Goal: Information Seeking & Learning: Find specific fact

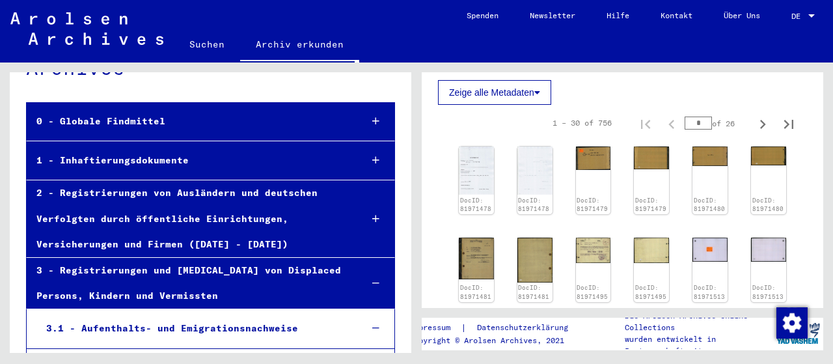
scroll to position [271, 0]
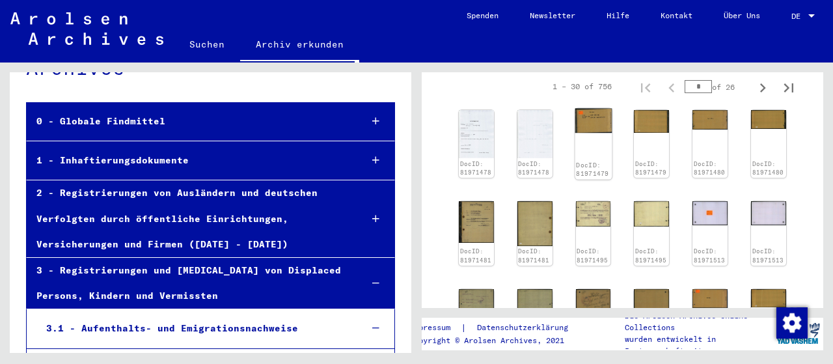
click at [592, 132] on img at bounding box center [593, 121] width 37 height 24
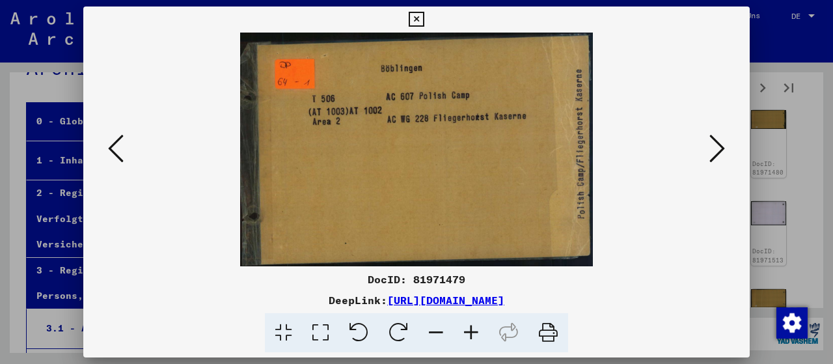
click at [719, 151] on icon at bounding box center [718, 148] width 16 height 31
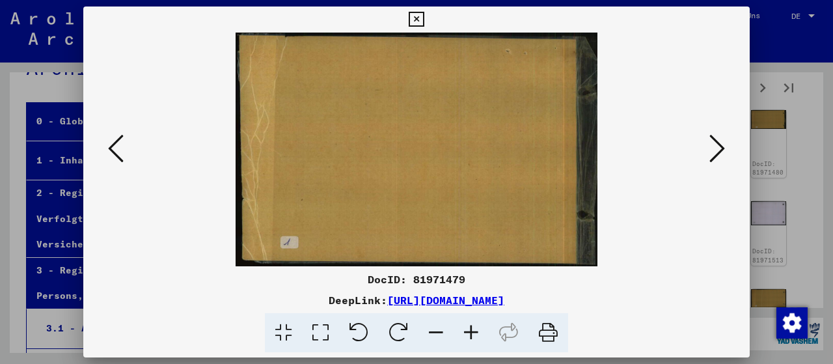
click at [719, 151] on icon at bounding box center [718, 148] width 16 height 31
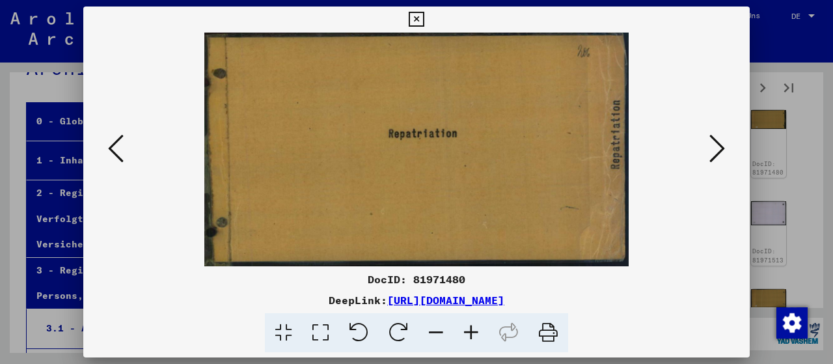
click at [719, 151] on icon at bounding box center [718, 148] width 16 height 31
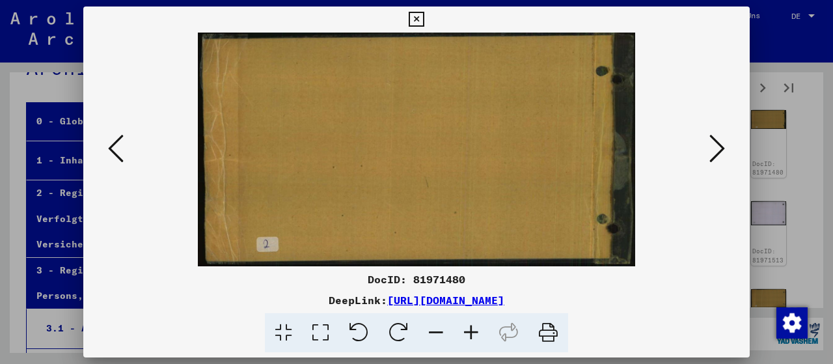
click at [719, 151] on icon at bounding box center [718, 148] width 16 height 31
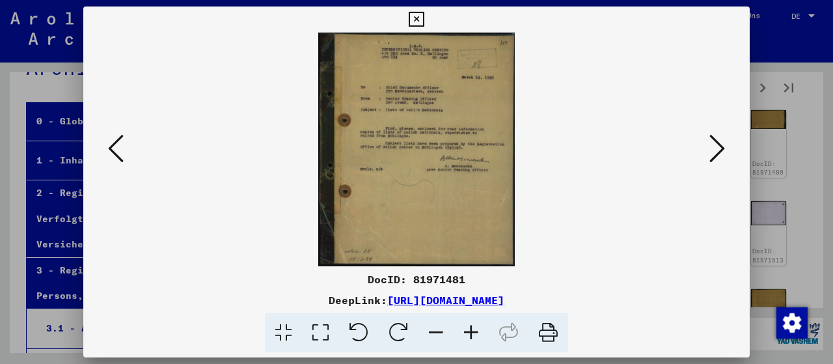
click at [468, 329] on icon at bounding box center [471, 333] width 35 height 40
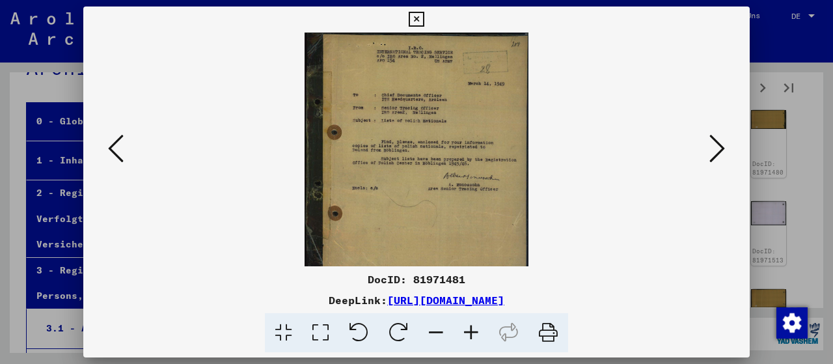
click at [468, 329] on icon at bounding box center [471, 333] width 35 height 40
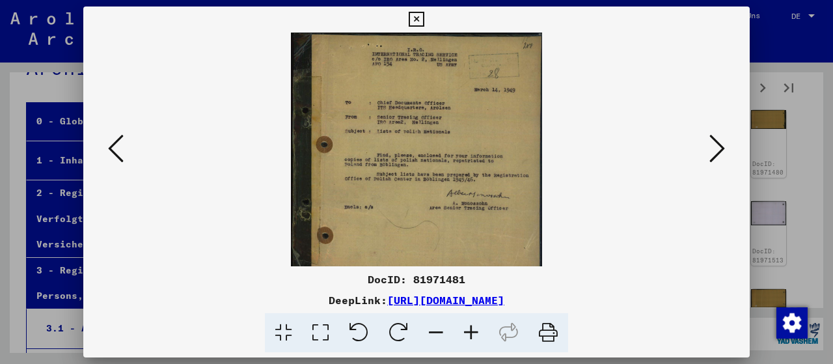
click at [472, 333] on icon at bounding box center [471, 333] width 35 height 40
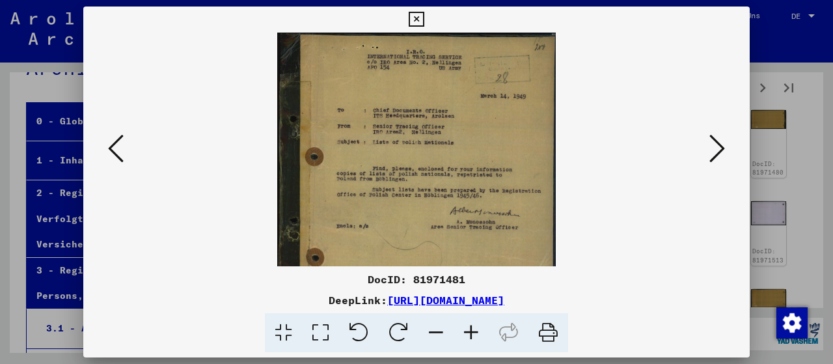
click at [472, 333] on icon at bounding box center [471, 333] width 35 height 40
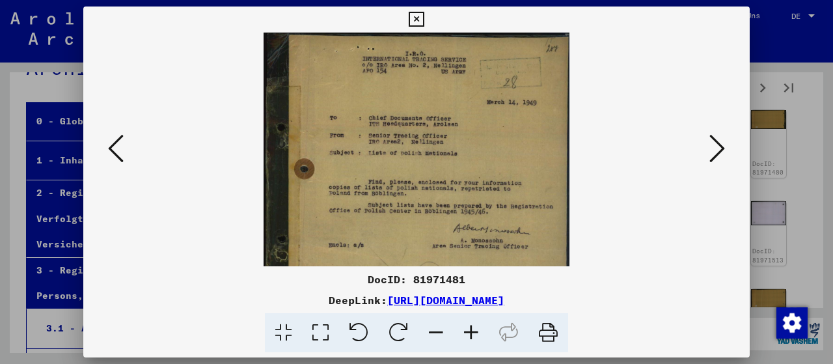
click at [718, 148] on icon at bounding box center [718, 148] width 16 height 31
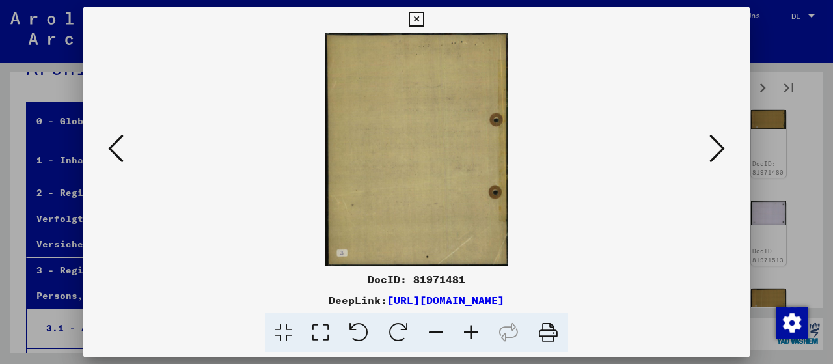
click at [718, 148] on icon at bounding box center [718, 148] width 16 height 31
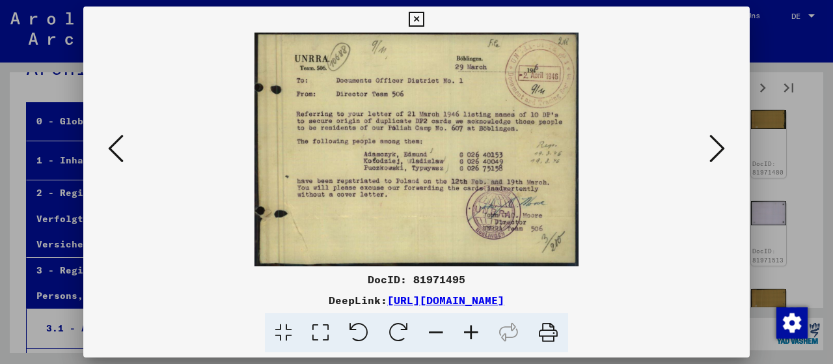
click at [709, 151] on button at bounding box center [717, 149] width 23 height 37
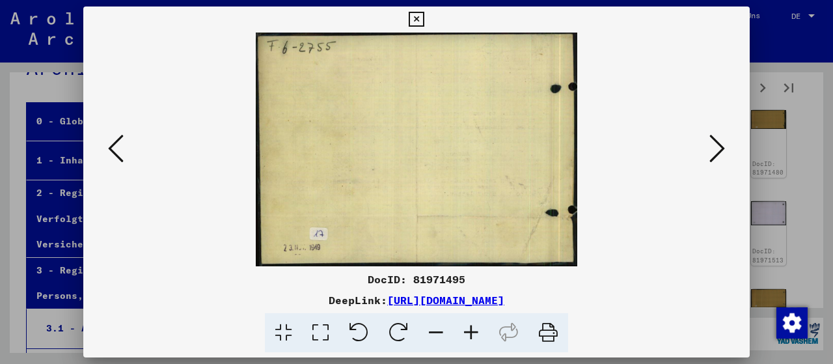
click at [709, 151] on button at bounding box center [717, 149] width 23 height 37
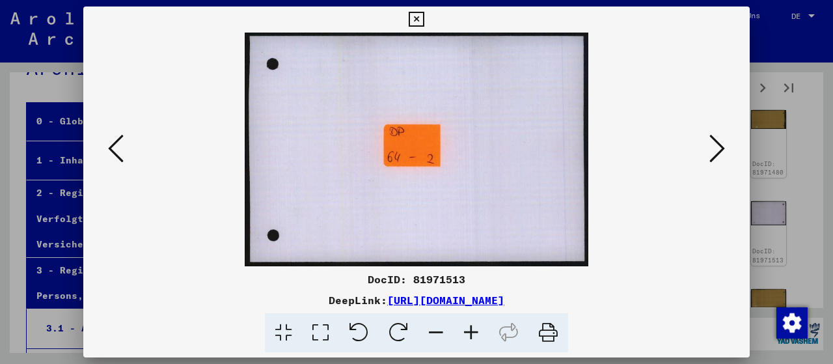
click at [709, 151] on button at bounding box center [717, 149] width 23 height 37
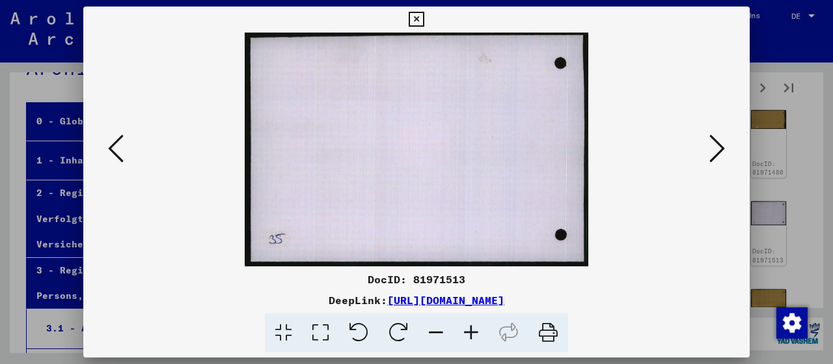
click at [709, 151] on button at bounding box center [717, 149] width 23 height 37
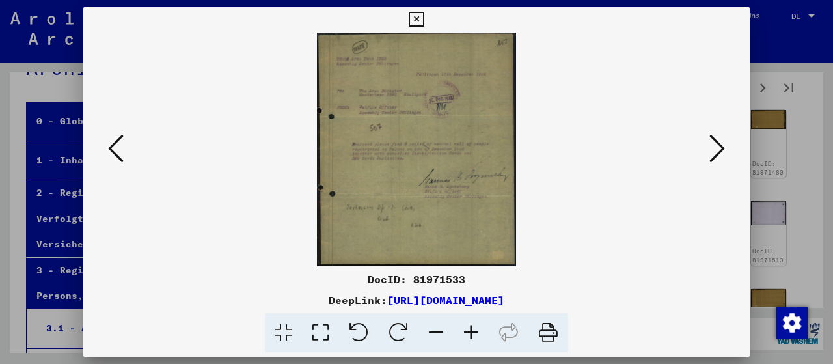
click at [467, 327] on icon at bounding box center [471, 333] width 35 height 40
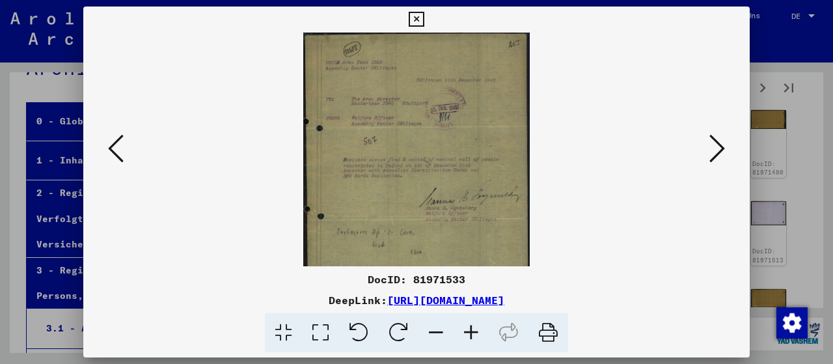
click at [467, 328] on icon at bounding box center [471, 333] width 35 height 40
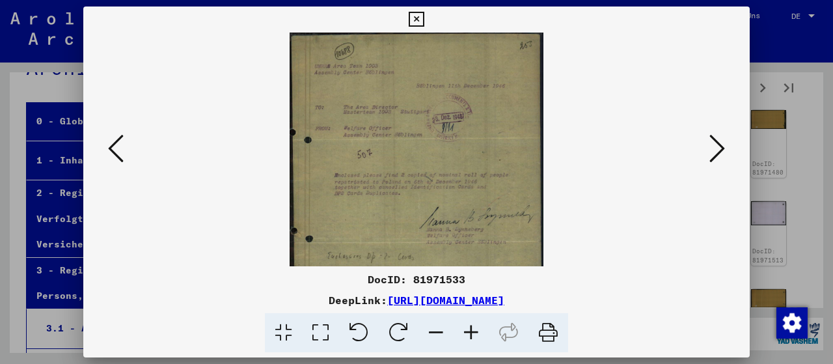
click at [467, 328] on icon at bounding box center [471, 333] width 35 height 40
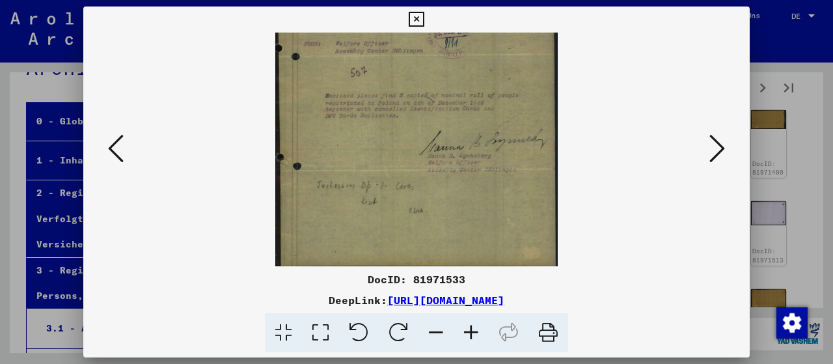
scroll to position [98, 0]
drag, startPoint x: 455, startPoint y: 198, endPoint x: 430, endPoint y: 92, distance: 109.0
click at [430, 92] on img at bounding box center [416, 100] width 282 height 331
click at [718, 154] on icon at bounding box center [718, 148] width 16 height 31
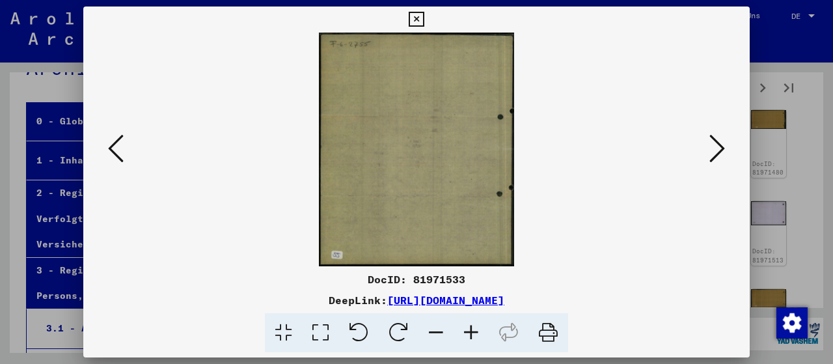
click at [717, 149] on icon at bounding box center [718, 148] width 16 height 31
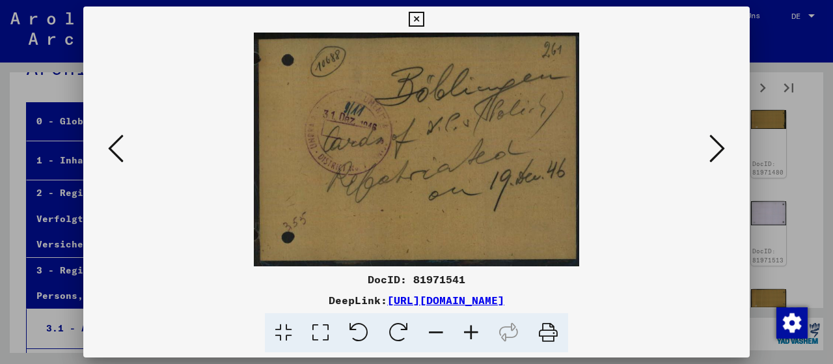
click at [717, 149] on icon at bounding box center [718, 148] width 16 height 31
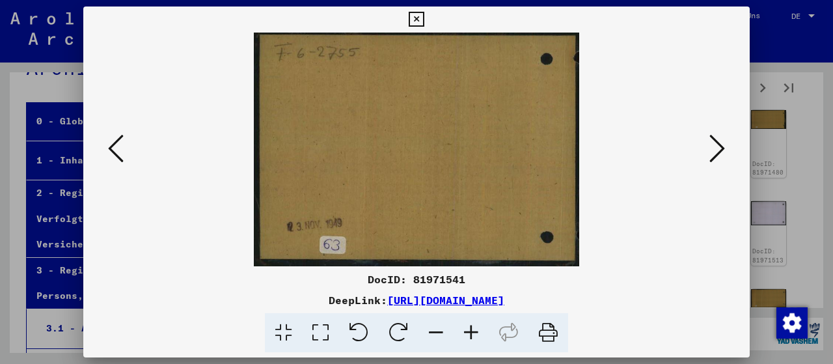
click at [717, 149] on icon at bounding box center [718, 148] width 16 height 31
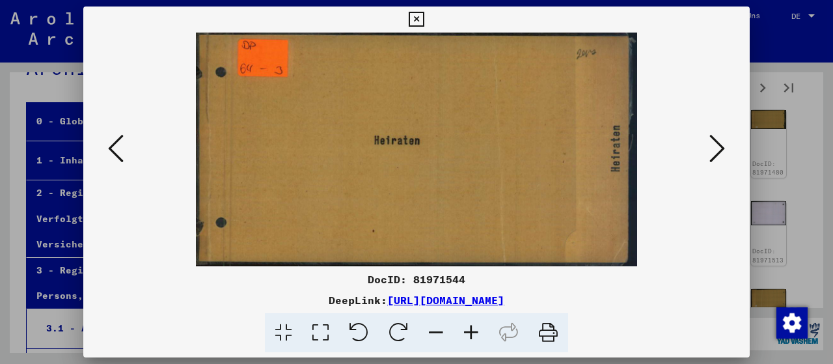
click at [717, 149] on icon at bounding box center [718, 148] width 16 height 31
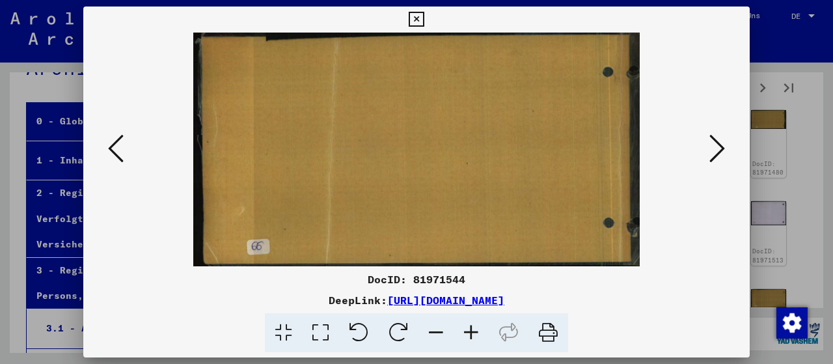
click at [717, 149] on icon at bounding box center [718, 148] width 16 height 31
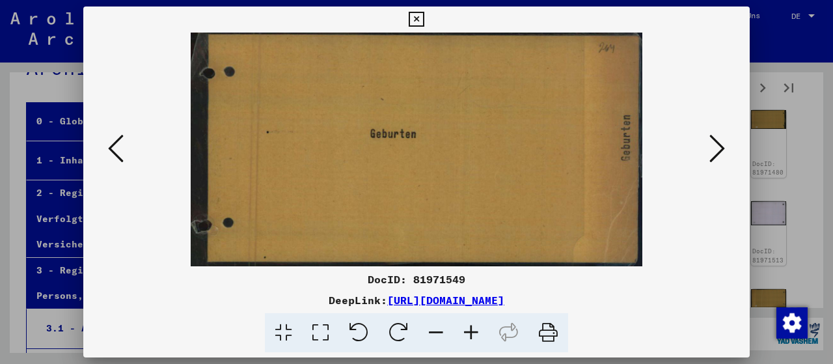
click at [717, 149] on icon at bounding box center [718, 148] width 16 height 31
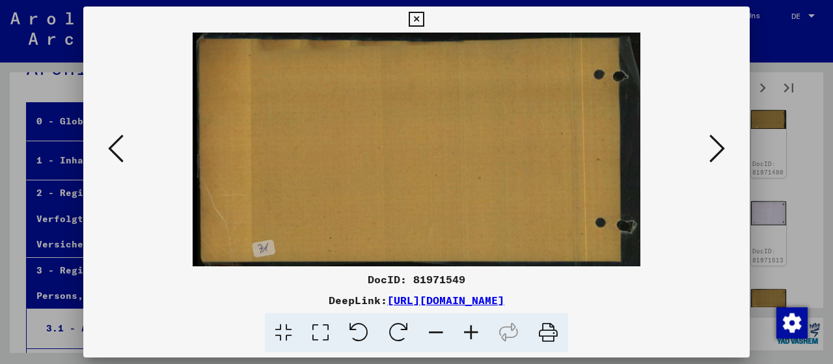
click at [717, 149] on icon at bounding box center [718, 148] width 16 height 31
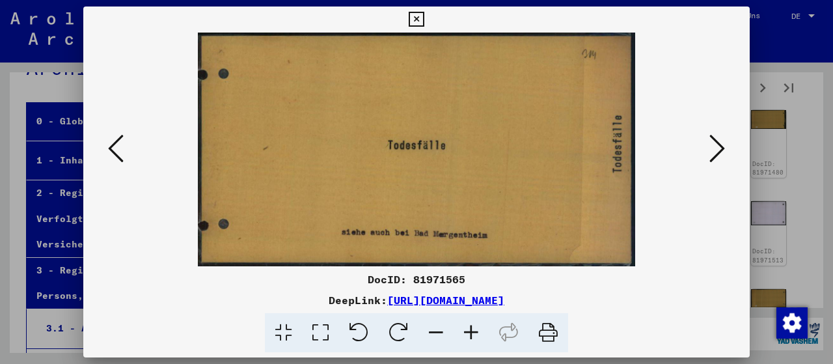
click at [717, 149] on icon at bounding box center [718, 148] width 16 height 31
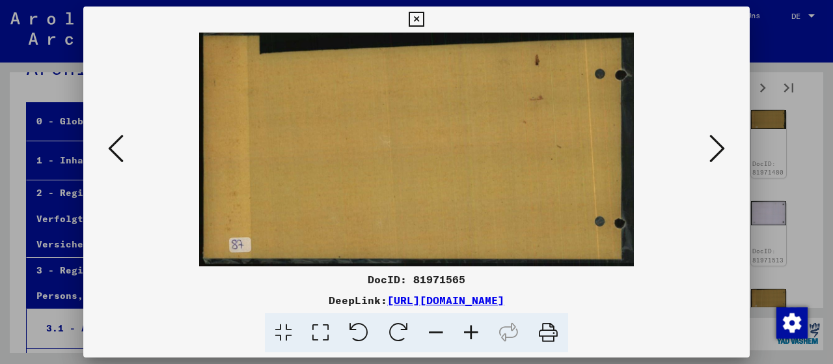
click at [717, 149] on icon at bounding box center [718, 148] width 16 height 31
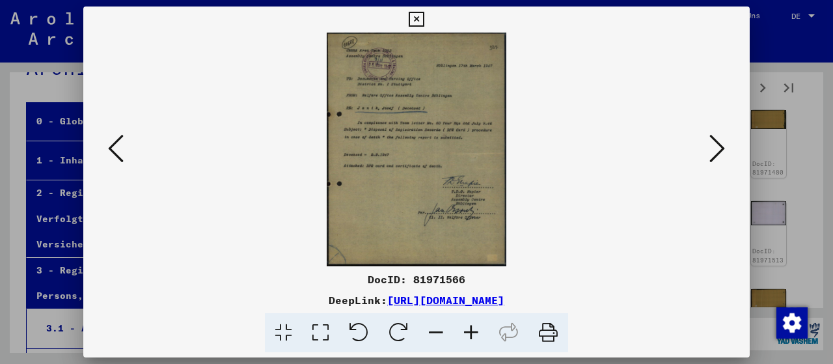
click at [468, 331] on icon at bounding box center [471, 333] width 35 height 40
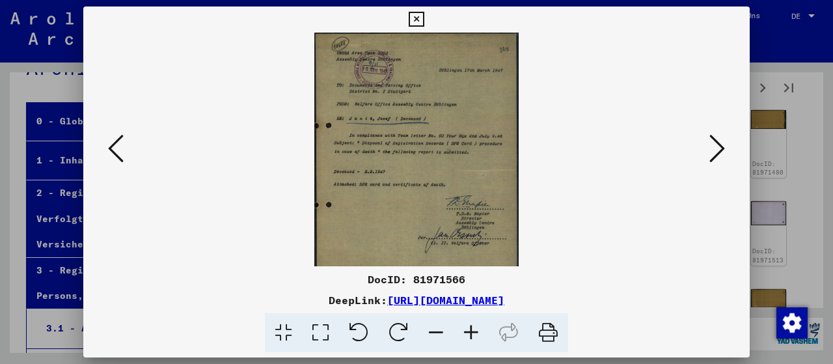
click at [468, 331] on icon at bounding box center [471, 333] width 35 height 40
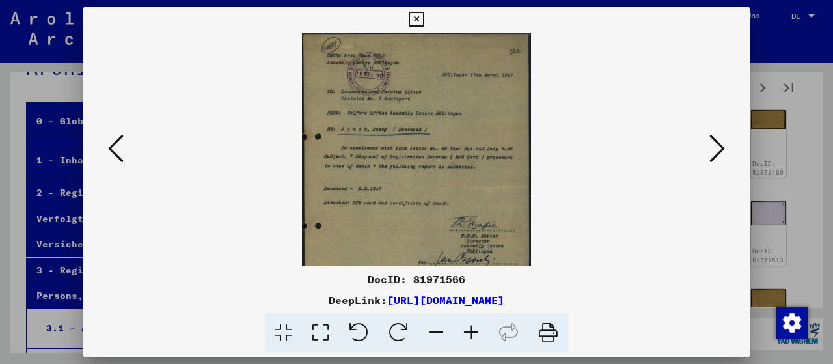
click at [468, 331] on icon at bounding box center [471, 333] width 35 height 40
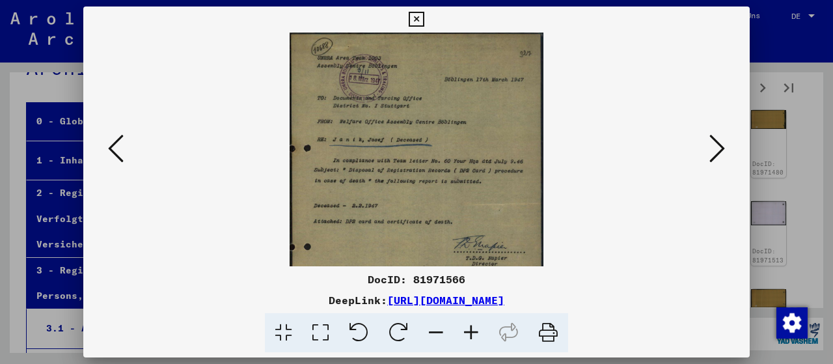
click at [713, 153] on icon at bounding box center [718, 148] width 16 height 31
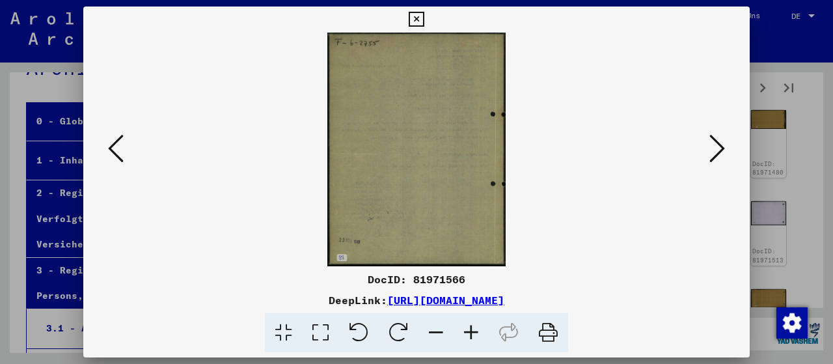
click at [713, 153] on icon at bounding box center [718, 148] width 16 height 31
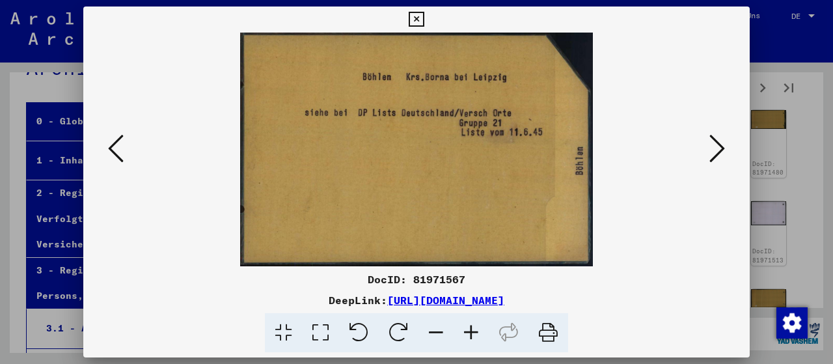
click at [713, 153] on icon at bounding box center [718, 148] width 16 height 31
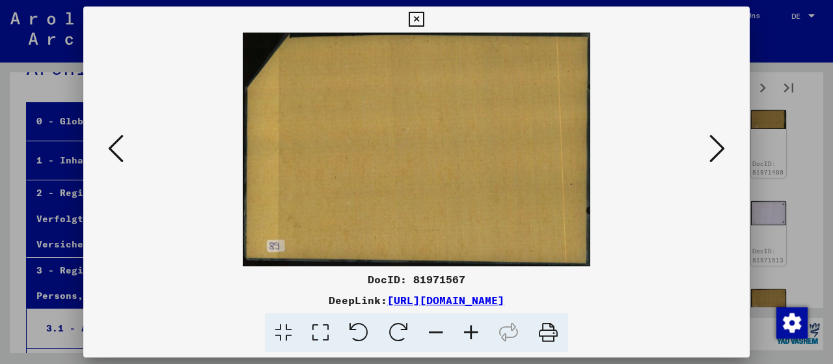
click at [713, 153] on icon at bounding box center [718, 148] width 16 height 31
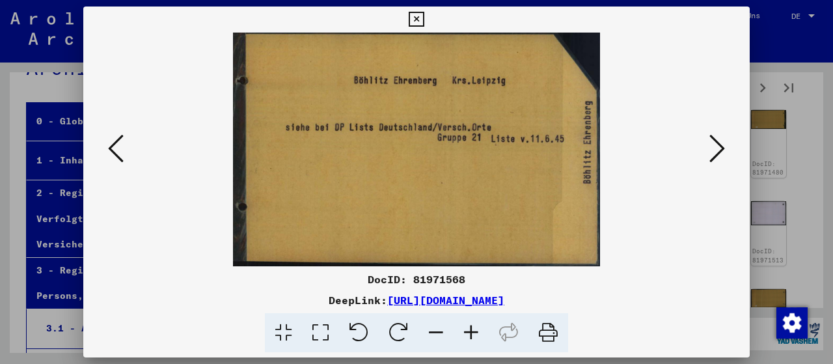
click at [713, 153] on icon at bounding box center [718, 148] width 16 height 31
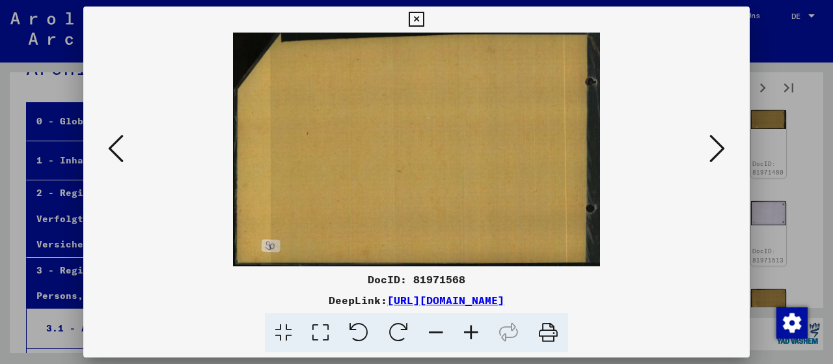
click at [713, 153] on icon at bounding box center [718, 148] width 16 height 31
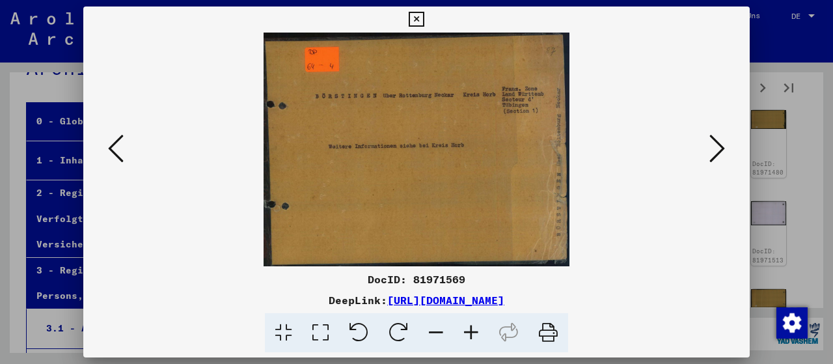
click at [713, 153] on icon at bounding box center [718, 148] width 16 height 31
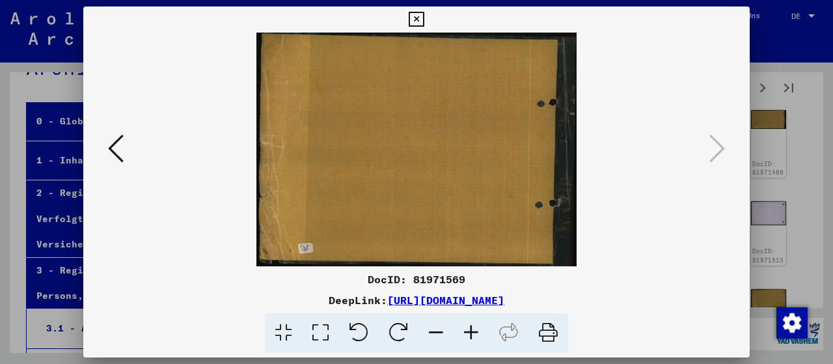
click at [424, 20] on icon at bounding box center [416, 20] width 15 height 16
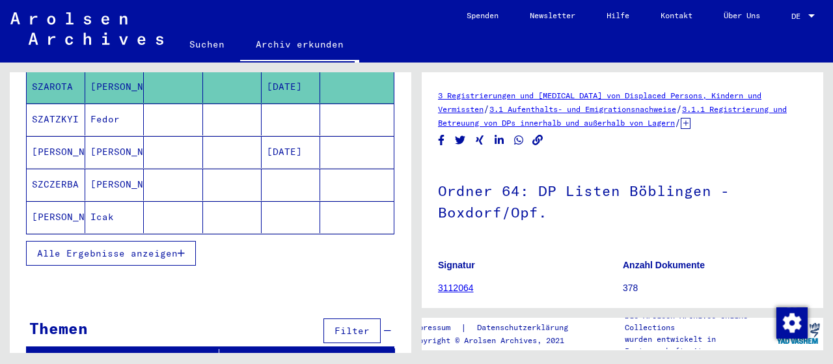
scroll to position [207, 0]
click at [74, 247] on span "Alle Ergebnisse anzeigen" at bounding box center [107, 253] width 141 height 12
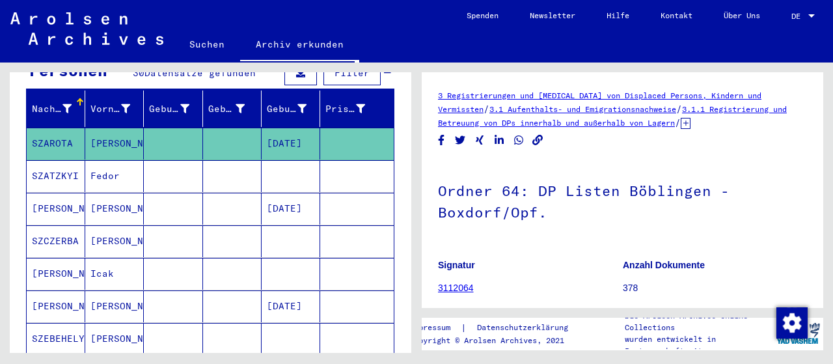
scroll to position [130, 0]
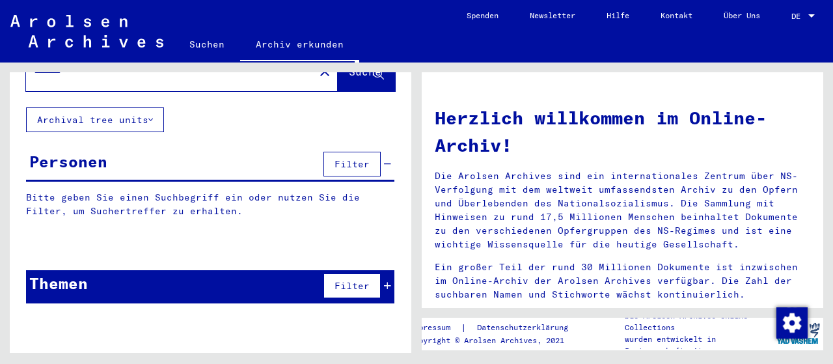
type input "**********"
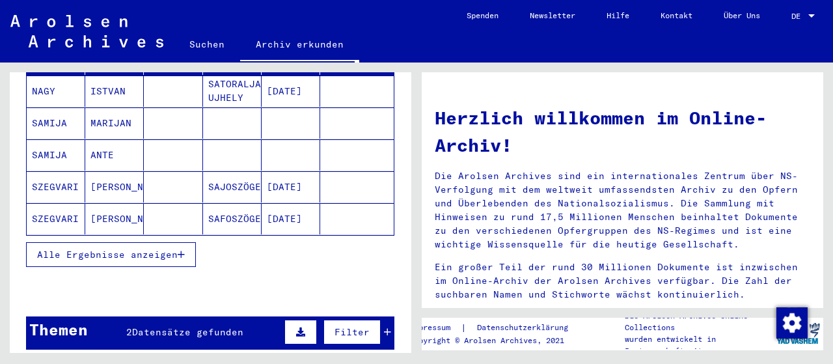
scroll to position [203, 0]
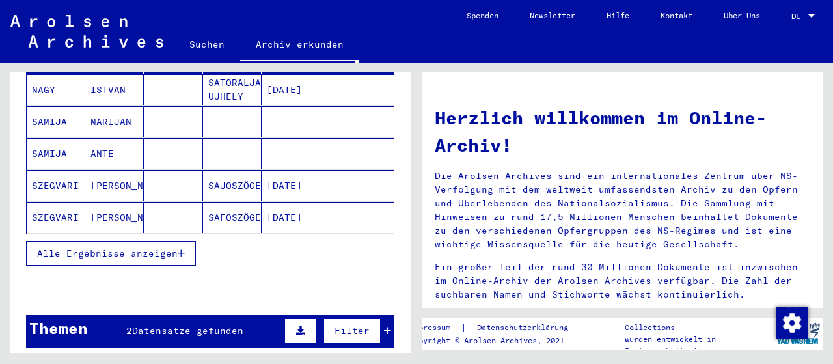
click at [139, 247] on span "Alle Ergebnisse anzeigen" at bounding box center [107, 253] width 141 height 12
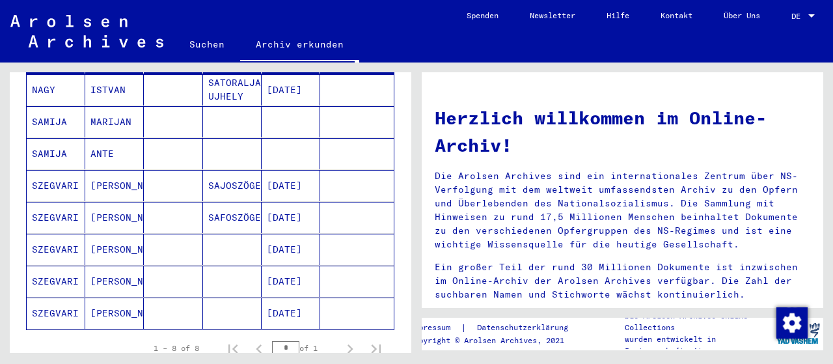
click at [282, 171] on mat-cell "[DATE]" at bounding box center [291, 185] width 59 height 31
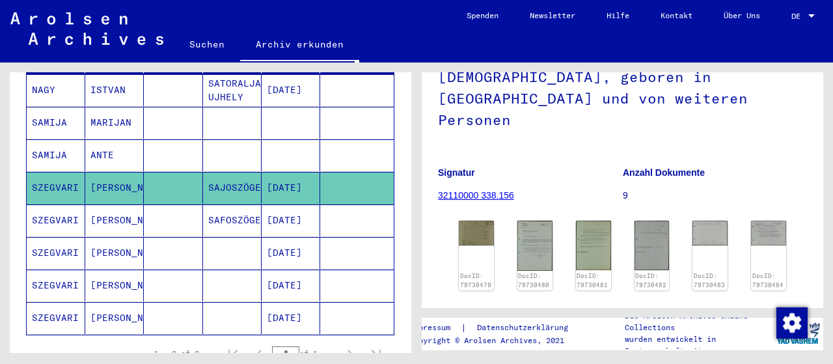
scroll to position [135, 0]
click at [284, 206] on mat-cell "[DATE]" at bounding box center [291, 220] width 59 height 32
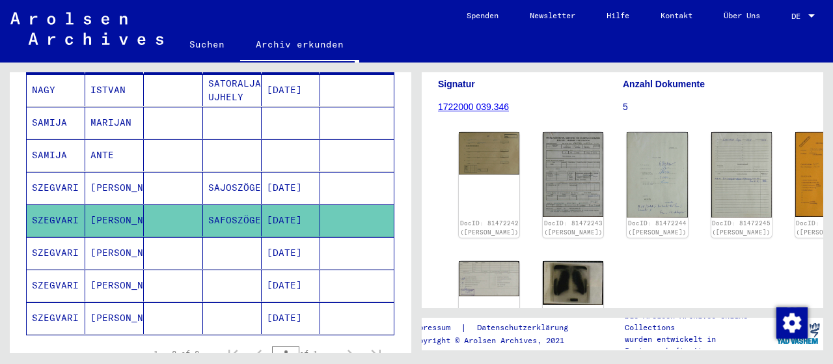
scroll to position [203, 0]
click at [451, 101] on link "1722000 039.346" at bounding box center [473, 106] width 71 height 10
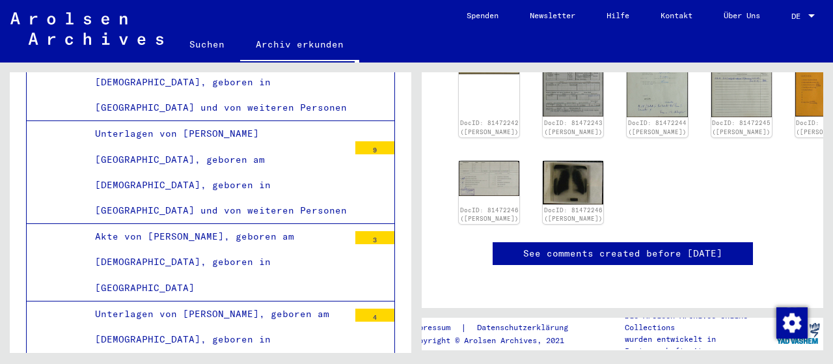
scroll to position [25661, 0]
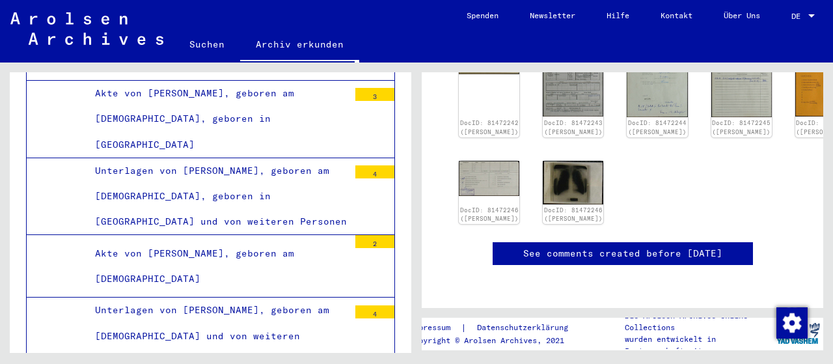
scroll to position [25864, 0]
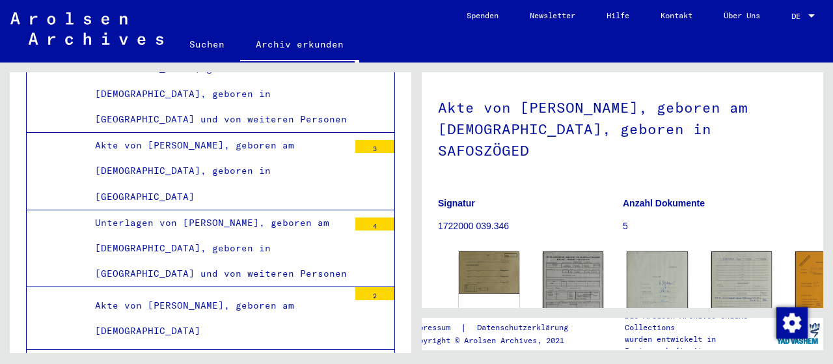
scroll to position [203, 0]
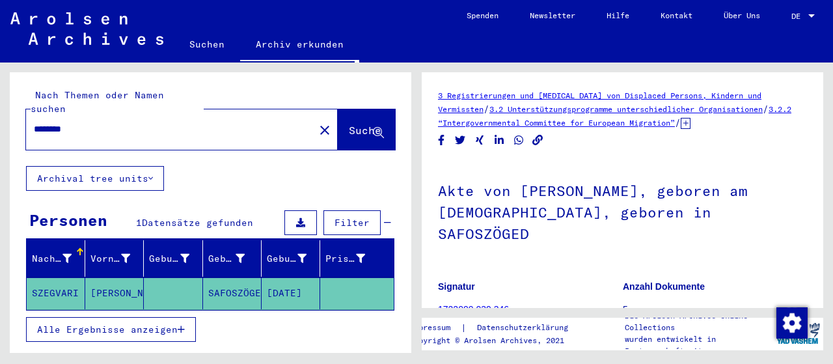
type input "**********"
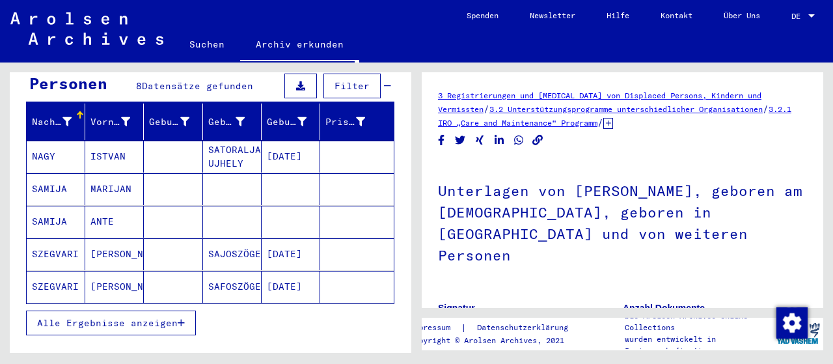
scroll to position [135, 0]
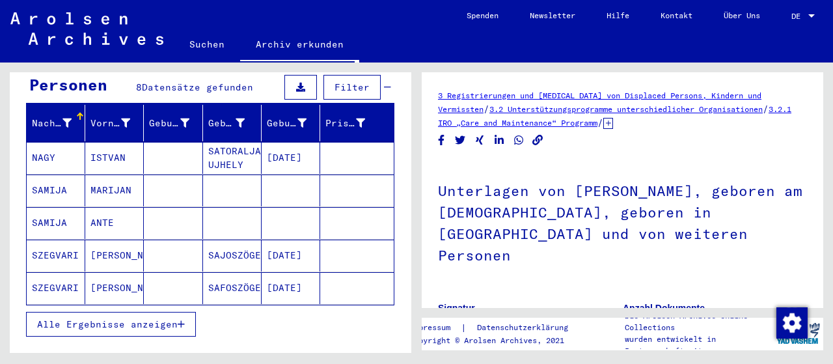
click at [166, 318] on span "Alle Ergebnisse anzeigen" at bounding box center [107, 324] width 141 height 12
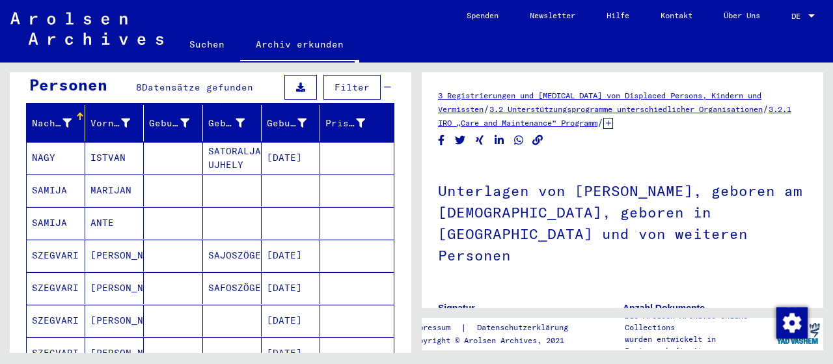
click at [287, 337] on mat-cell "[DATE]" at bounding box center [291, 353] width 59 height 32
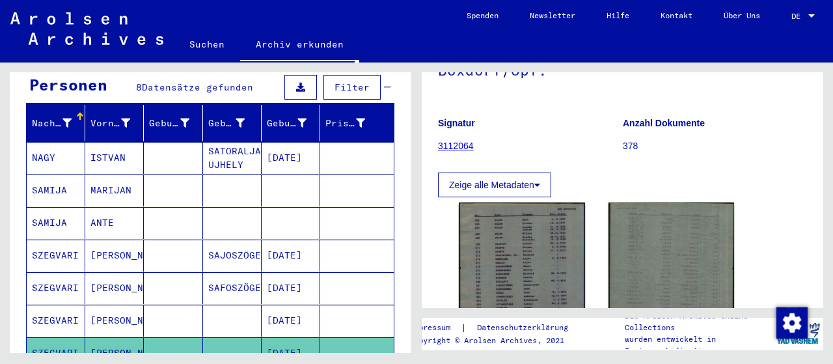
scroll to position [142, 0]
click at [454, 147] on link "3112064" at bounding box center [456, 146] width 36 height 10
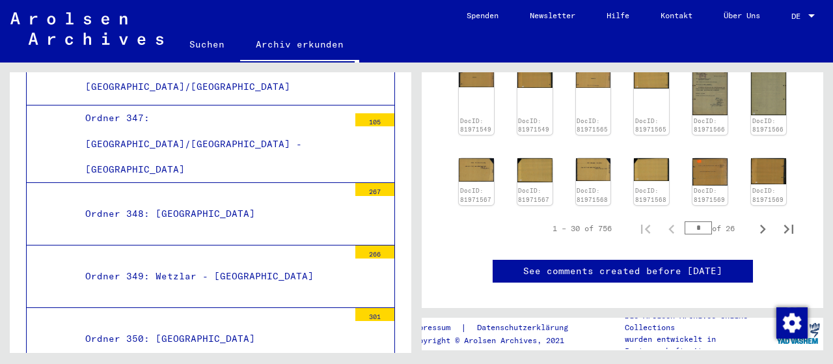
scroll to position [21869, 0]
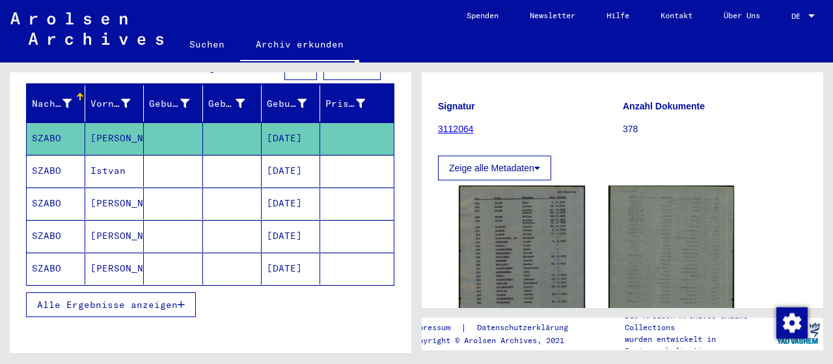
scroll to position [4, 0]
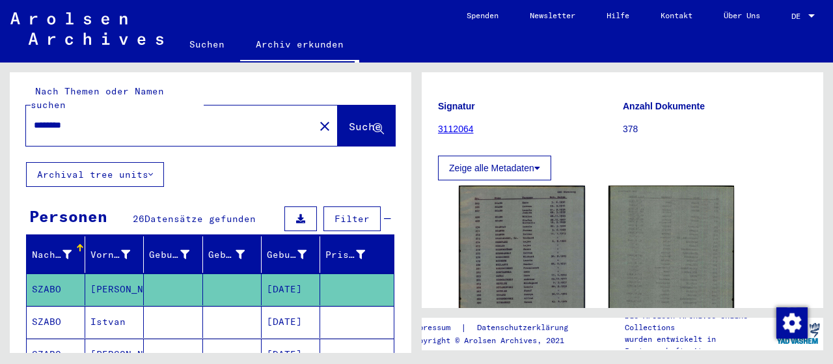
type input "**********"
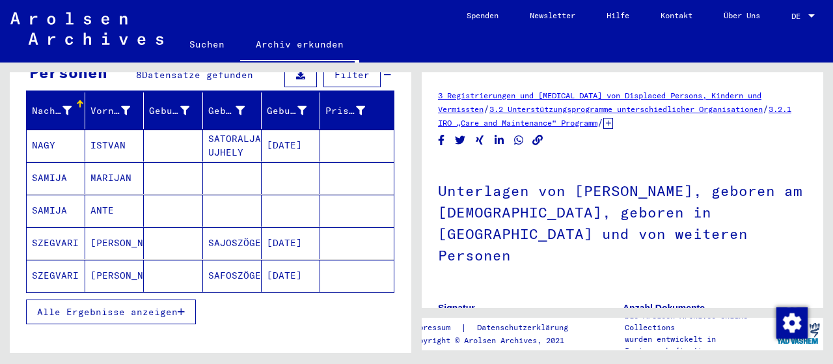
scroll to position [203, 0]
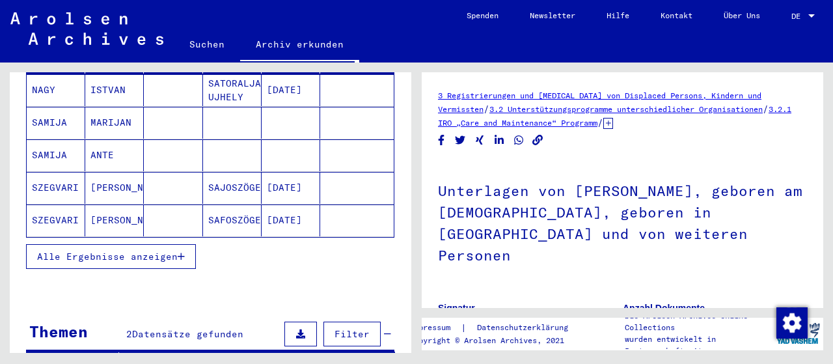
click at [160, 251] on span "Alle Ergebnisse anzeigen" at bounding box center [107, 257] width 141 height 12
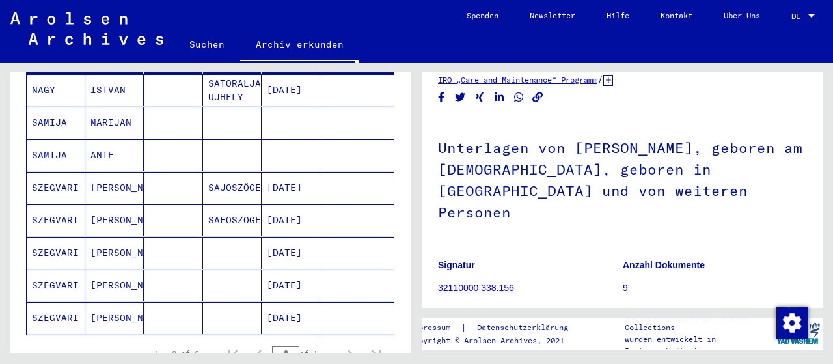
scroll to position [68, 0]
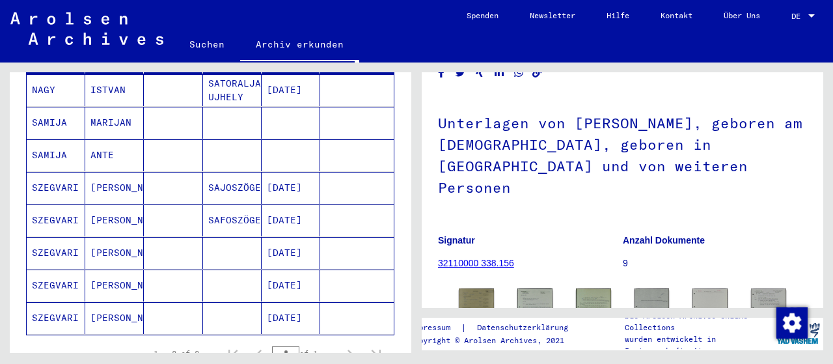
click at [302, 302] on mat-cell "[DATE]" at bounding box center [291, 318] width 59 height 32
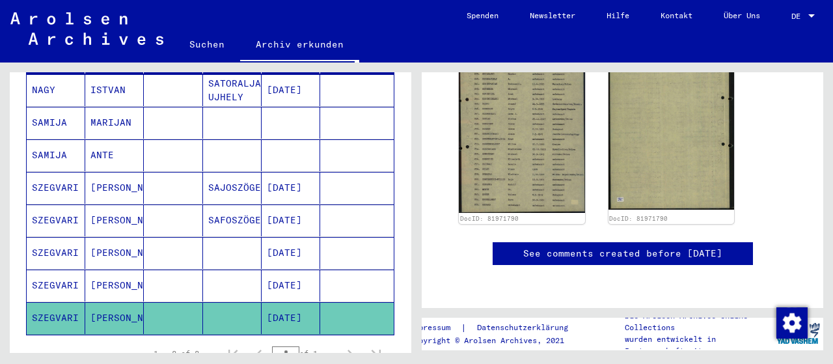
scroll to position [271, 0]
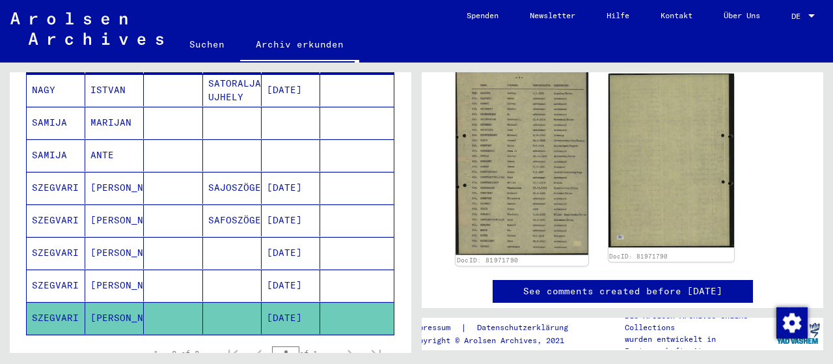
click at [506, 176] on img at bounding box center [522, 162] width 132 height 186
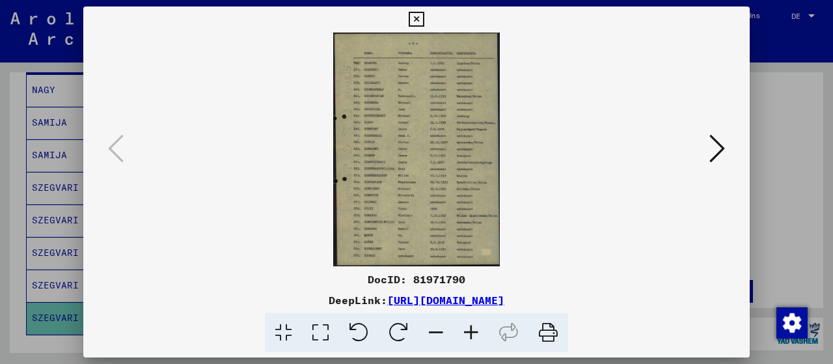
click at [467, 340] on icon at bounding box center [471, 333] width 35 height 40
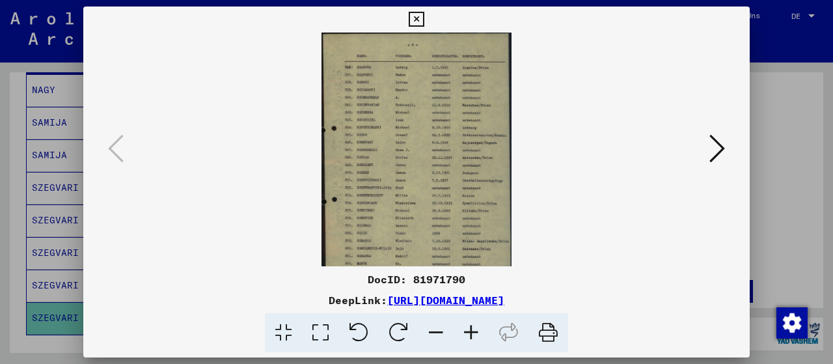
click at [467, 340] on icon at bounding box center [471, 333] width 35 height 40
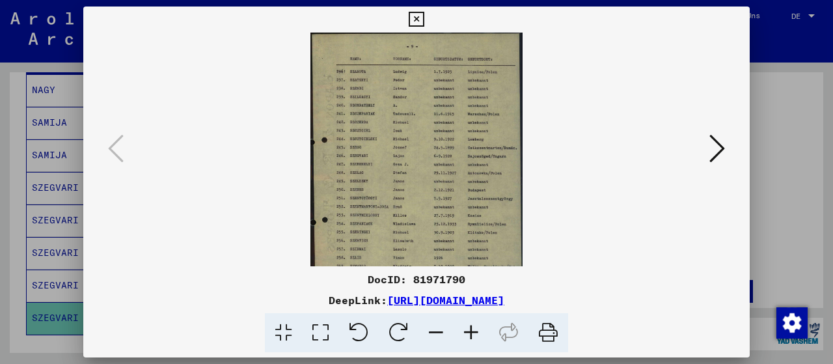
click at [467, 340] on icon at bounding box center [471, 333] width 35 height 40
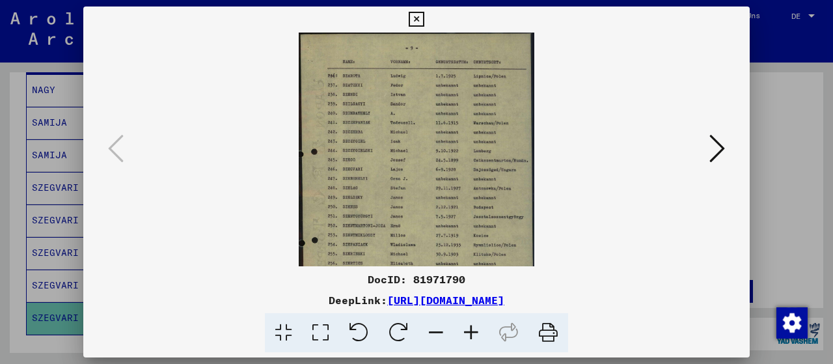
click at [464, 331] on icon at bounding box center [471, 333] width 35 height 40
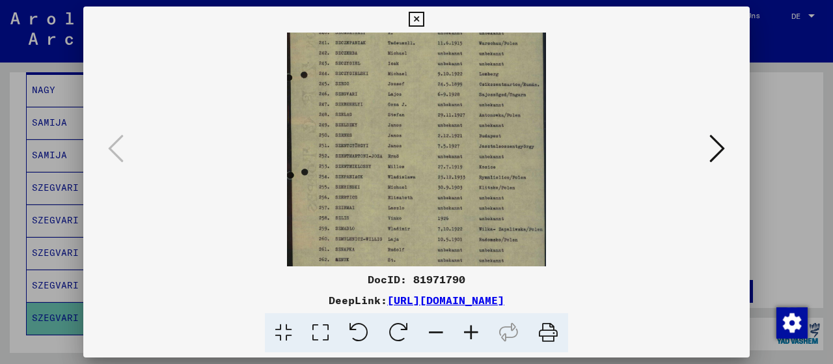
scroll to position [90, 0]
drag, startPoint x: 409, startPoint y: 205, endPoint x: 409, endPoint y: 119, distance: 85.9
click at [409, 119] on img at bounding box center [416, 124] width 259 height 364
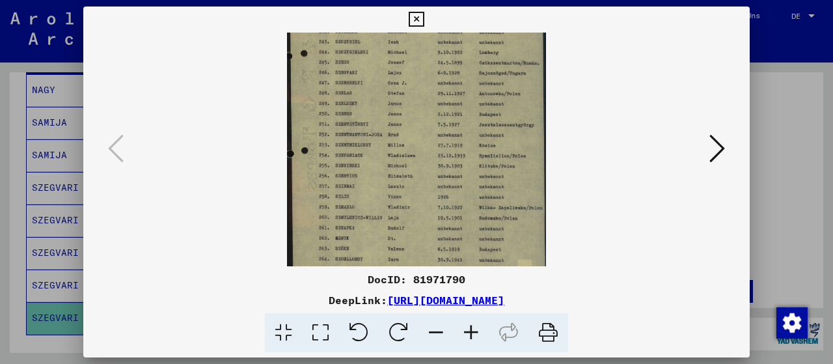
scroll to position [130, 0]
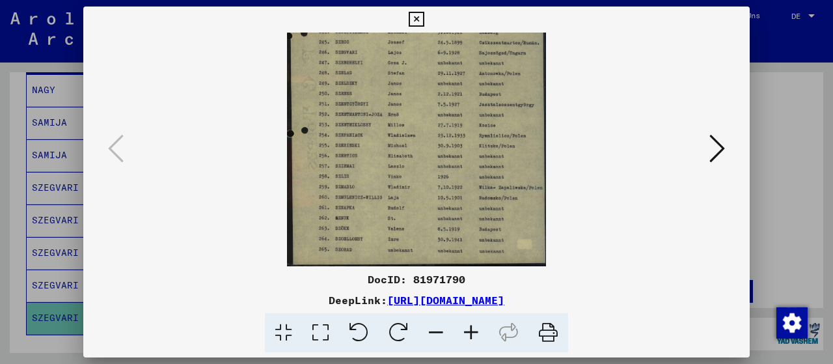
drag, startPoint x: 419, startPoint y: 225, endPoint x: 413, endPoint y: 132, distance: 93.2
click at [413, 132] on img at bounding box center [416, 84] width 259 height 364
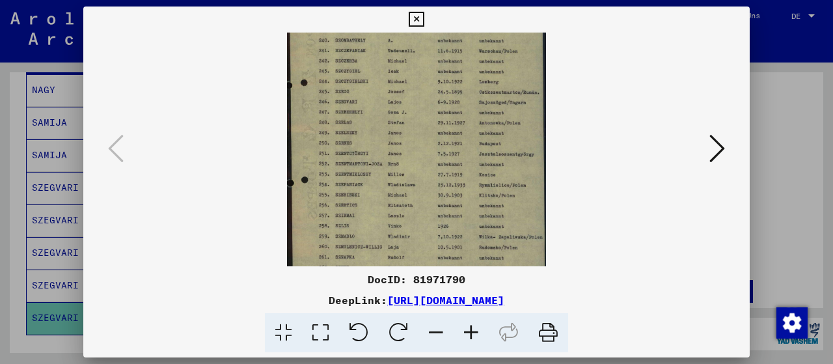
scroll to position [21, 0]
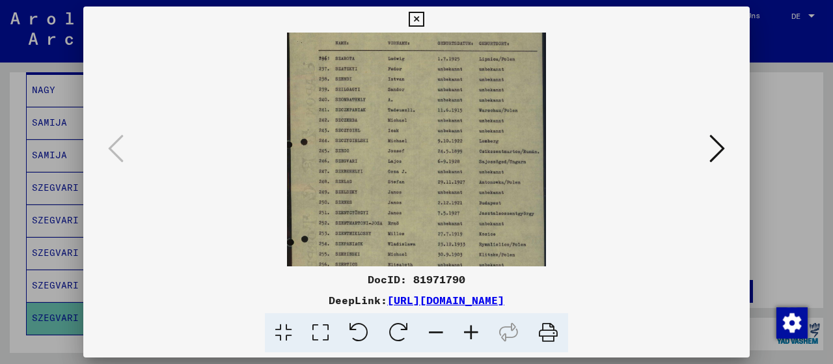
drag, startPoint x: 417, startPoint y: 97, endPoint x: 415, endPoint y: 202, distance: 105.5
click at [415, 202] on img at bounding box center [416, 193] width 259 height 364
click at [715, 145] on icon at bounding box center [718, 148] width 16 height 31
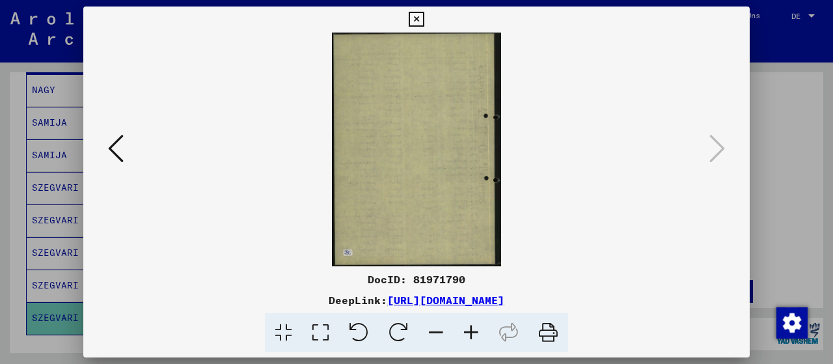
click at [112, 147] on icon at bounding box center [116, 148] width 16 height 31
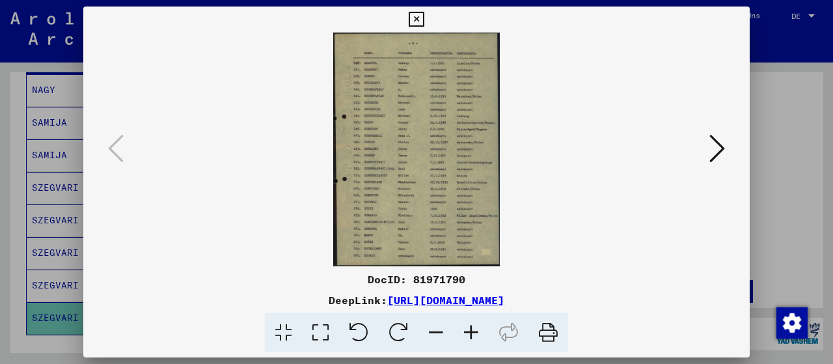
click at [465, 330] on icon at bounding box center [471, 333] width 35 height 40
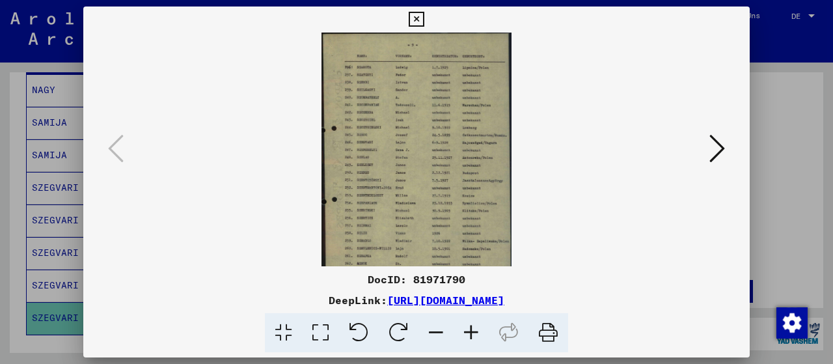
click at [472, 333] on icon at bounding box center [471, 333] width 35 height 40
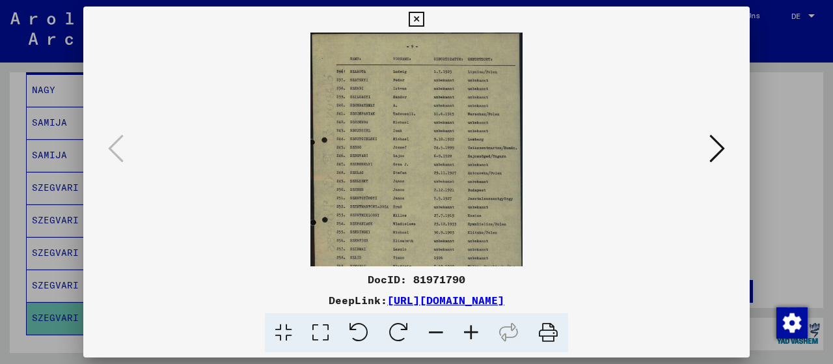
click at [424, 15] on icon at bounding box center [416, 20] width 15 height 16
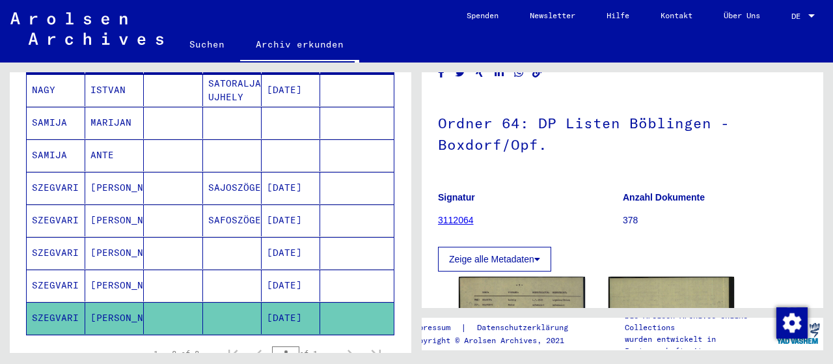
scroll to position [135, 0]
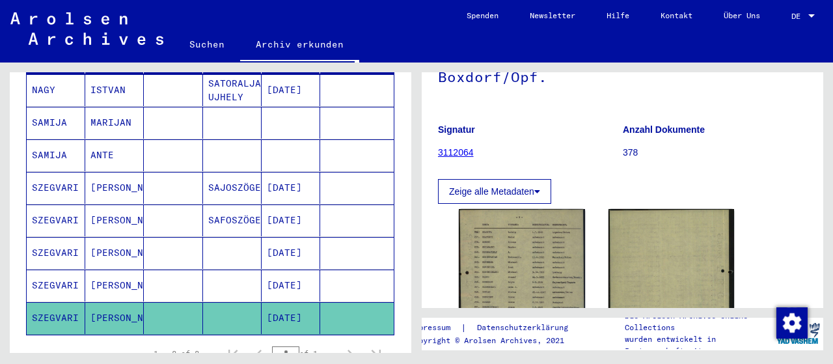
click at [277, 277] on mat-cell "[DATE]" at bounding box center [291, 286] width 59 height 32
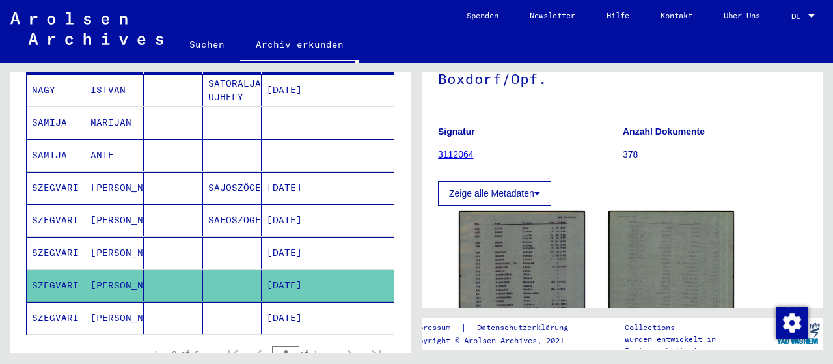
scroll to position [135, 0]
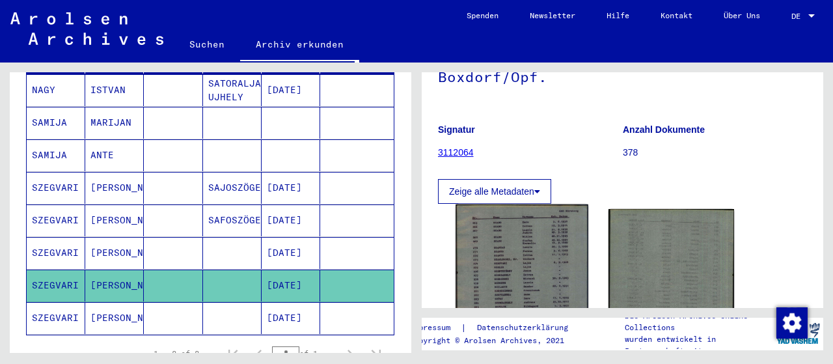
click at [527, 264] on img at bounding box center [522, 297] width 132 height 187
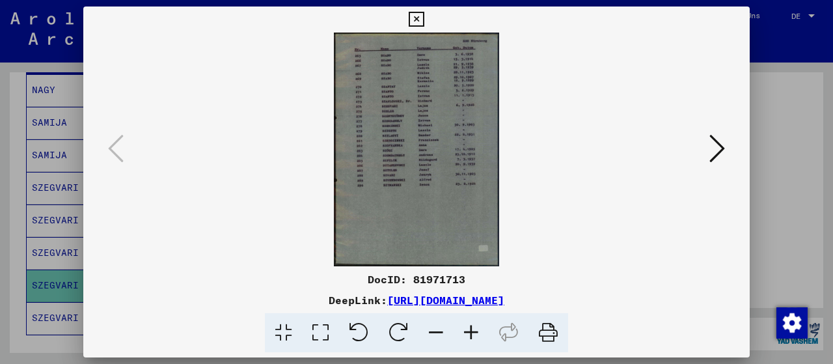
click at [471, 337] on icon at bounding box center [471, 333] width 35 height 40
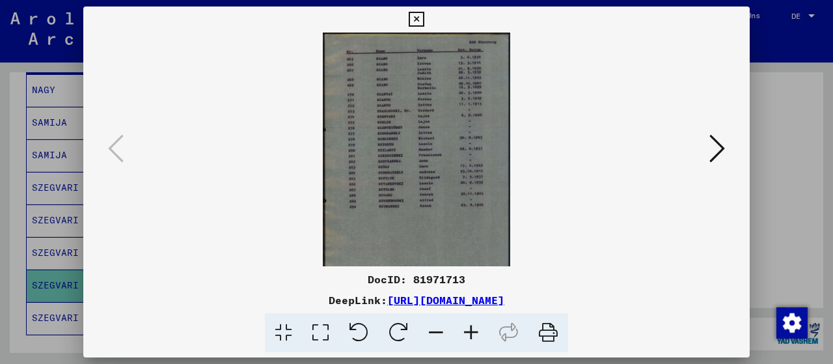
click at [471, 337] on icon at bounding box center [471, 333] width 35 height 40
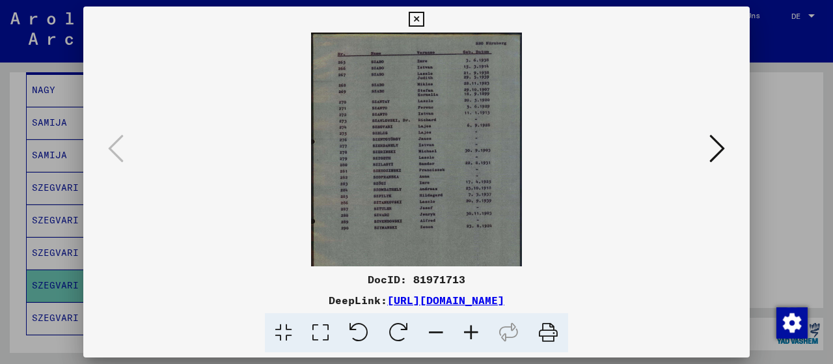
click at [471, 337] on icon at bounding box center [471, 333] width 35 height 40
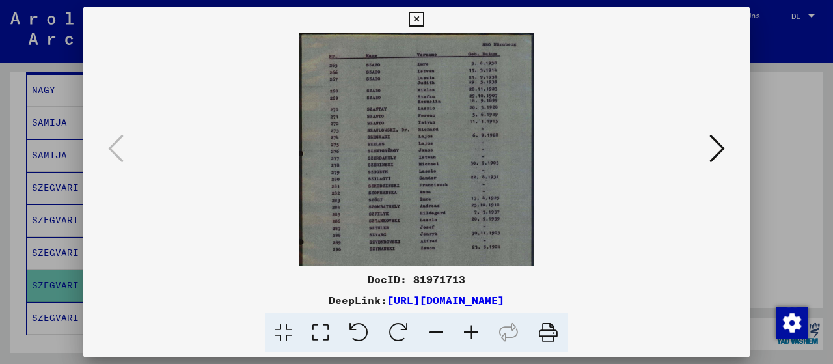
click at [471, 335] on icon at bounding box center [471, 333] width 35 height 40
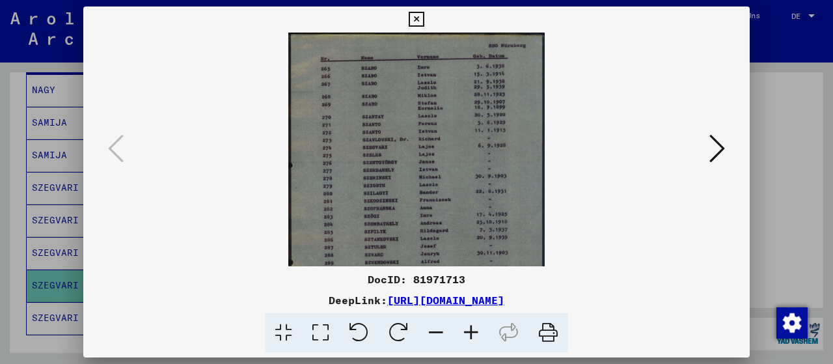
click at [424, 20] on icon at bounding box center [416, 20] width 15 height 16
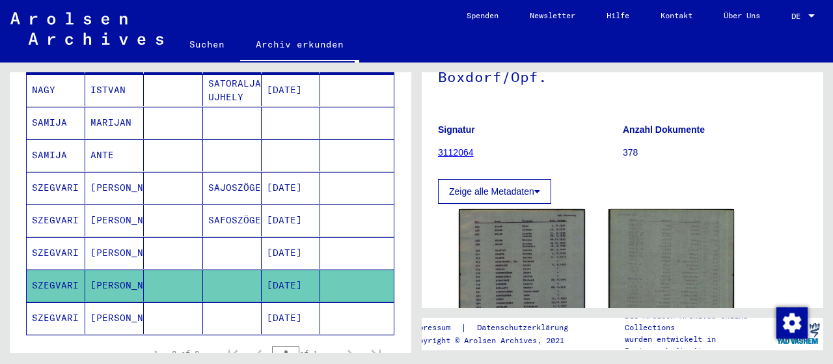
click at [306, 204] on mat-cell "[DATE]" at bounding box center [291, 220] width 59 height 32
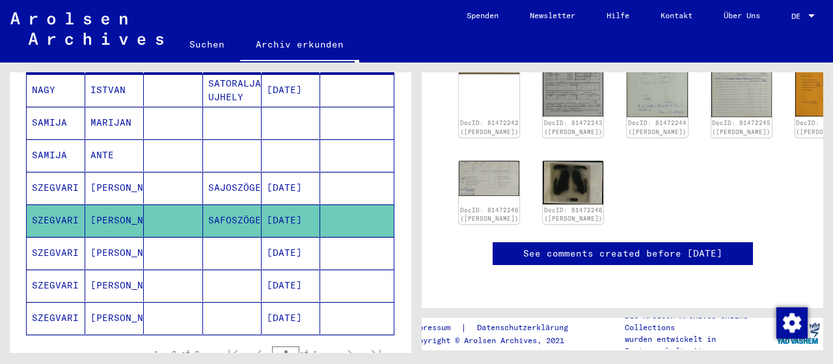
scroll to position [203, 0]
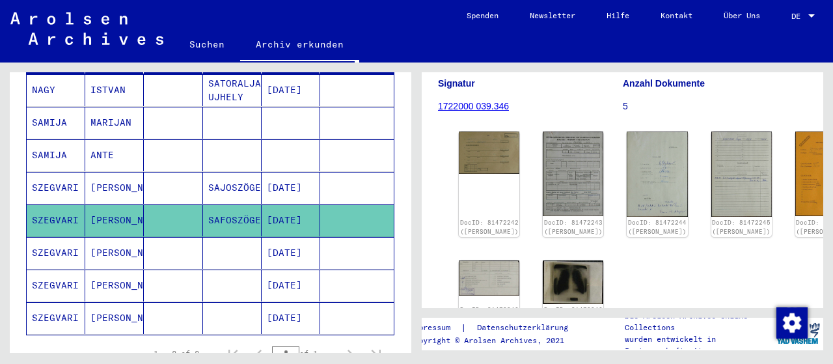
click at [286, 172] on mat-cell "[DATE]" at bounding box center [291, 188] width 59 height 32
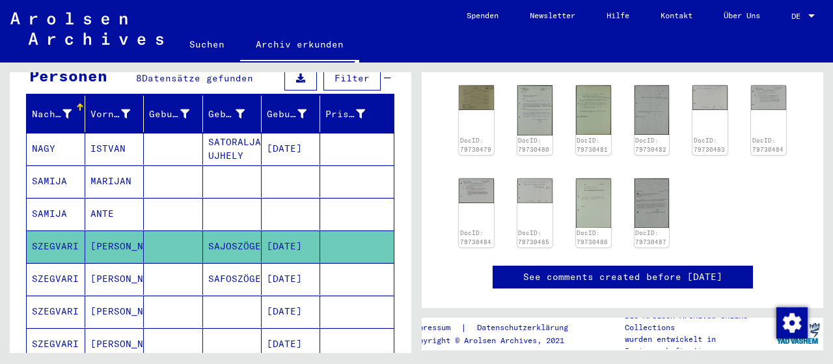
scroll to position [339, 0]
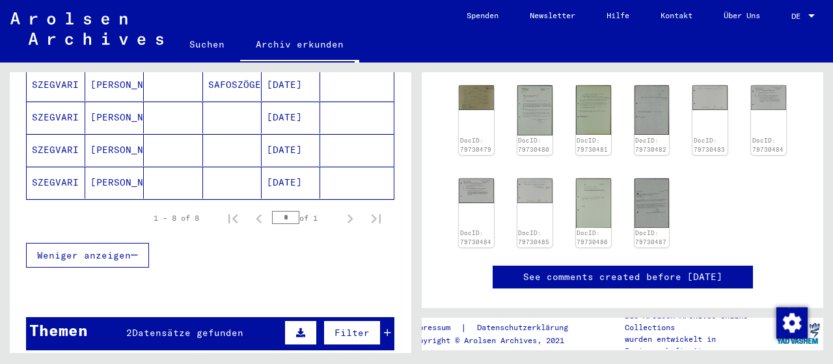
click at [290, 167] on mat-cell "[DATE]" at bounding box center [291, 183] width 59 height 32
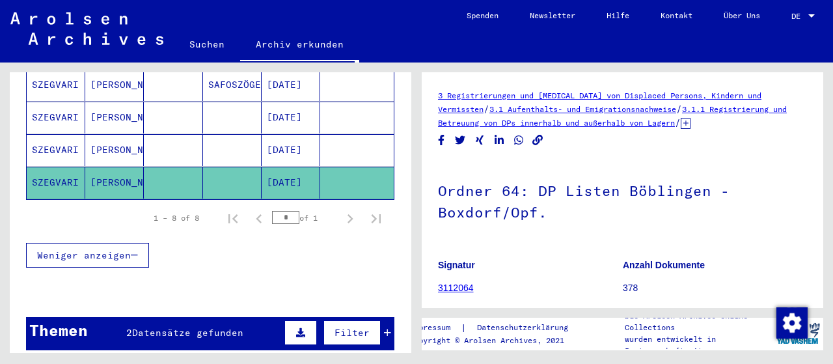
click at [458, 290] on link "3112064" at bounding box center [456, 288] width 36 height 10
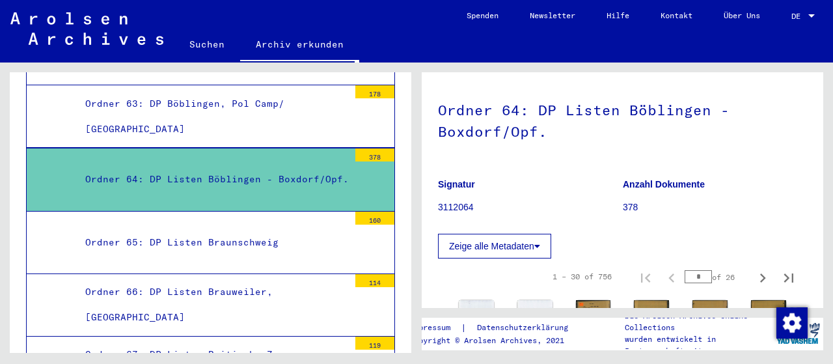
scroll to position [78, 0]
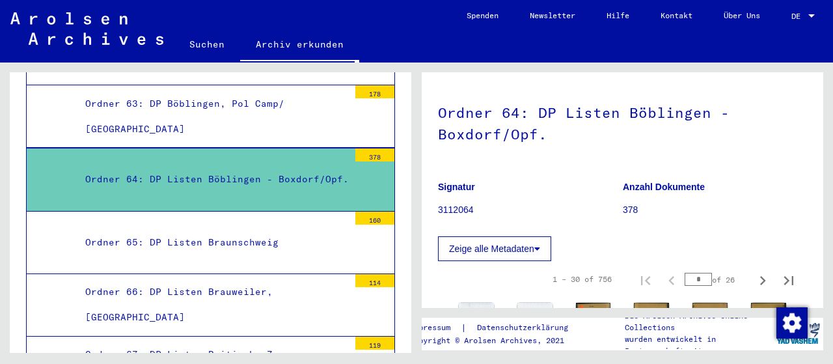
click at [537, 246] on icon at bounding box center [537, 248] width 6 height 9
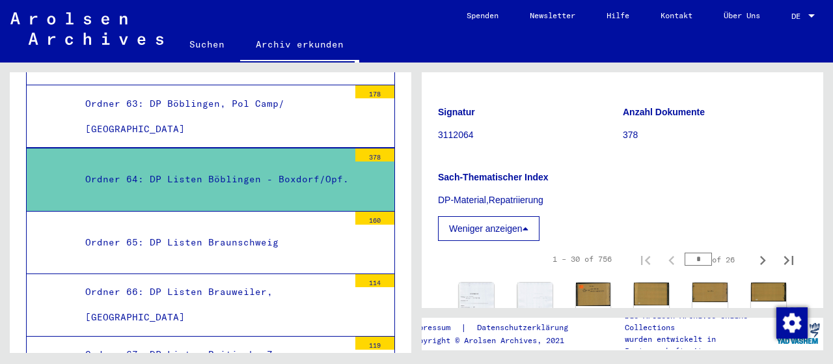
scroll to position [146, 0]
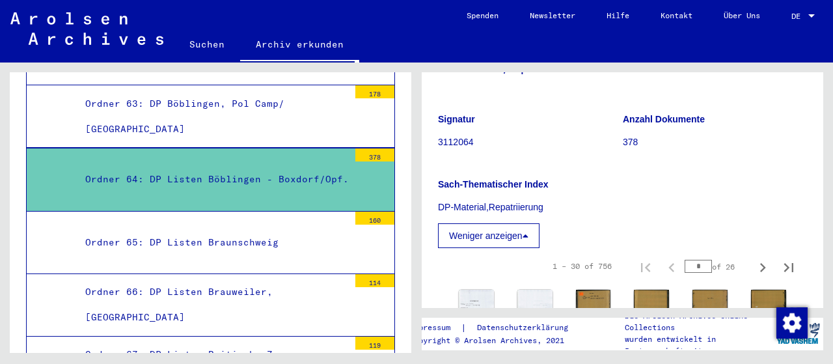
click at [527, 235] on icon at bounding box center [526, 235] width 6 height 9
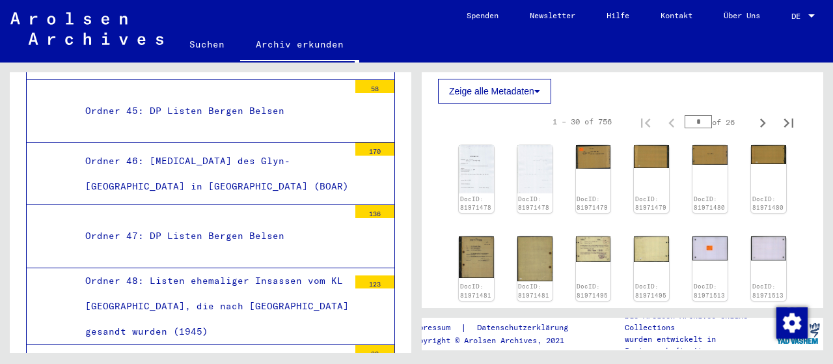
scroll to position [2844, 0]
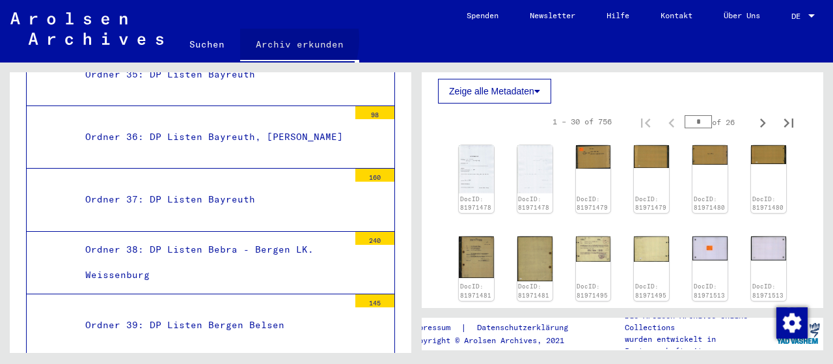
click at [274, 39] on link "Archiv erkunden" at bounding box center [299, 46] width 119 height 34
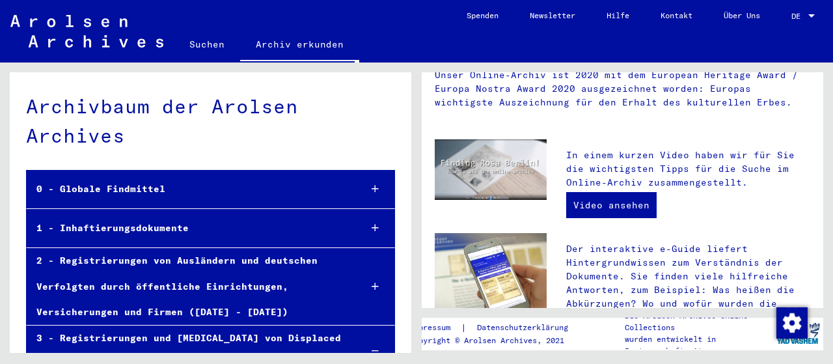
scroll to position [271, 0]
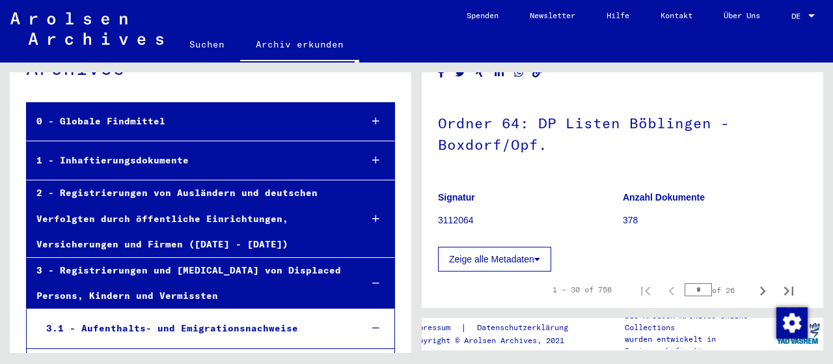
scroll to position [271, 0]
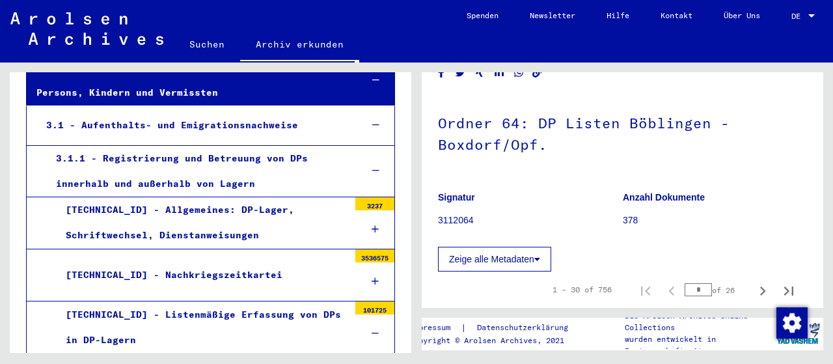
click at [452, 221] on p "3112064" at bounding box center [530, 221] width 184 height 14
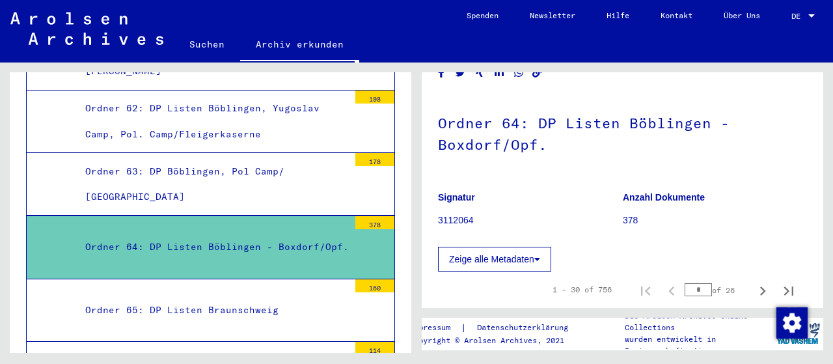
scroll to position [4536, 0]
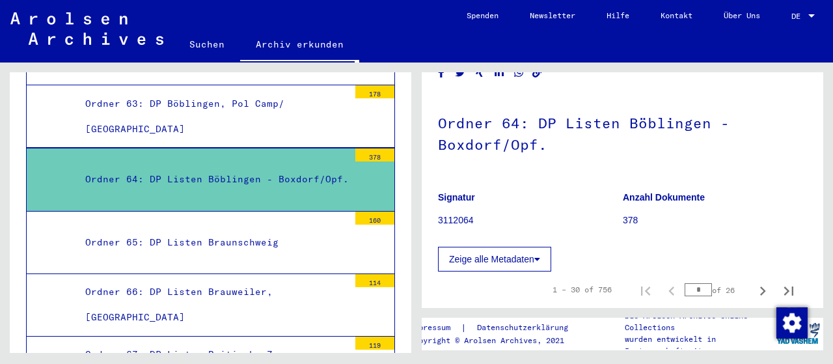
click at [238, 167] on div "Ordner 64: DP Listen Böblingen - Boxdorf/Opf." at bounding box center [212, 179] width 273 height 25
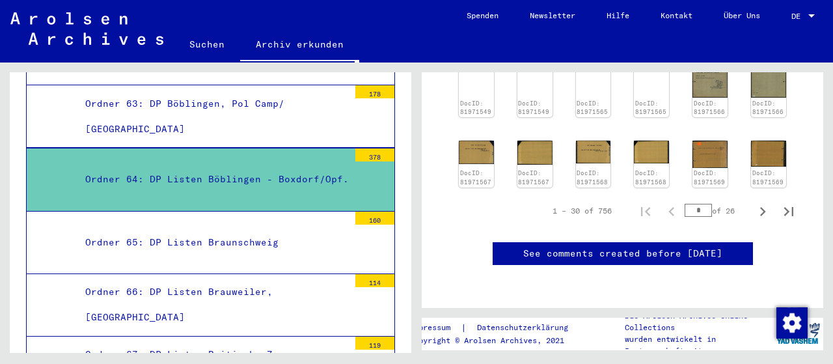
scroll to position [677, 0]
click at [705, 204] on input "*" at bounding box center [698, 210] width 27 height 13
type input "**"
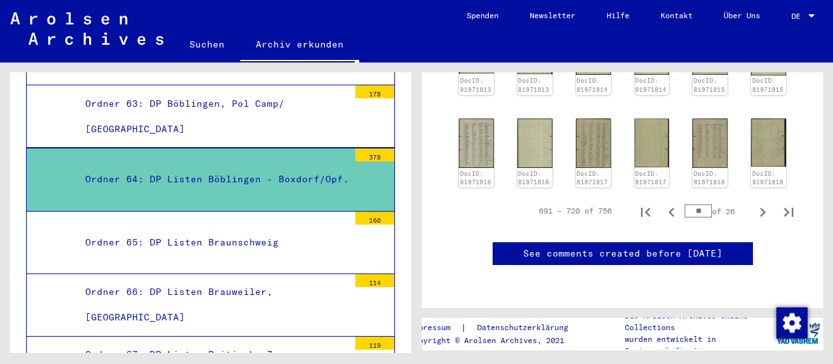
scroll to position [620, 0]
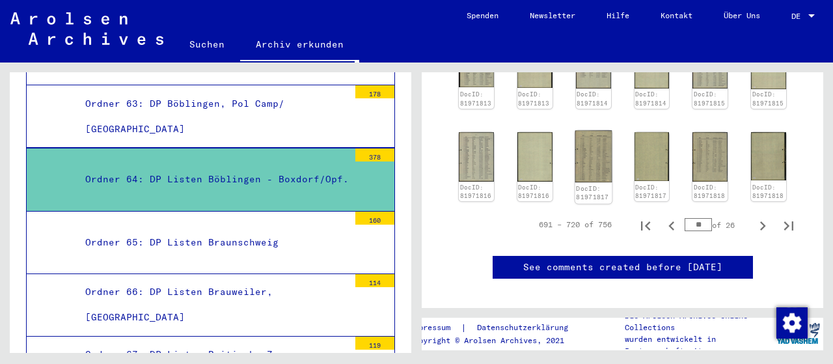
click at [596, 162] on img at bounding box center [593, 156] width 37 height 52
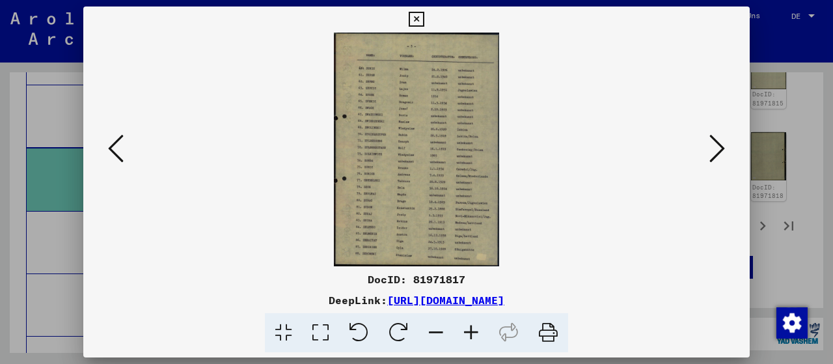
click at [481, 328] on icon at bounding box center [471, 333] width 35 height 40
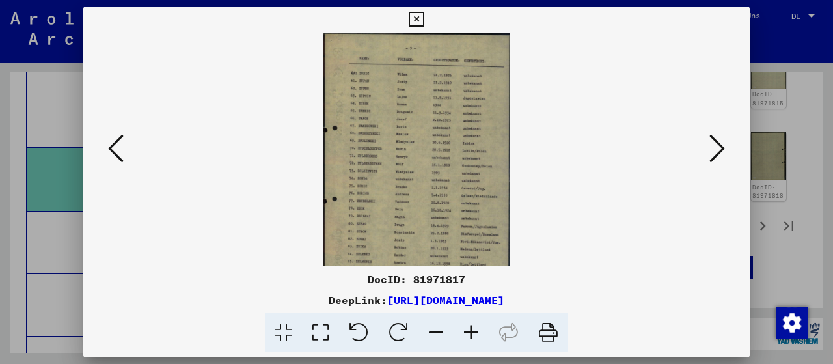
click at [481, 328] on icon at bounding box center [471, 333] width 35 height 40
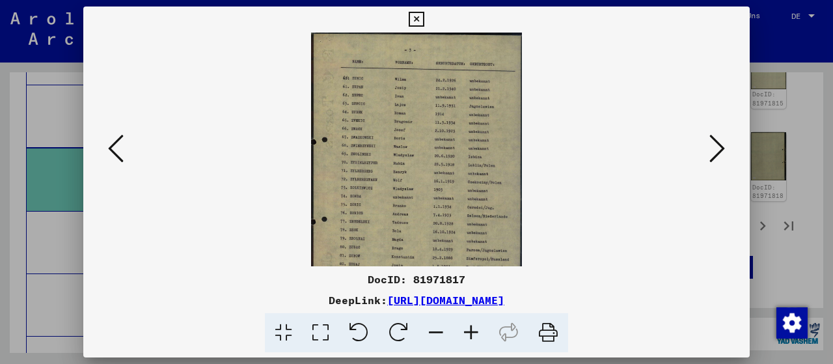
click at [481, 328] on icon at bounding box center [471, 333] width 35 height 40
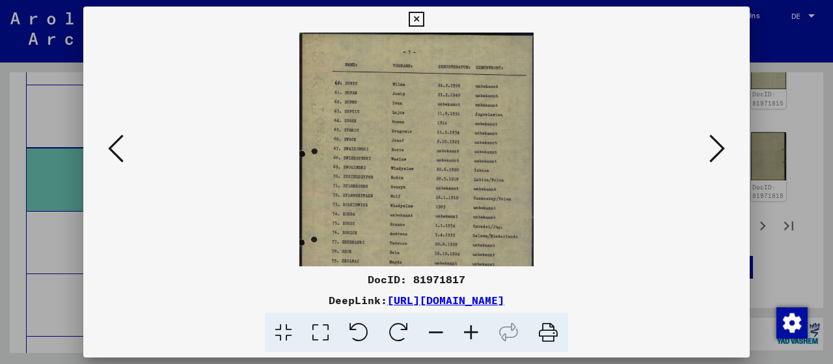
click at [481, 328] on icon at bounding box center [471, 333] width 35 height 40
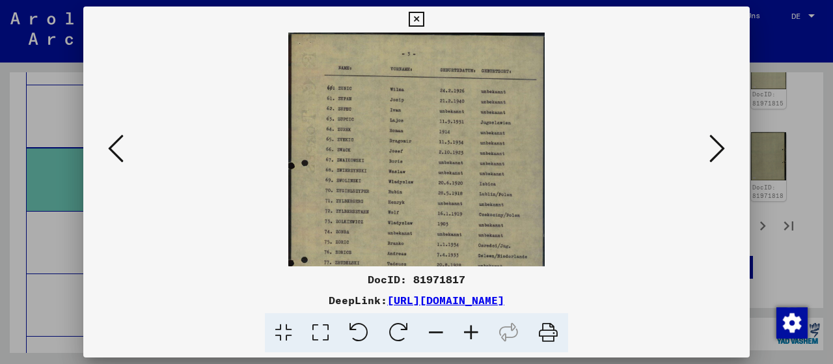
click at [106, 161] on button at bounding box center [115, 149] width 23 height 37
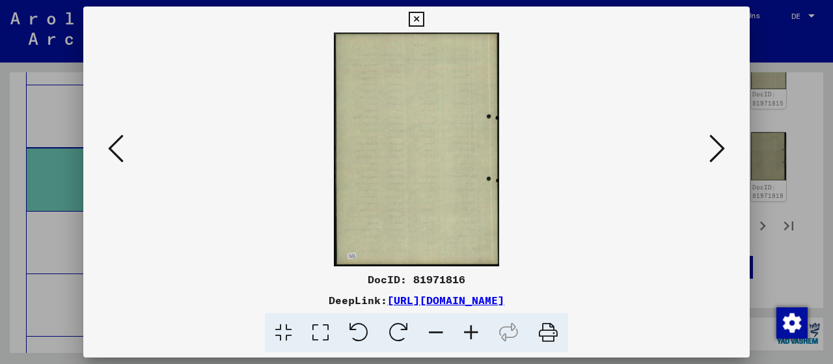
click at [123, 158] on button at bounding box center [115, 149] width 23 height 37
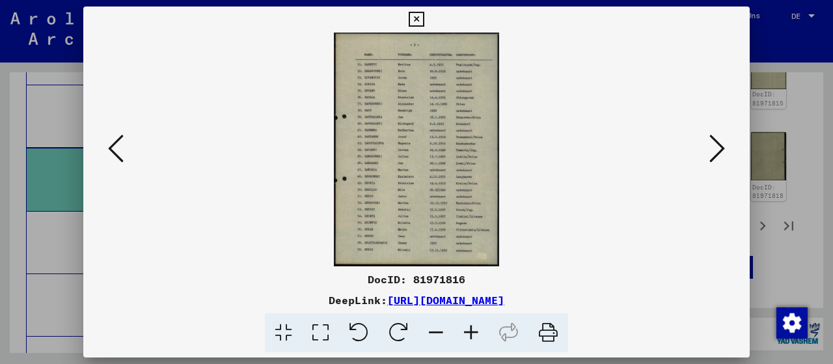
click at [111, 162] on icon at bounding box center [116, 148] width 16 height 31
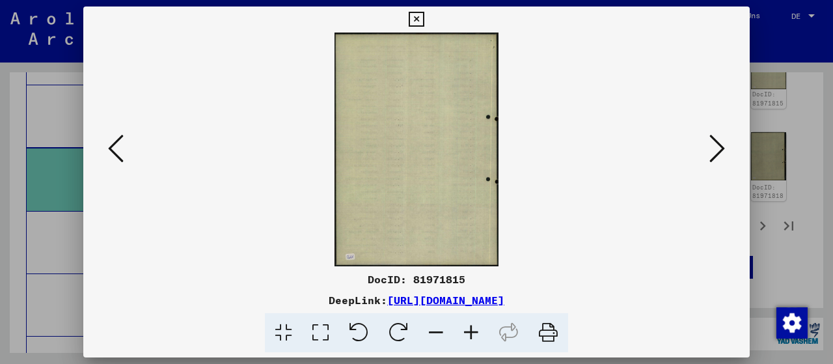
click at [111, 162] on icon at bounding box center [116, 148] width 16 height 31
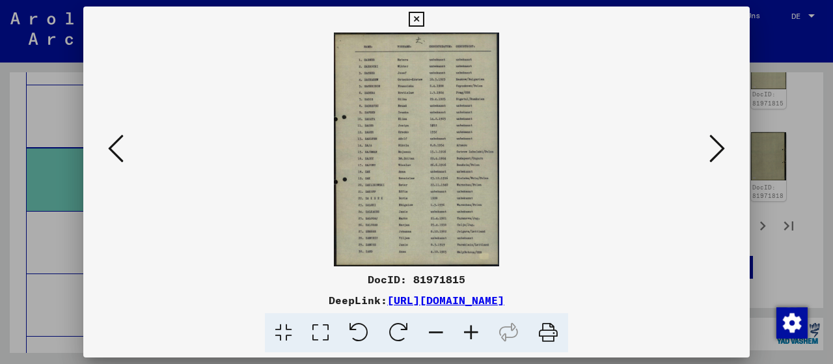
click at [111, 162] on icon at bounding box center [116, 148] width 16 height 31
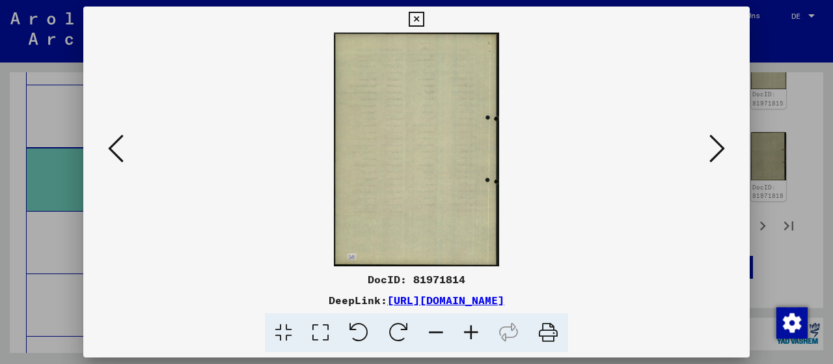
click at [111, 162] on icon at bounding box center [116, 148] width 16 height 31
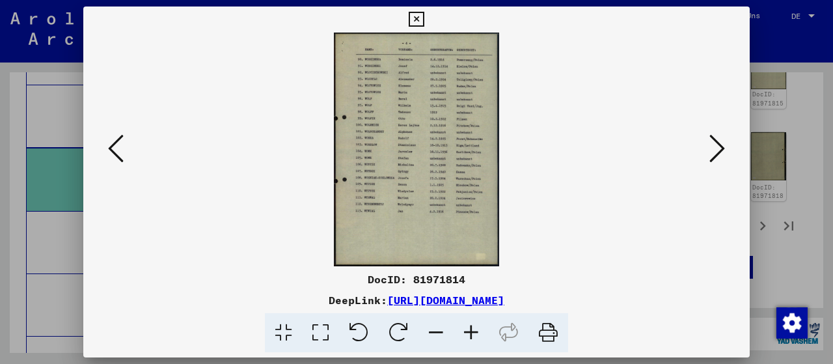
click at [111, 162] on icon at bounding box center [116, 148] width 16 height 31
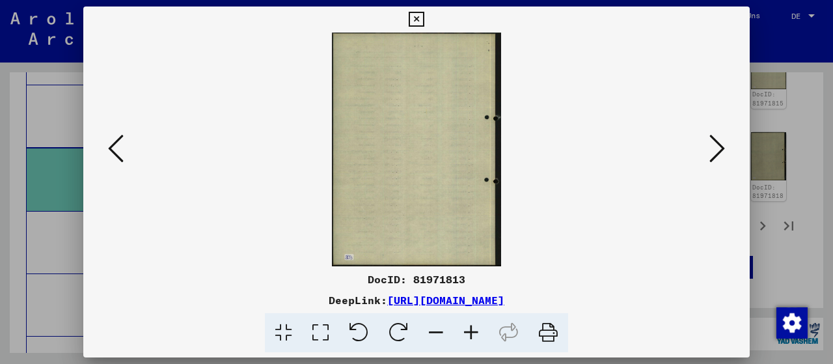
click at [111, 162] on icon at bounding box center [116, 148] width 16 height 31
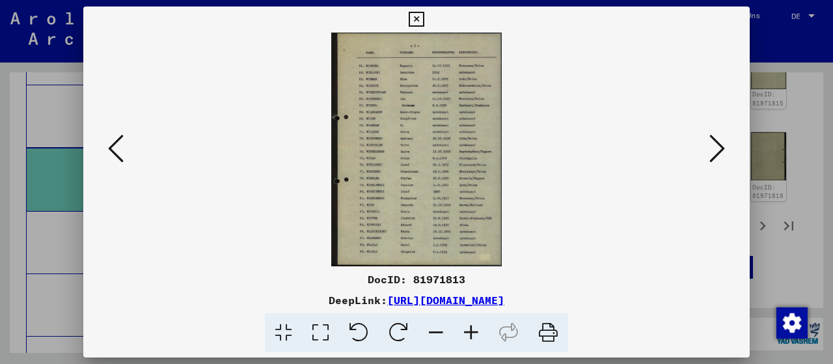
click at [111, 162] on icon at bounding box center [116, 148] width 16 height 31
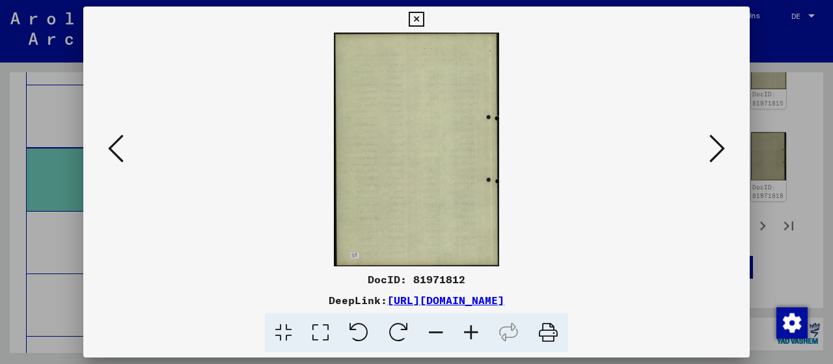
click at [111, 162] on icon at bounding box center [116, 148] width 16 height 31
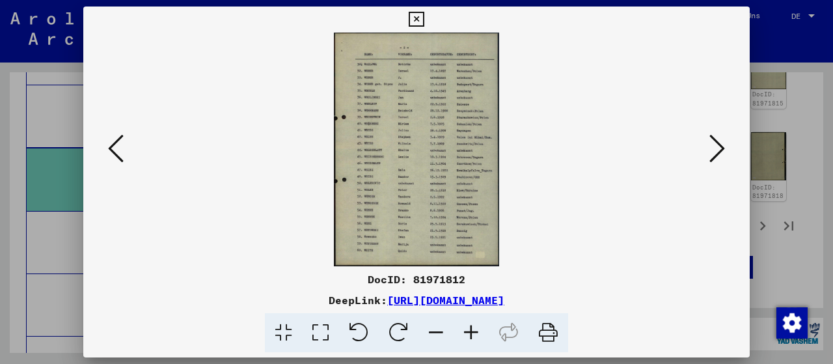
click at [111, 162] on icon at bounding box center [116, 148] width 16 height 31
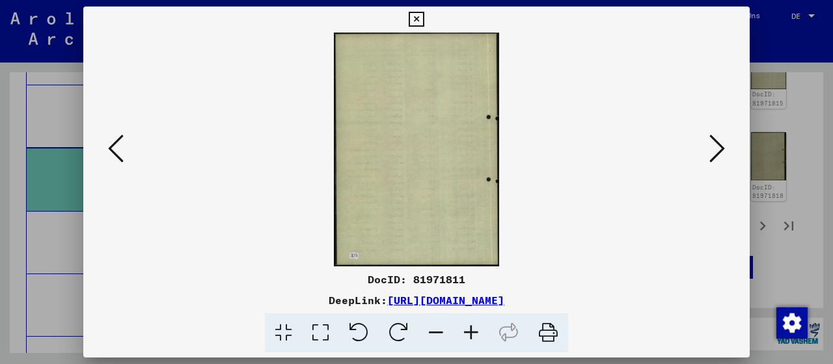
click at [111, 162] on icon at bounding box center [116, 148] width 16 height 31
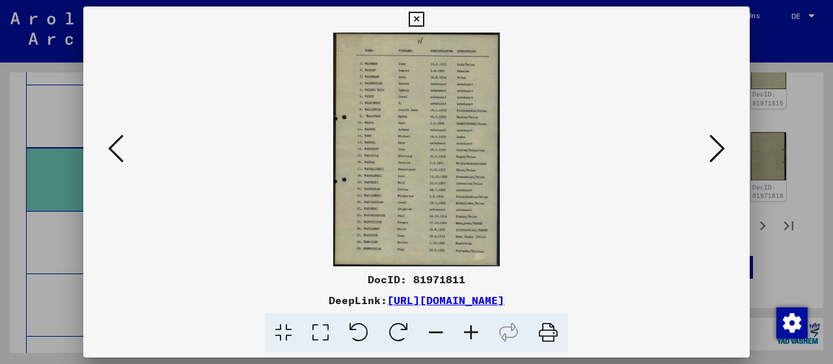
click at [111, 162] on icon at bounding box center [116, 148] width 16 height 31
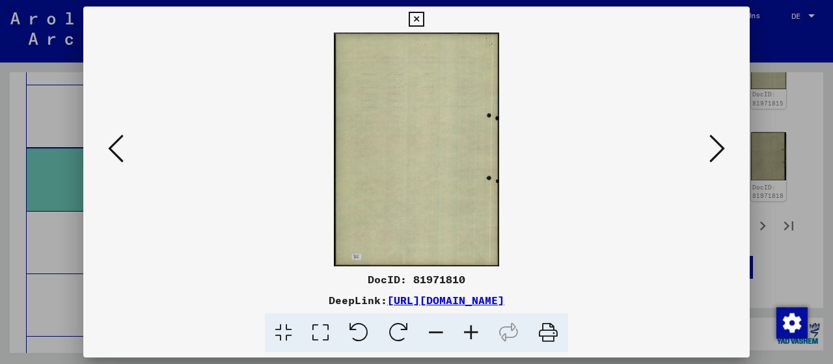
click at [111, 162] on icon at bounding box center [116, 148] width 16 height 31
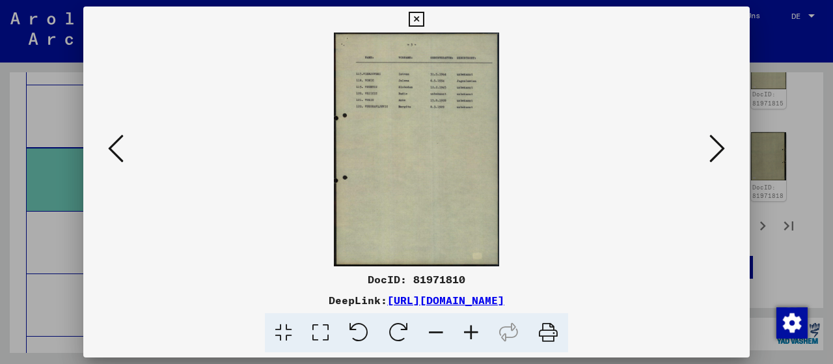
click at [111, 162] on icon at bounding box center [116, 148] width 16 height 31
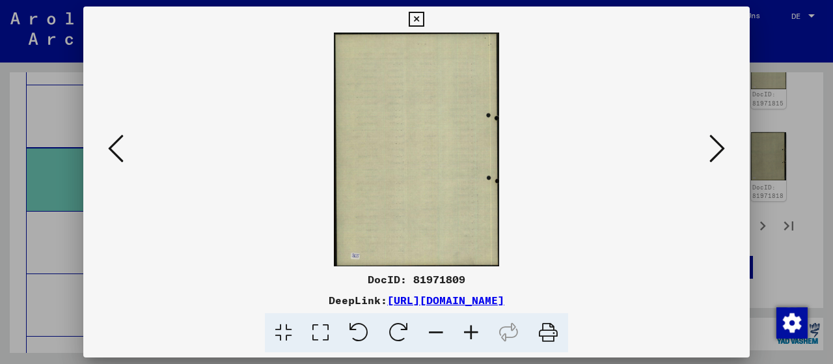
click at [111, 162] on icon at bounding box center [116, 148] width 16 height 31
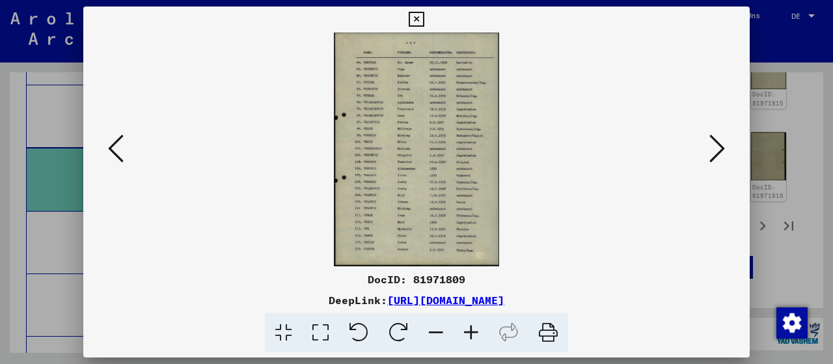
click at [111, 162] on icon at bounding box center [116, 148] width 16 height 31
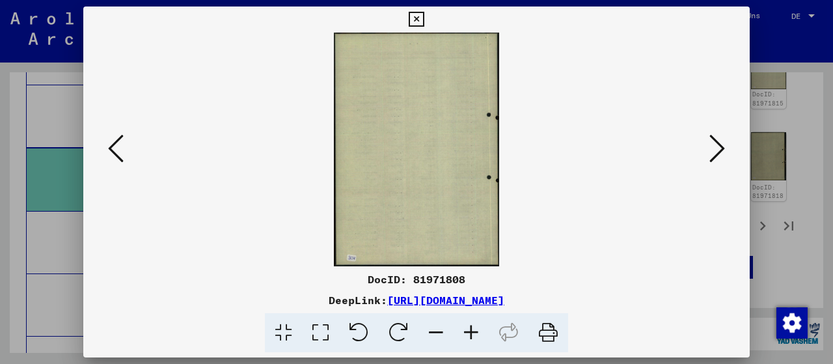
click at [111, 162] on icon at bounding box center [116, 148] width 16 height 31
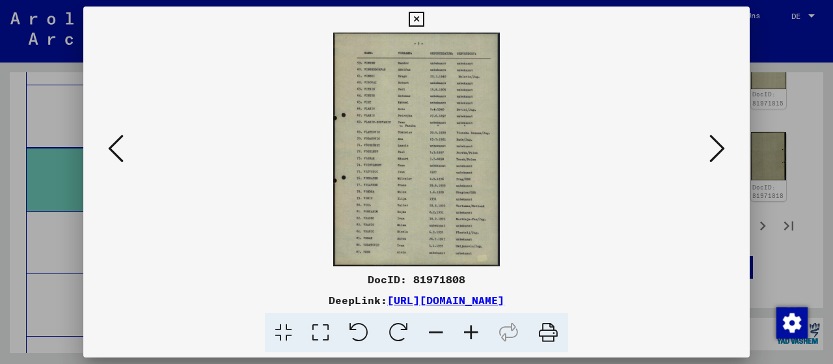
click at [111, 162] on icon at bounding box center [116, 148] width 16 height 31
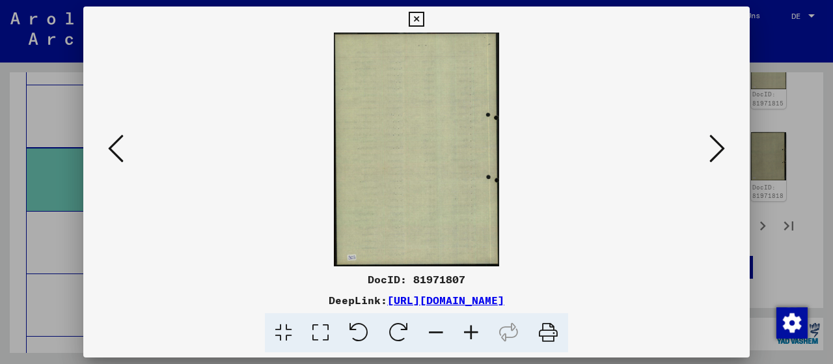
click at [111, 162] on icon at bounding box center [116, 148] width 16 height 31
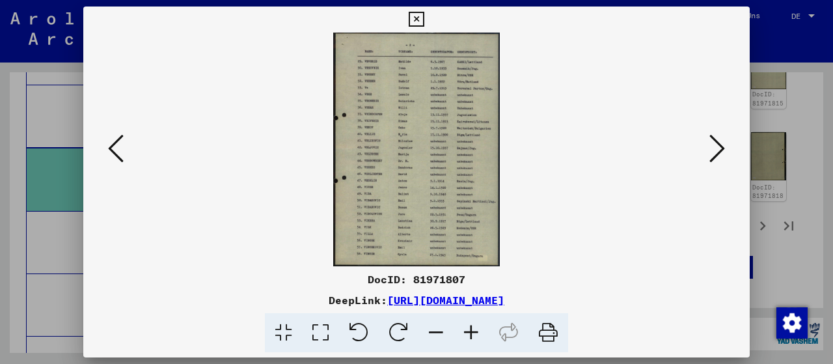
click at [124, 161] on button at bounding box center [115, 149] width 23 height 37
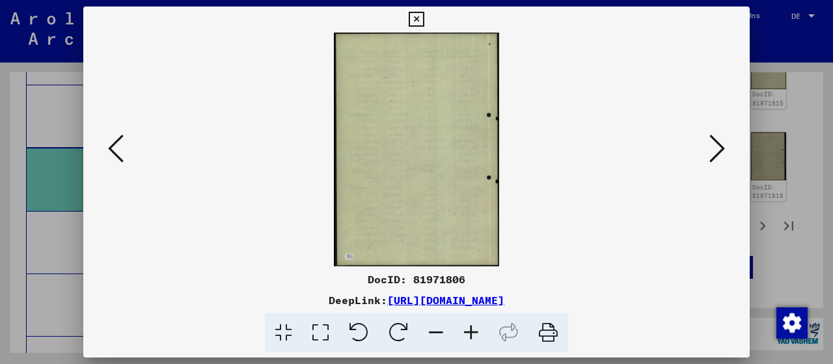
click at [124, 161] on button at bounding box center [115, 149] width 23 height 37
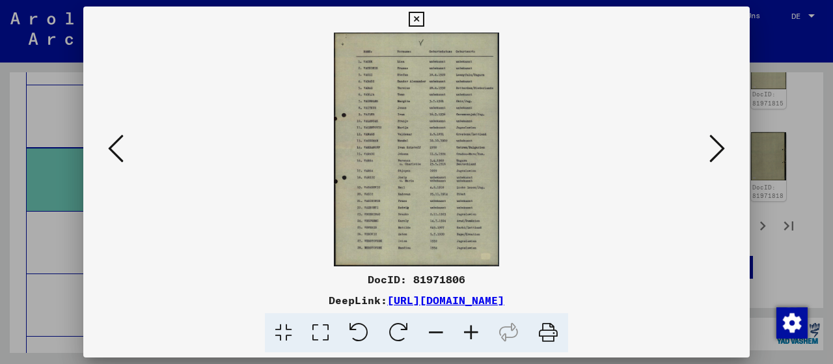
click at [124, 161] on button at bounding box center [115, 149] width 23 height 37
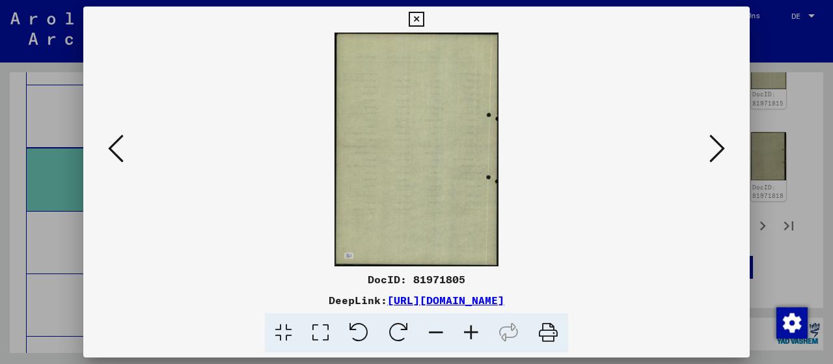
click at [124, 161] on button at bounding box center [115, 149] width 23 height 37
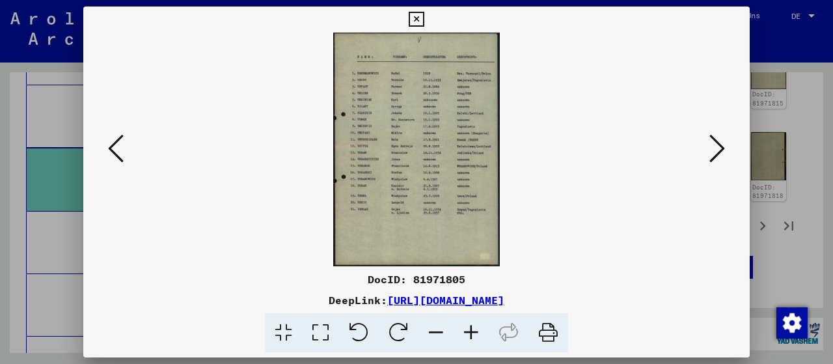
click at [124, 161] on button at bounding box center [115, 149] width 23 height 37
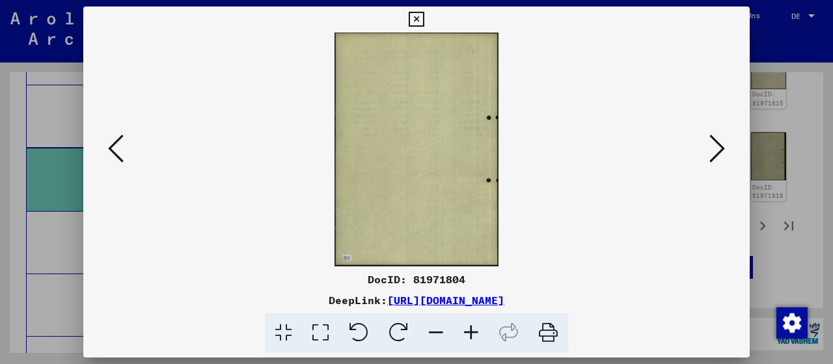
click at [124, 161] on button at bounding box center [115, 149] width 23 height 37
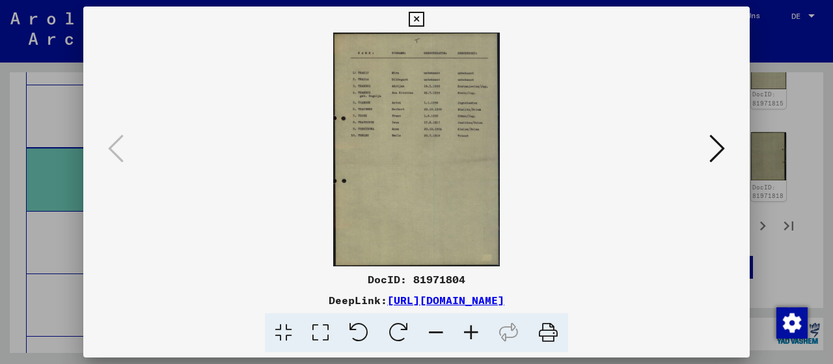
click at [424, 13] on icon at bounding box center [416, 20] width 15 height 16
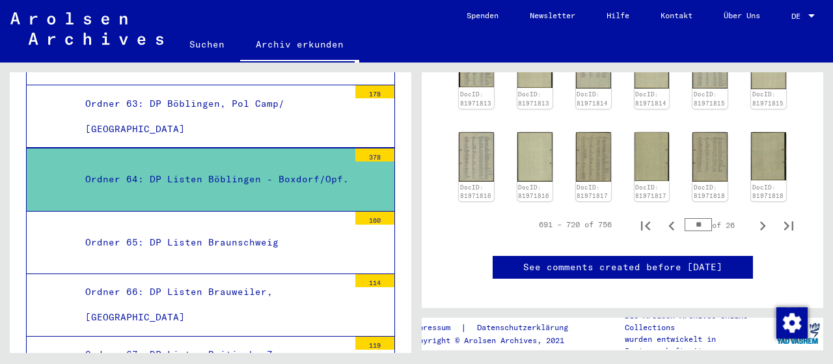
click at [697, 220] on input "**" at bounding box center [698, 224] width 27 height 13
click at [701, 220] on input "**" at bounding box center [698, 224] width 27 height 13
type input "*"
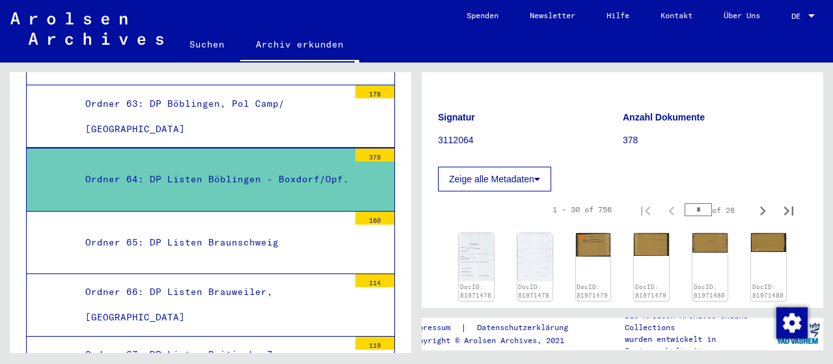
scroll to position [146, 0]
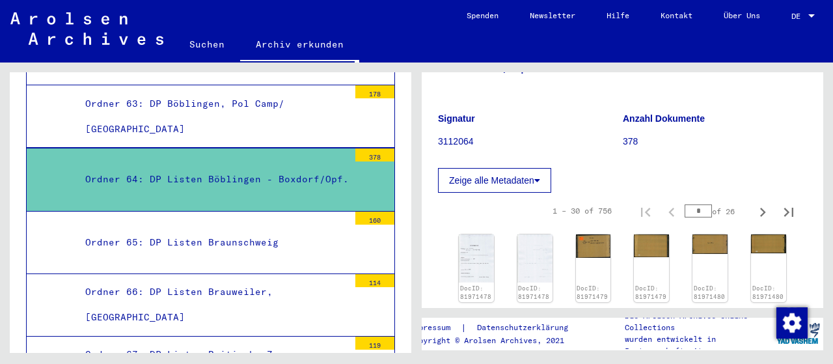
click at [704, 209] on input "*" at bounding box center [698, 210] width 27 height 13
type input "*"
type input "**"
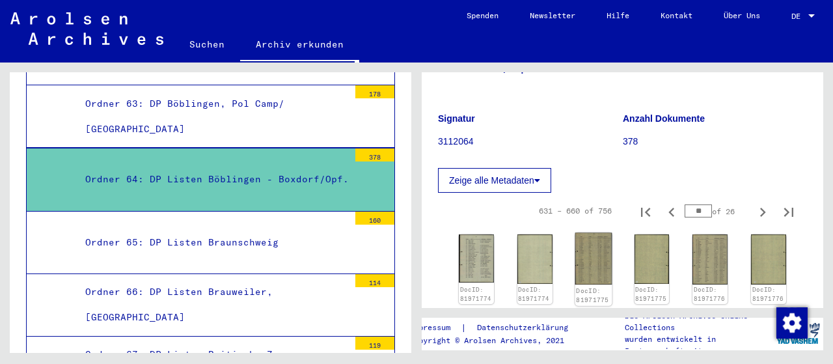
click at [602, 265] on img at bounding box center [593, 258] width 37 height 51
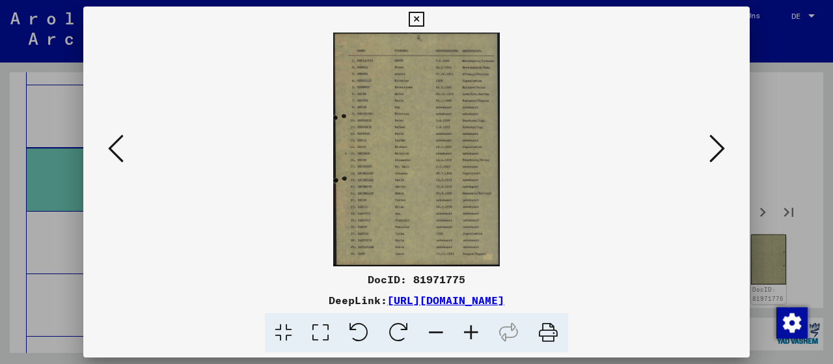
click at [477, 321] on icon at bounding box center [471, 333] width 35 height 40
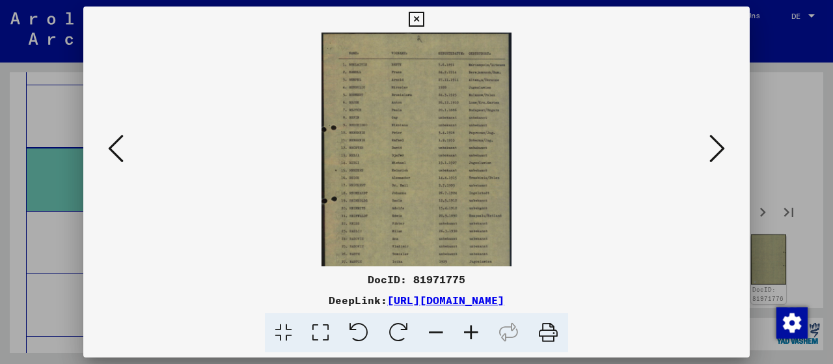
click at [477, 321] on icon at bounding box center [471, 333] width 35 height 40
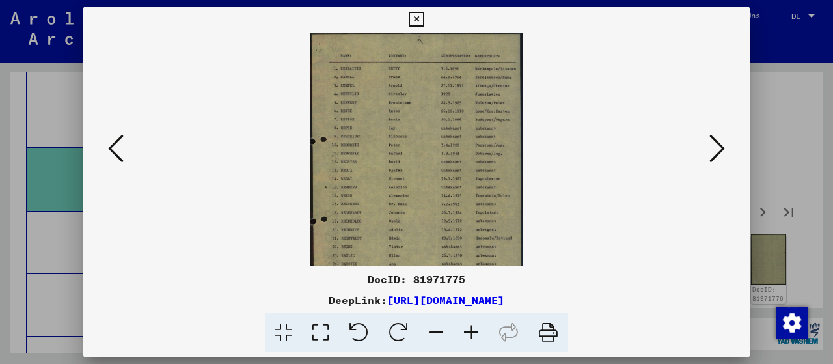
click at [477, 321] on icon at bounding box center [471, 333] width 35 height 40
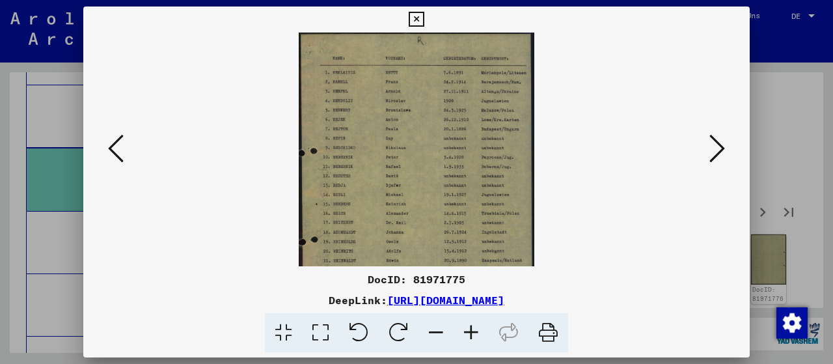
click at [475, 320] on icon at bounding box center [471, 333] width 35 height 40
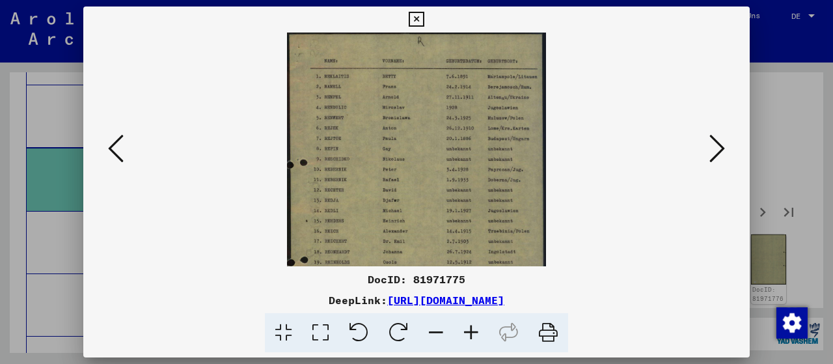
click at [474, 324] on icon at bounding box center [471, 333] width 35 height 40
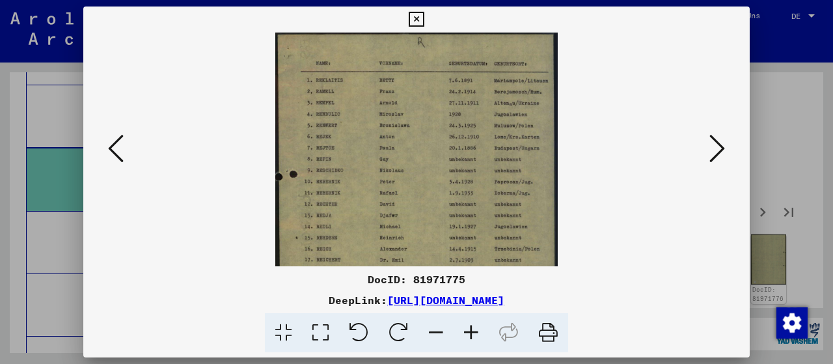
click at [119, 148] on icon at bounding box center [116, 148] width 16 height 31
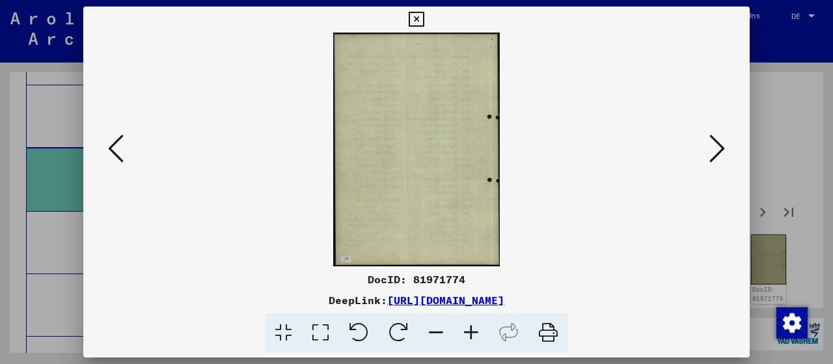
click at [119, 148] on icon at bounding box center [116, 148] width 16 height 31
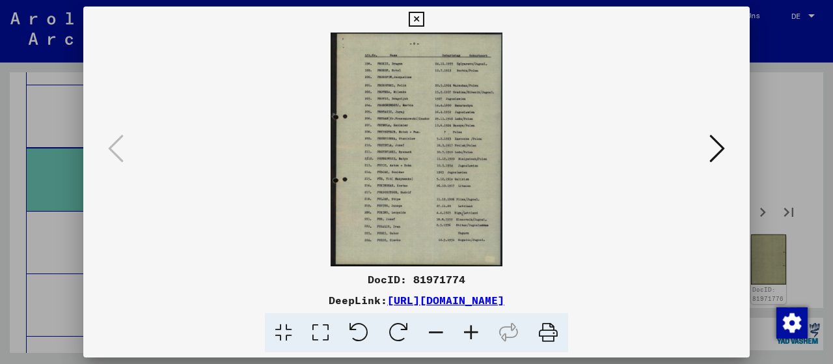
click at [468, 334] on icon at bounding box center [471, 333] width 35 height 40
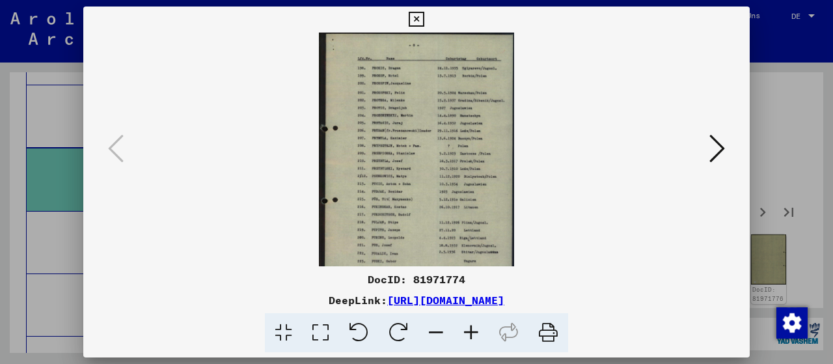
click at [468, 334] on icon at bounding box center [471, 333] width 35 height 40
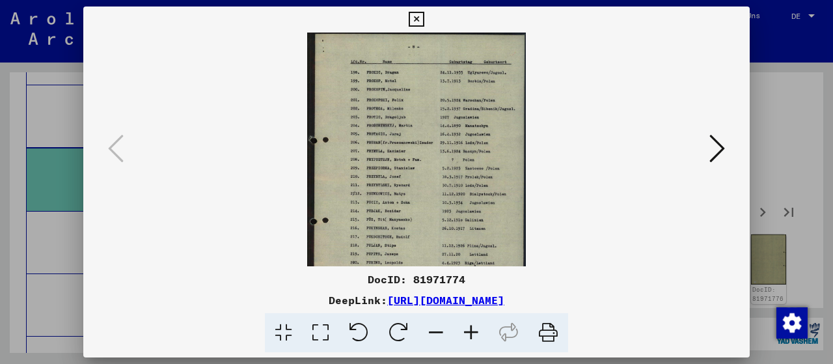
click at [474, 336] on icon at bounding box center [471, 333] width 35 height 40
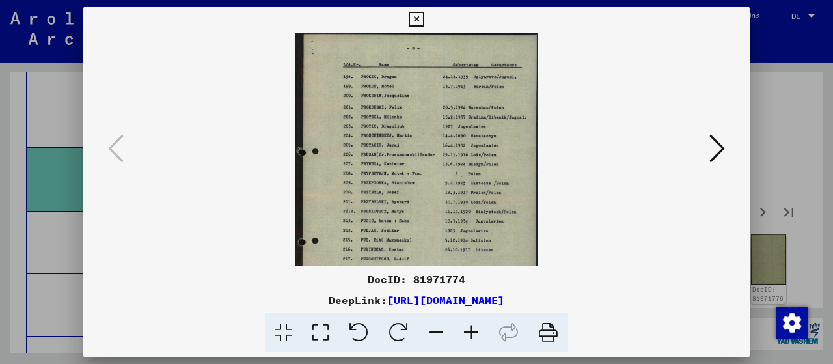
click at [424, 20] on icon at bounding box center [416, 20] width 15 height 16
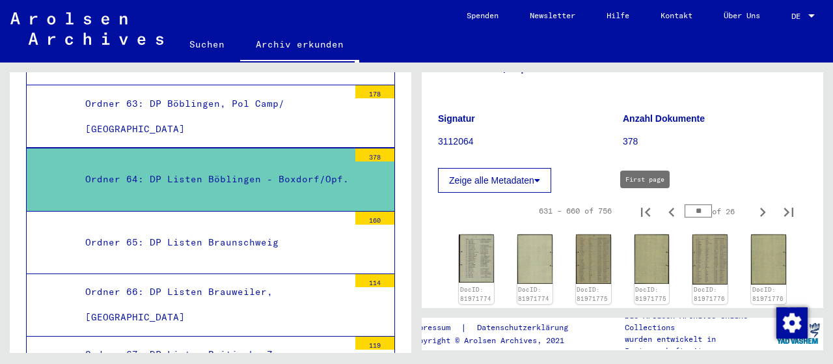
click at [648, 214] on icon "First page" at bounding box center [645, 212] width 9 height 9
type input "*"
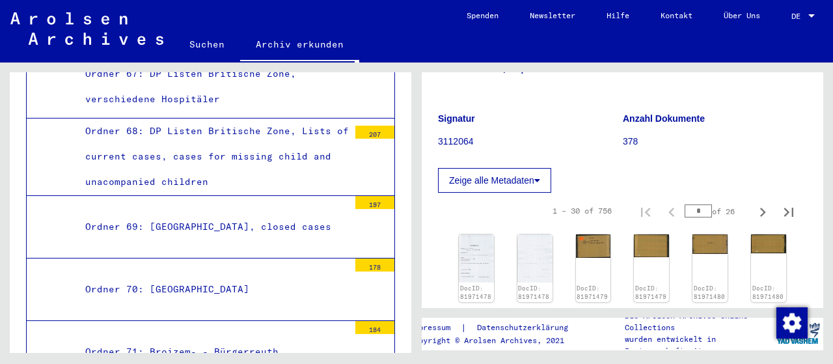
scroll to position [4398, 0]
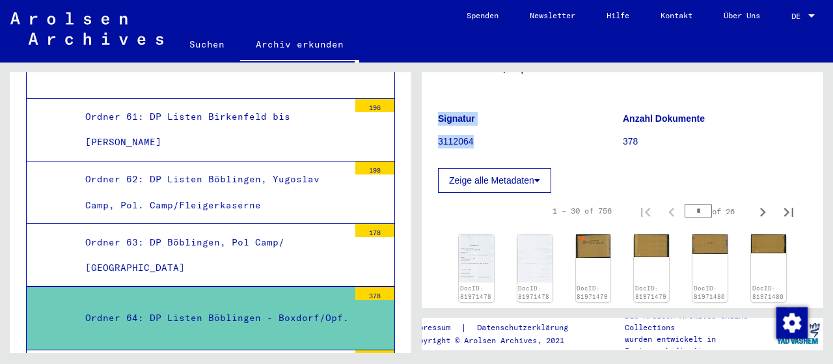
drag, startPoint x: 436, startPoint y: 141, endPoint x: 472, endPoint y: 141, distance: 36.5
click at [472, 141] on yv-its-full-details "3 Registrierungen und [MEDICAL_DATA] von Displaced Persons, Kindern und Vermiss…" at bounding box center [623, 340] width 402 height 796
click at [518, 136] on p "3112064" at bounding box center [530, 142] width 184 height 14
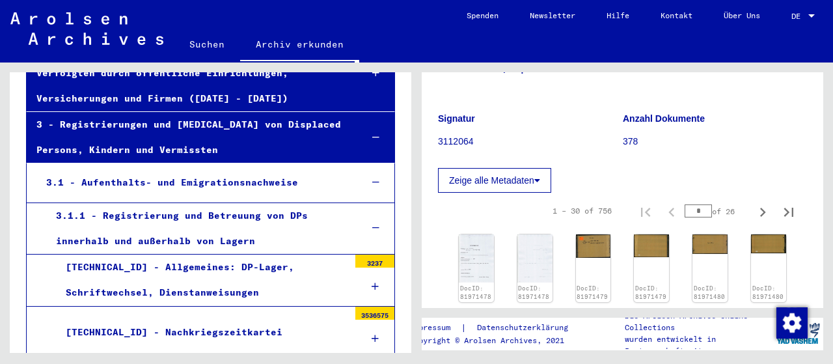
scroll to position [0, 0]
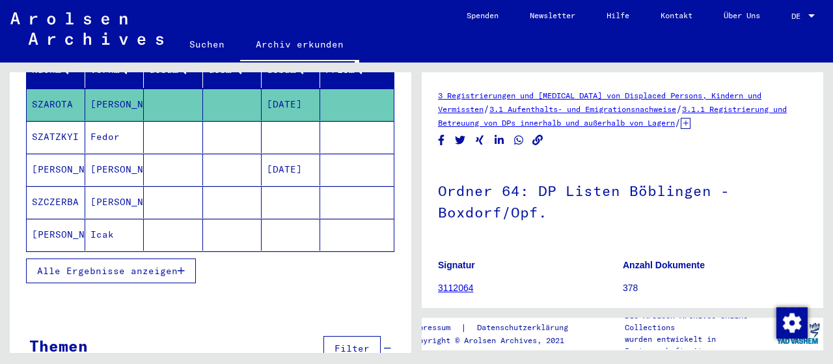
scroll to position [203, 0]
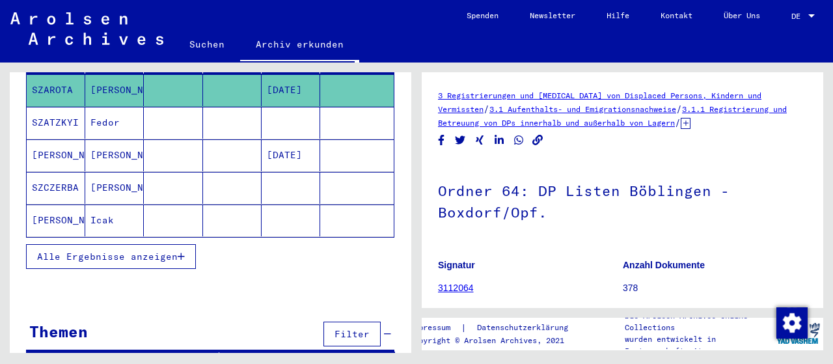
type input "**********"
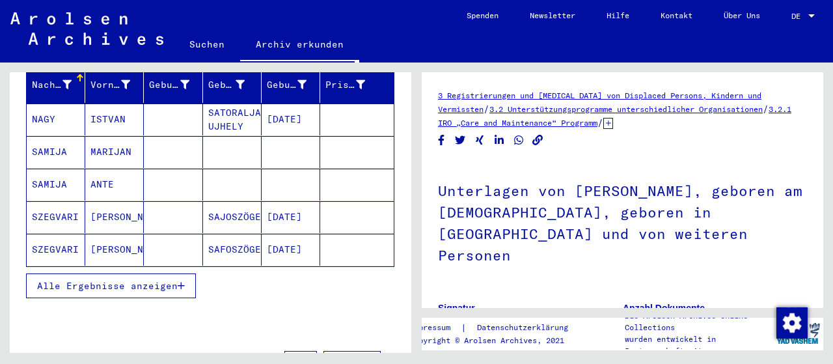
scroll to position [203, 0]
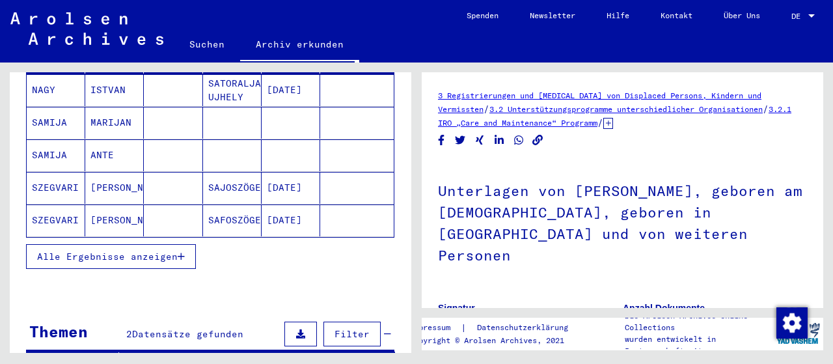
click at [156, 251] on span "Alle Ergebnisse anzeigen" at bounding box center [107, 257] width 141 height 12
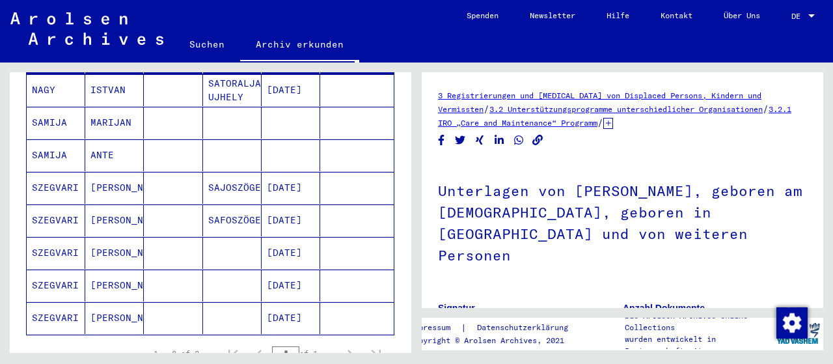
click at [301, 309] on mat-cell "[DATE]" at bounding box center [291, 318] width 59 height 32
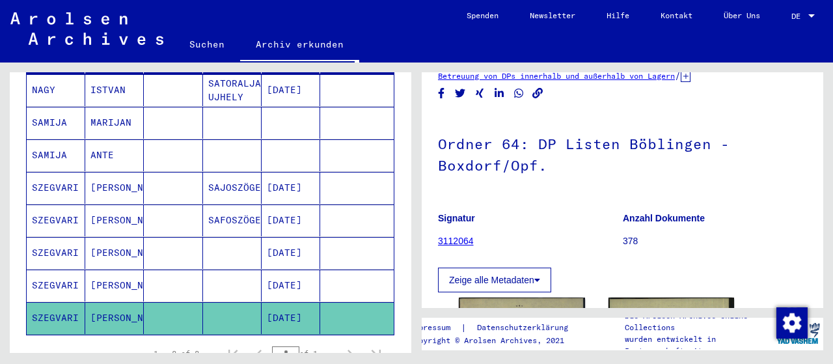
scroll to position [68, 0]
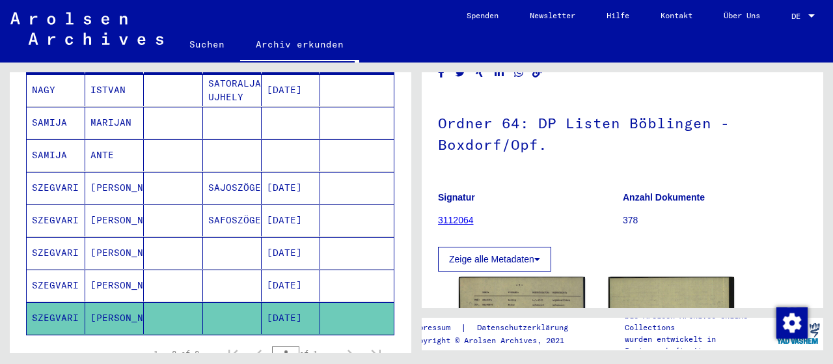
click at [447, 218] on link "3112064" at bounding box center [456, 220] width 36 height 10
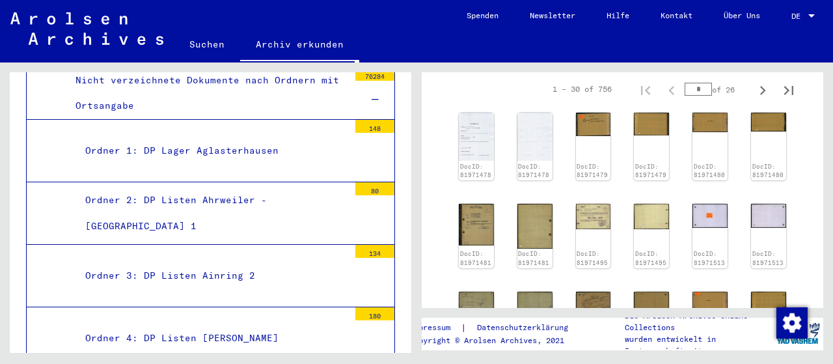
scroll to position [271, 0]
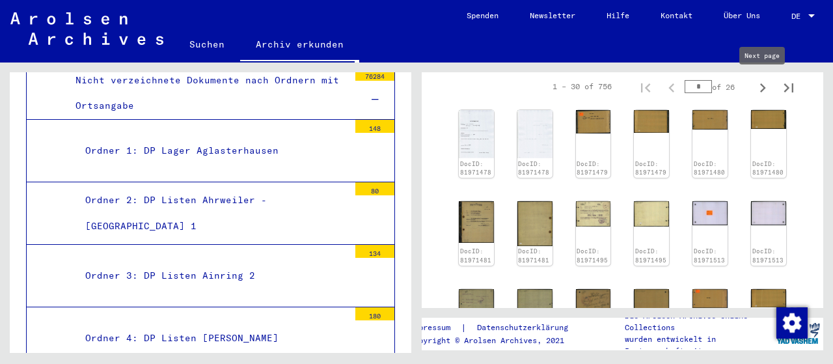
click at [757, 92] on icon "Next page" at bounding box center [763, 88] width 18 height 18
type input "*"
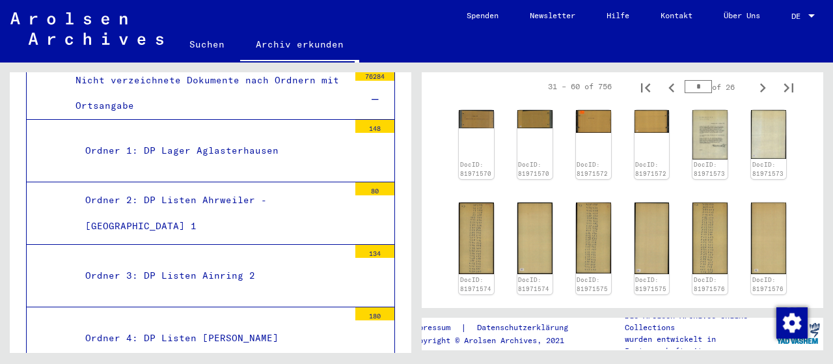
click at [706, 84] on input "*" at bounding box center [698, 86] width 27 height 13
type input "**"
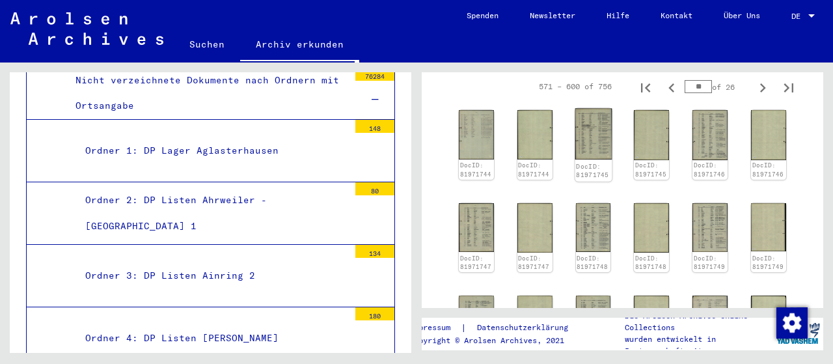
click at [581, 143] on img at bounding box center [593, 134] width 37 height 51
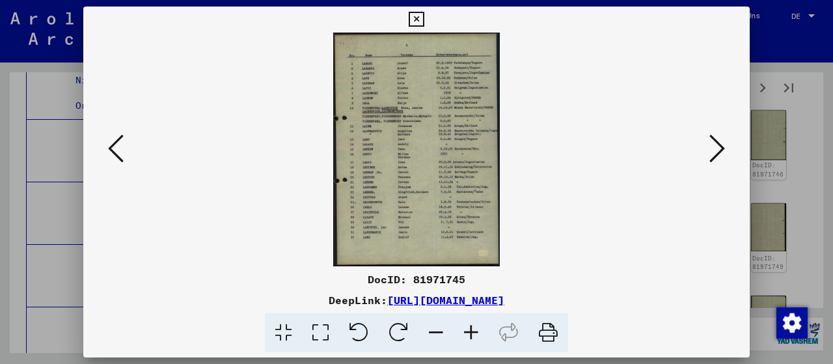
click at [479, 338] on icon at bounding box center [471, 333] width 35 height 40
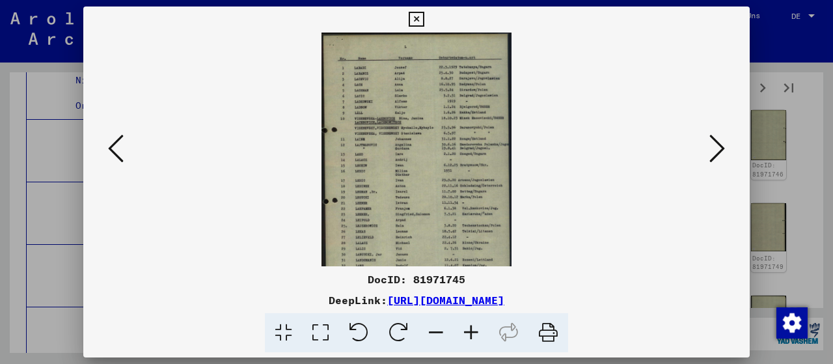
click at [479, 338] on icon at bounding box center [471, 333] width 35 height 40
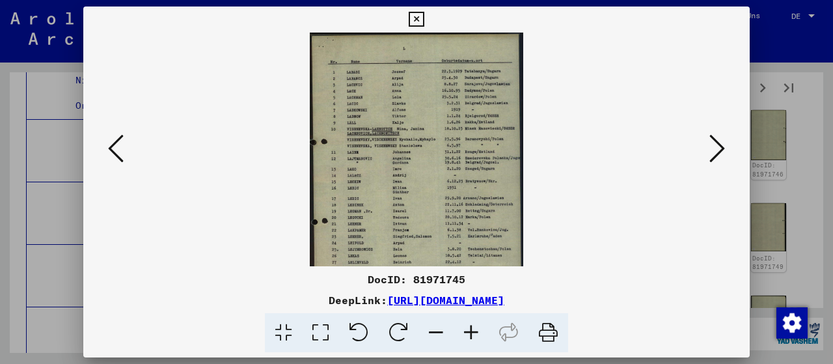
click at [479, 338] on icon at bounding box center [471, 333] width 35 height 40
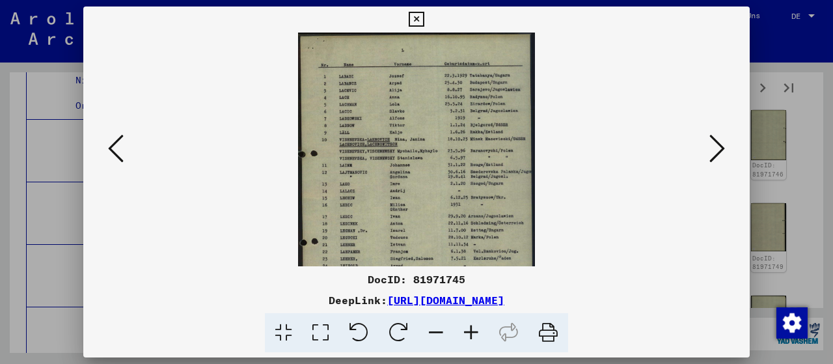
click at [479, 338] on icon at bounding box center [471, 333] width 35 height 40
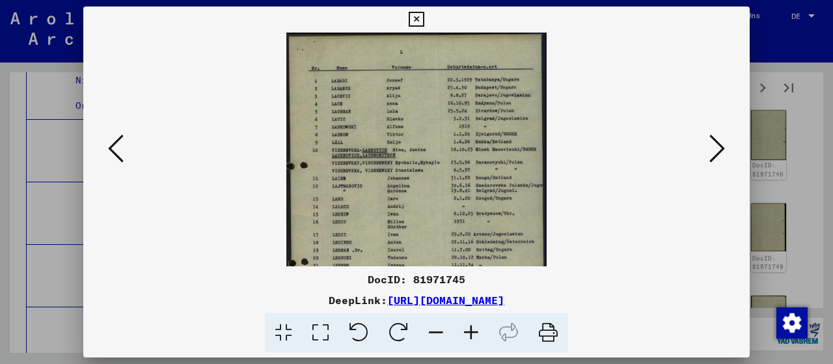
click at [479, 338] on icon at bounding box center [471, 333] width 35 height 40
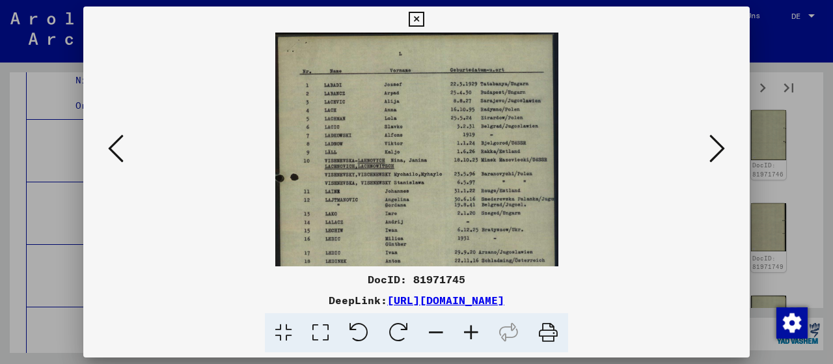
click at [479, 338] on icon at bounding box center [471, 333] width 35 height 40
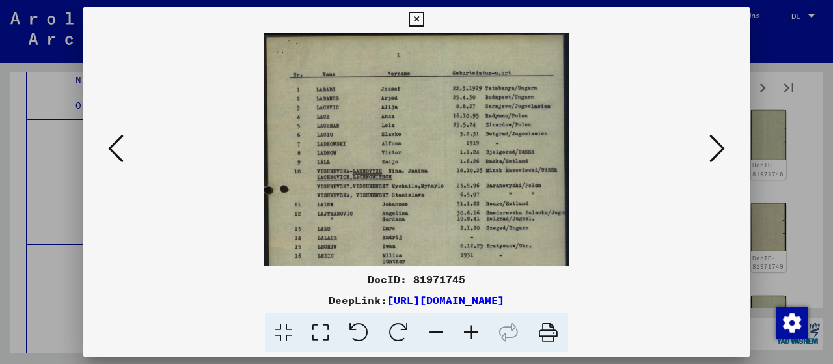
click at [424, 20] on icon at bounding box center [416, 20] width 15 height 16
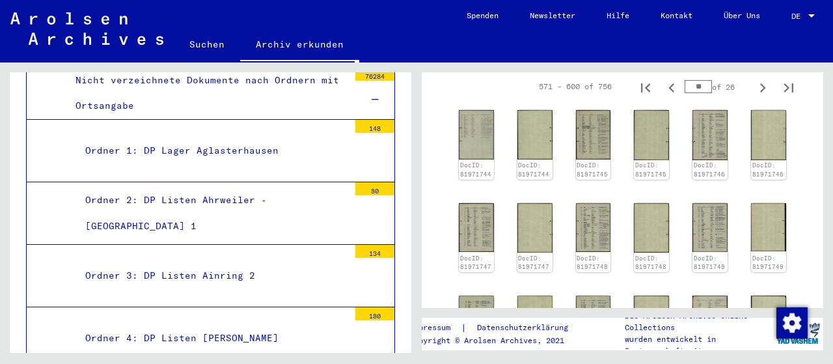
click at [710, 85] on input "**" at bounding box center [698, 86] width 27 height 13
click at [672, 90] on icon "Previous page" at bounding box center [672, 87] width 6 height 9
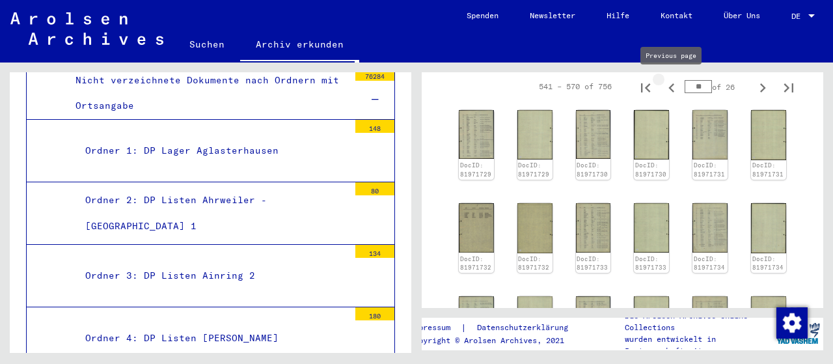
type input "**"
click at [672, 81] on icon "Previous page" at bounding box center [672, 88] width 18 height 18
type input "**"
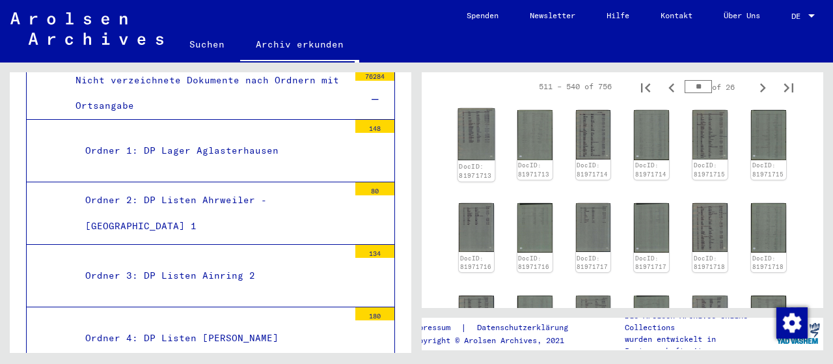
click at [475, 152] on img at bounding box center [476, 135] width 37 height 52
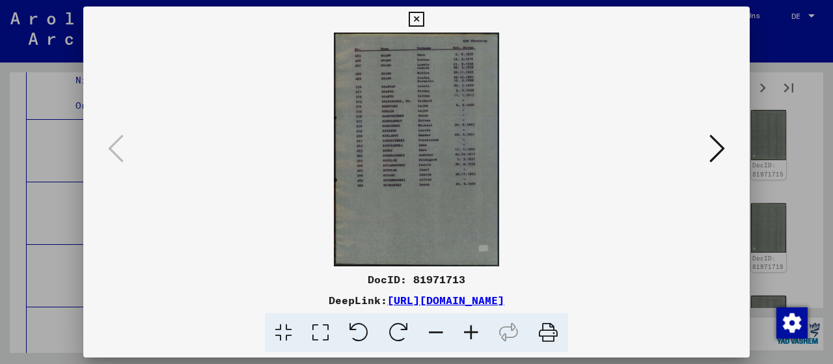
click at [473, 327] on icon at bounding box center [471, 333] width 35 height 40
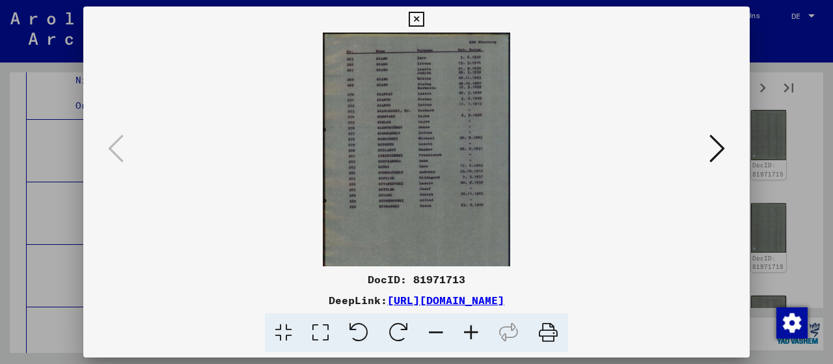
click at [473, 327] on icon at bounding box center [471, 333] width 35 height 40
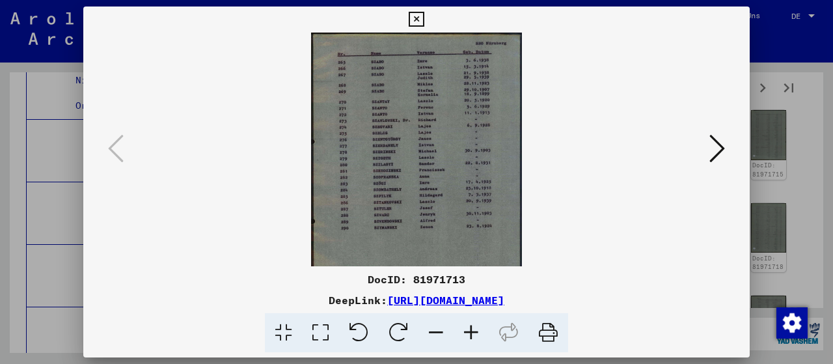
click at [473, 327] on icon at bounding box center [471, 333] width 35 height 40
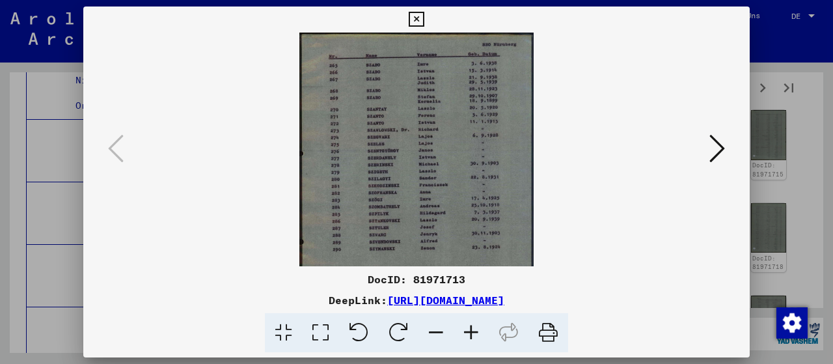
click at [473, 327] on icon at bounding box center [471, 333] width 35 height 40
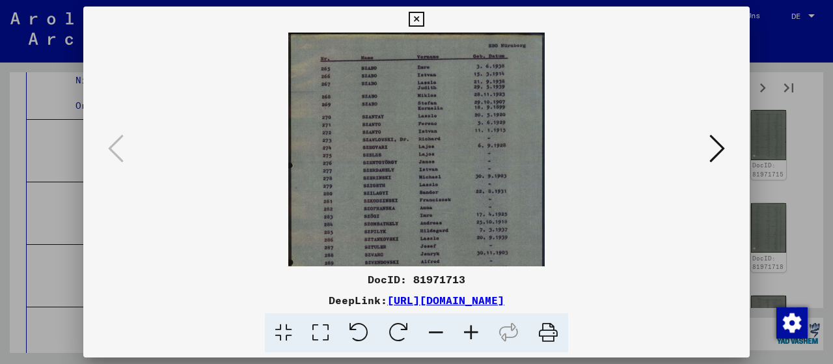
click at [473, 327] on icon at bounding box center [471, 333] width 35 height 40
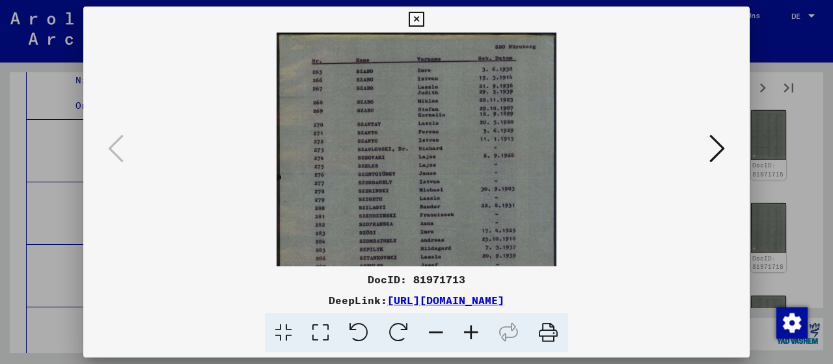
click at [473, 327] on icon at bounding box center [471, 333] width 35 height 40
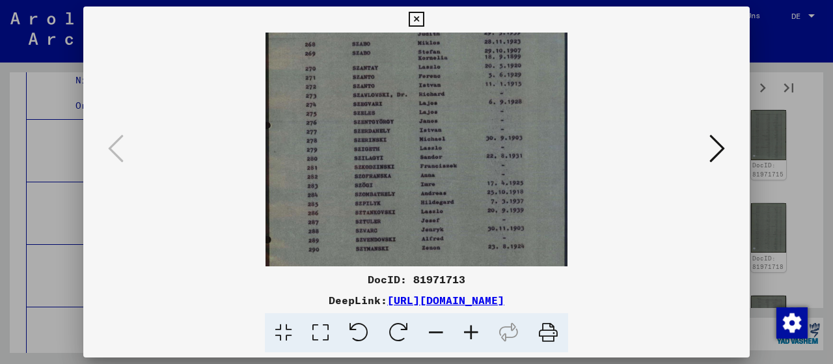
scroll to position [84, 0]
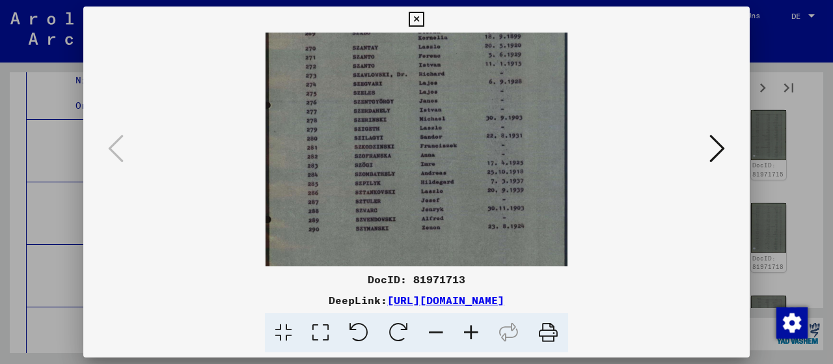
drag, startPoint x: 433, startPoint y: 165, endPoint x: 420, endPoint y: 83, distance: 83.1
click at [420, 83] on img at bounding box center [417, 163] width 303 height 429
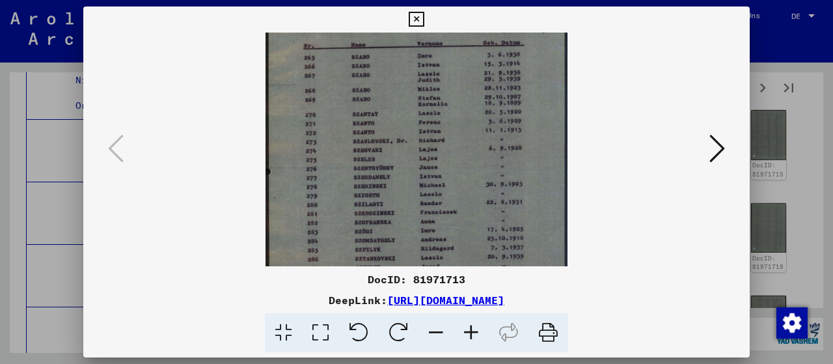
scroll to position [0, 0]
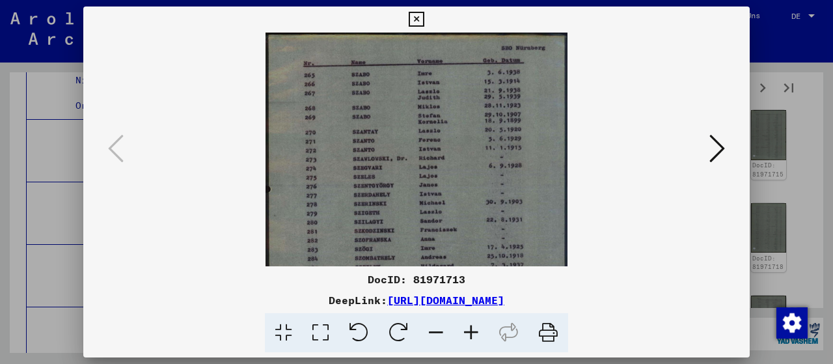
drag, startPoint x: 365, startPoint y: 62, endPoint x: 360, endPoint y: 150, distance: 88.0
click at [360, 150] on img at bounding box center [417, 247] width 303 height 429
click at [728, 150] on button at bounding box center [717, 149] width 23 height 37
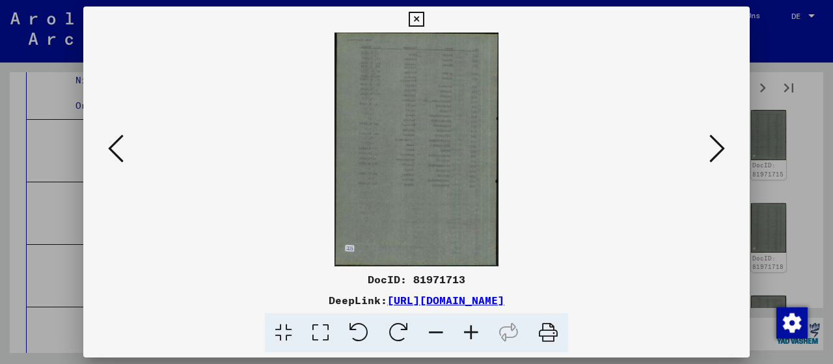
click at [717, 145] on icon at bounding box center [718, 148] width 16 height 31
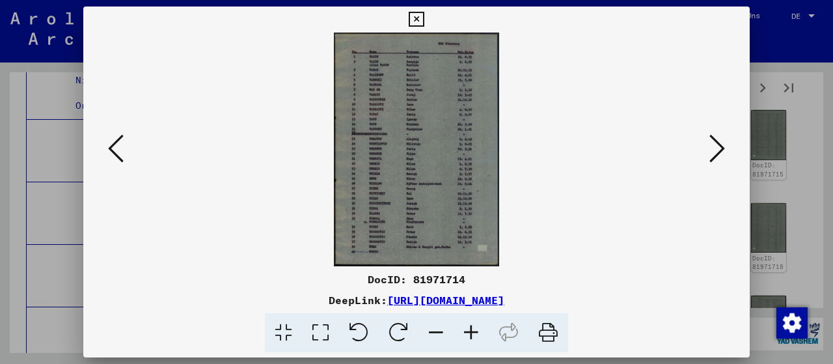
click at [114, 150] on icon at bounding box center [116, 148] width 16 height 31
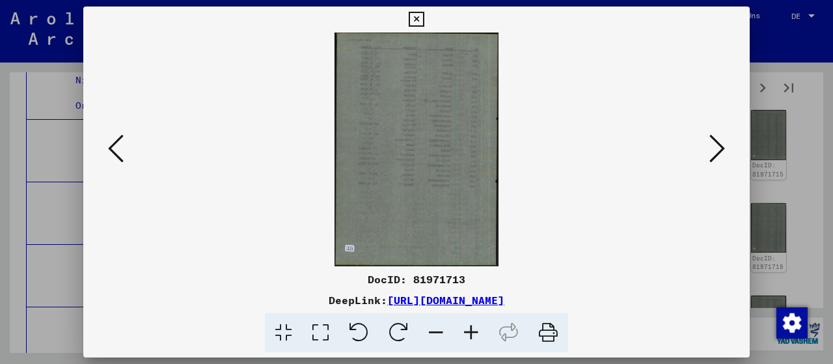
click at [114, 150] on icon at bounding box center [116, 148] width 16 height 31
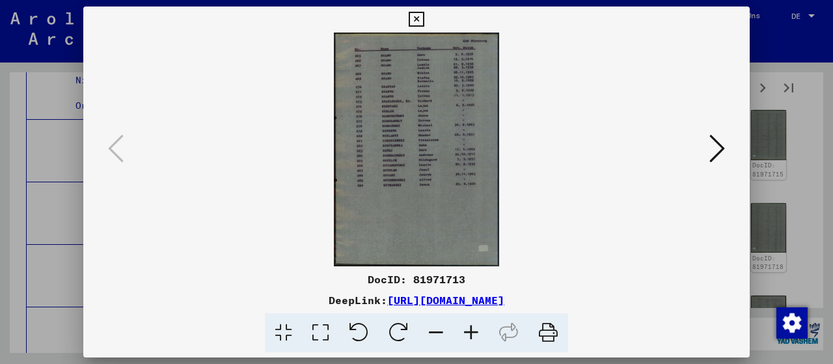
click at [473, 332] on icon at bounding box center [471, 333] width 35 height 40
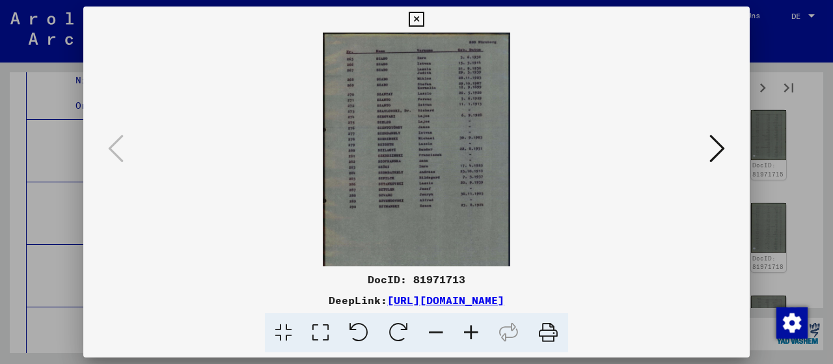
click at [473, 332] on icon at bounding box center [471, 333] width 35 height 40
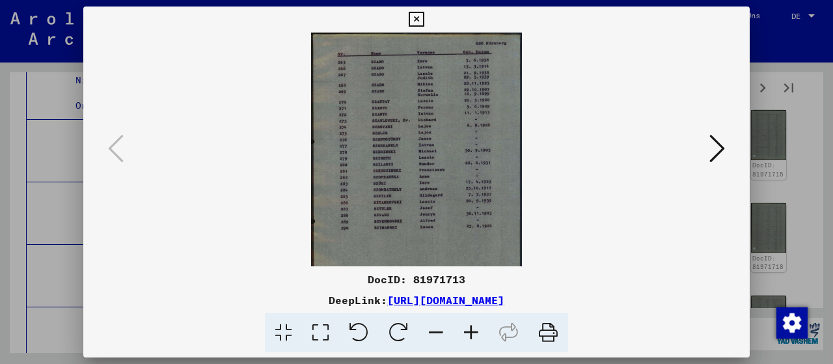
click at [473, 332] on icon at bounding box center [471, 333] width 35 height 40
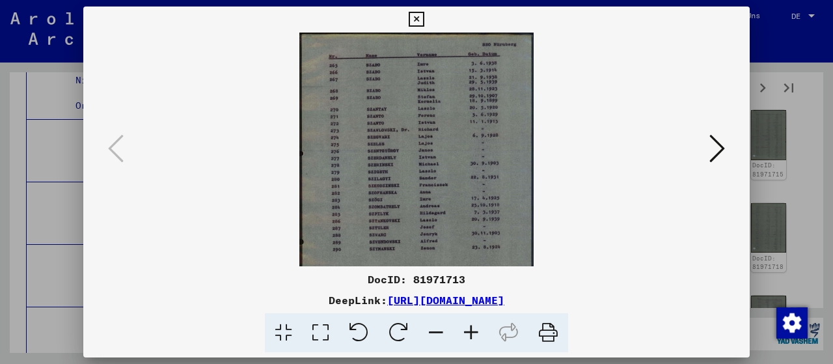
click at [471, 335] on icon at bounding box center [471, 333] width 35 height 40
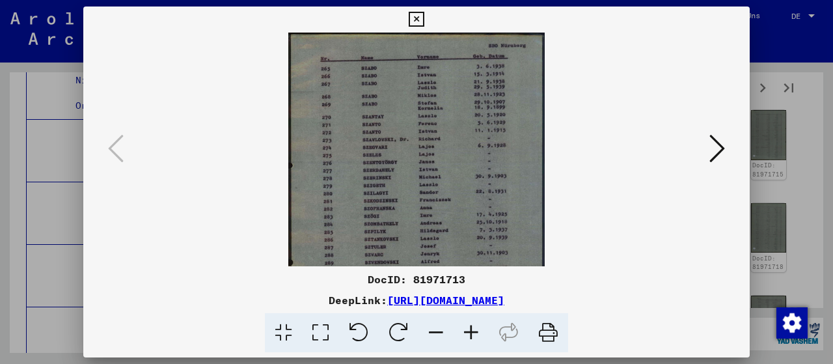
click at [475, 326] on icon at bounding box center [471, 333] width 35 height 40
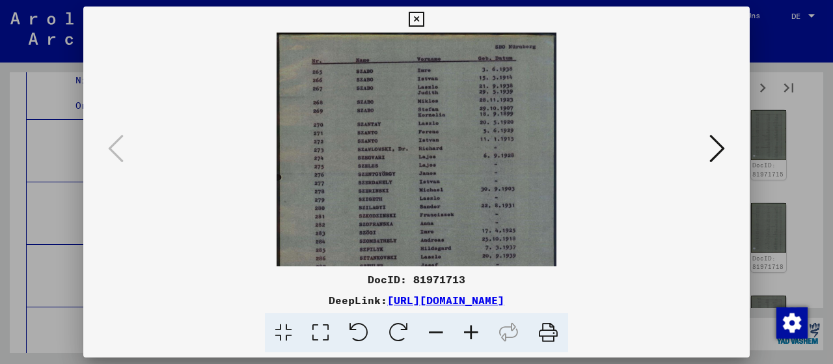
click at [424, 17] on icon at bounding box center [416, 20] width 15 height 16
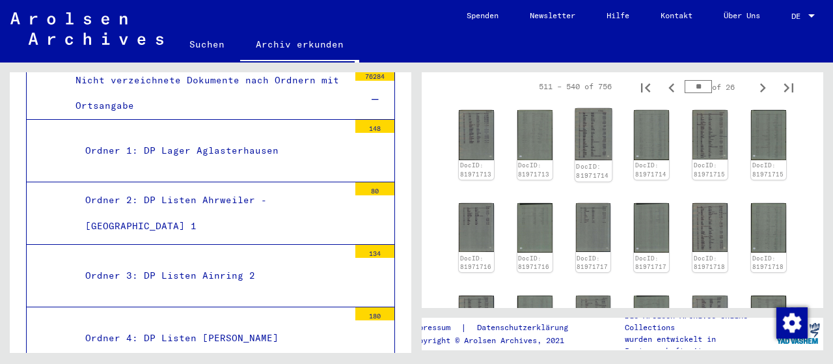
click at [594, 148] on img at bounding box center [593, 135] width 37 height 52
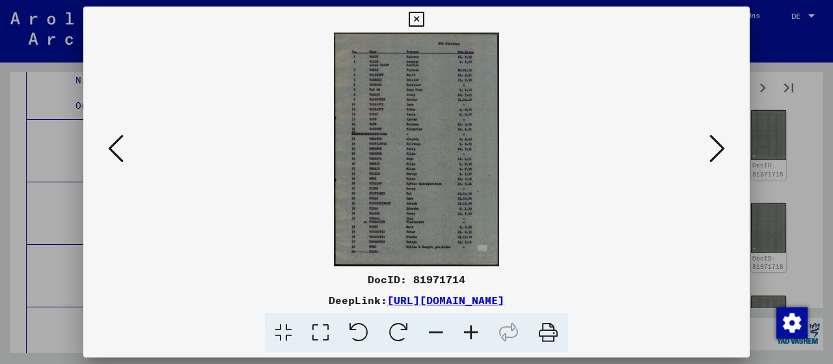
click at [706, 139] on img at bounding box center [417, 150] width 578 height 234
click at [117, 153] on icon at bounding box center [116, 148] width 16 height 31
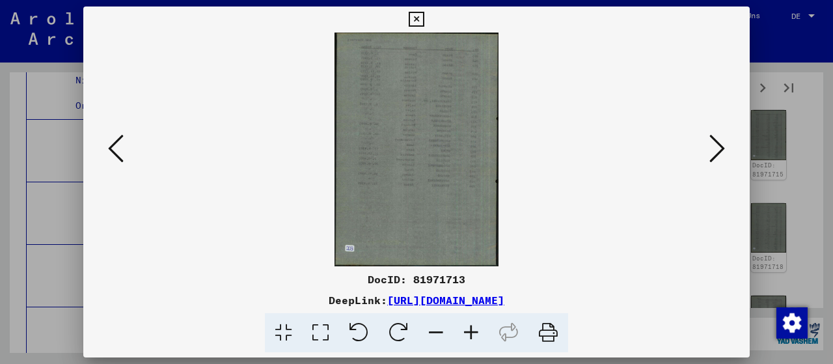
click at [117, 153] on icon at bounding box center [116, 148] width 16 height 31
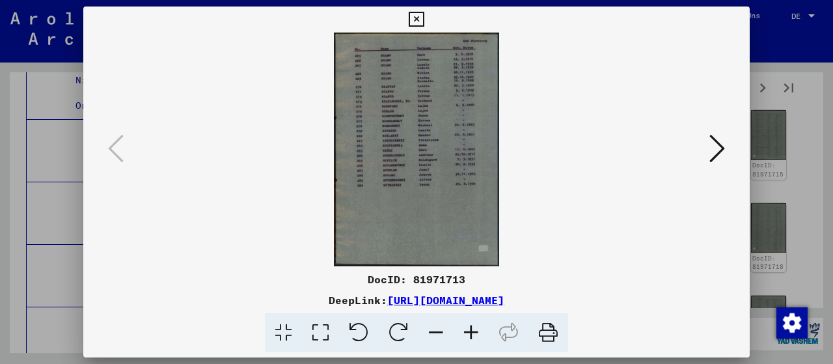
click at [462, 330] on icon at bounding box center [471, 333] width 35 height 40
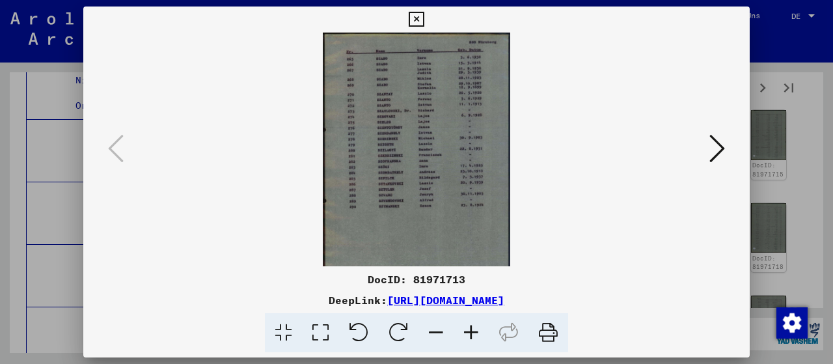
click at [462, 330] on icon at bounding box center [471, 333] width 35 height 40
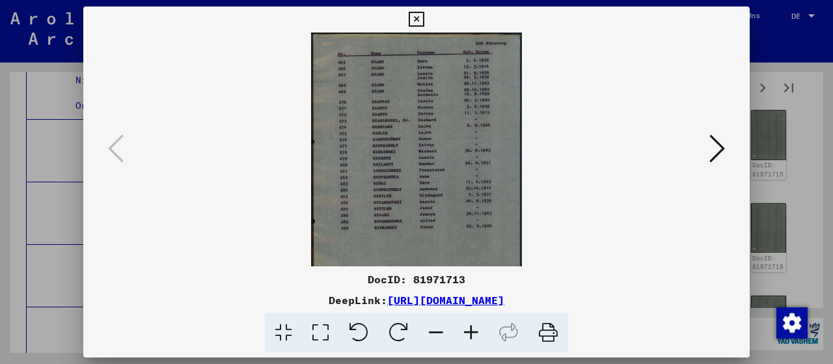
click at [462, 330] on icon at bounding box center [471, 333] width 35 height 40
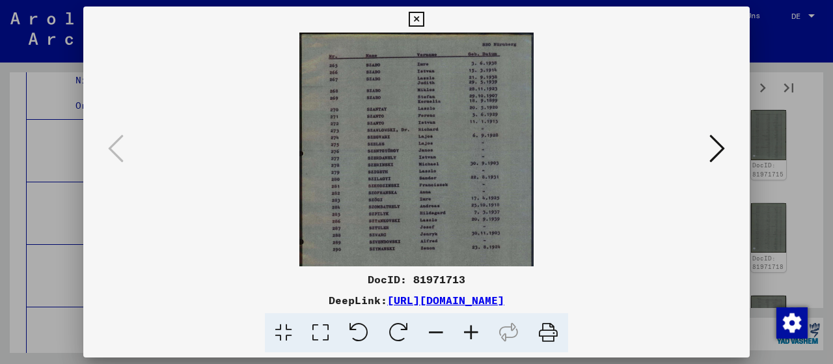
click at [462, 330] on icon at bounding box center [471, 333] width 35 height 40
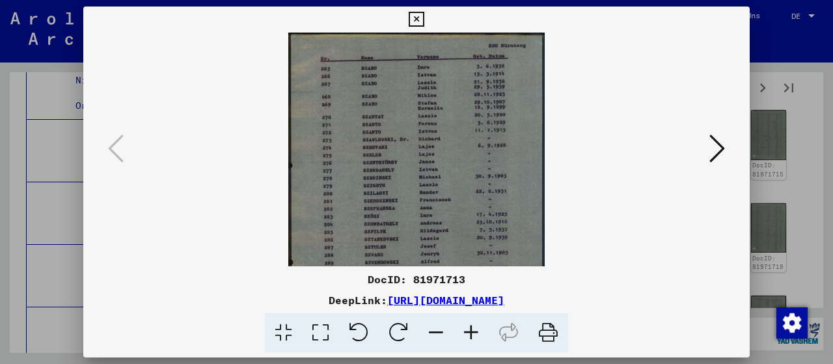
click at [424, 14] on icon at bounding box center [416, 20] width 15 height 16
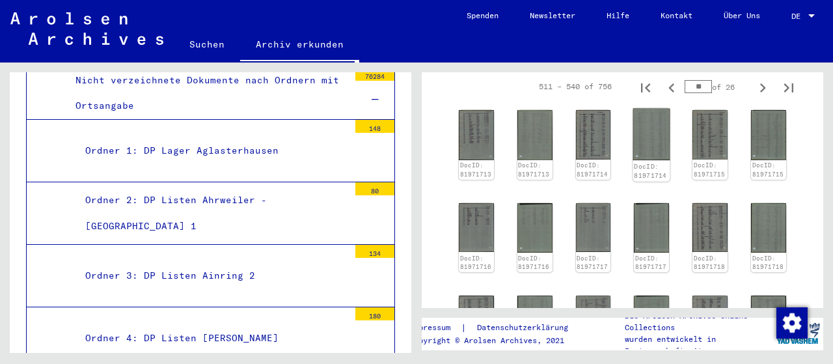
click at [648, 124] on img at bounding box center [651, 135] width 37 height 52
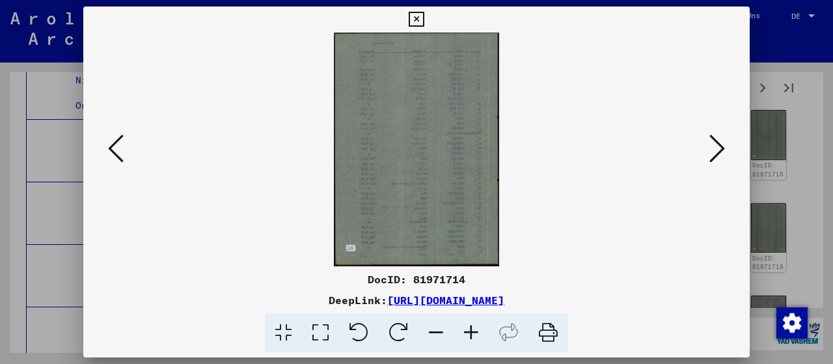
click at [424, 15] on icon at bounding box center [416, 20] width 15 height 16
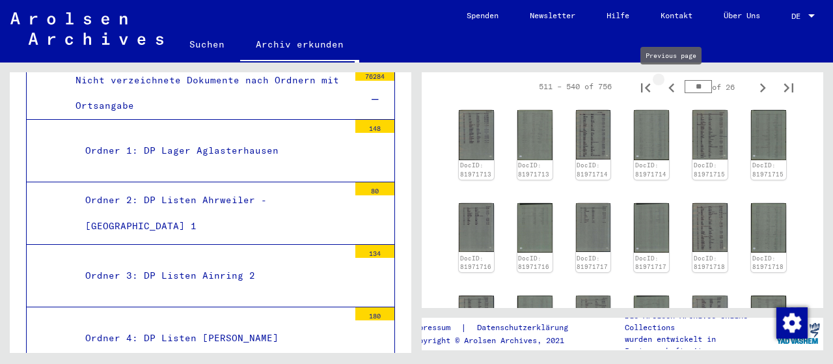
click at [675, 85] on icon "Previous page" at bounding box center [672, 88] width 18 height 18
type input "**"
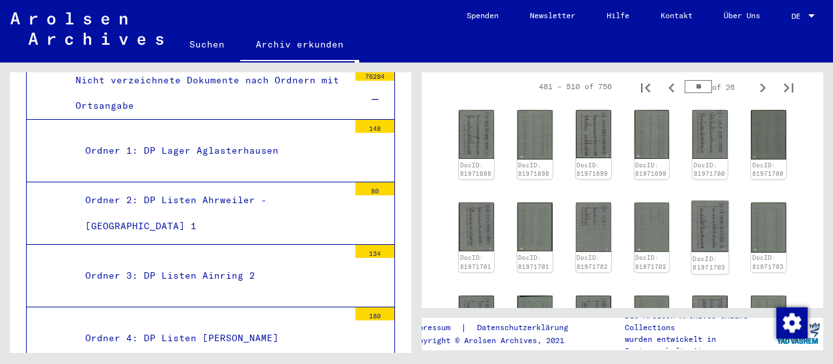
click at [706, 217] on img at bounding box center [710, 226] width 37 height 51
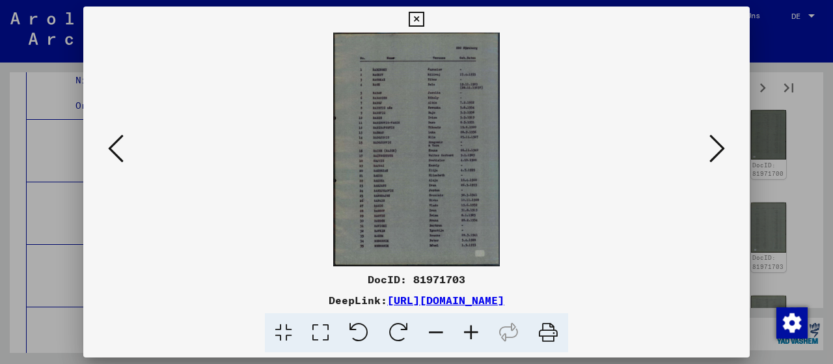
click at [475, 335] on icon at bounding box center [471, 333] width 35 height 40
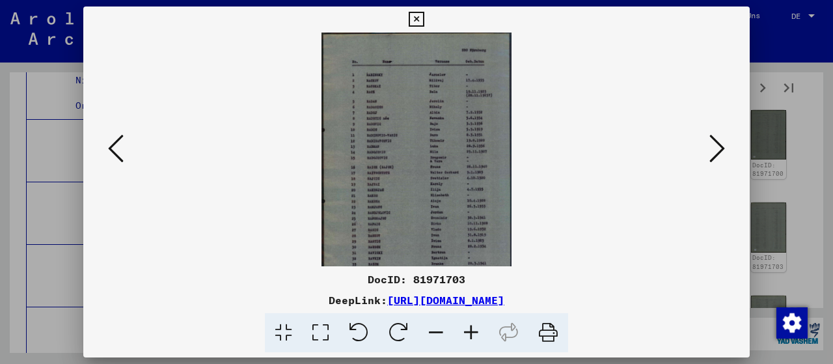
click at [475, 335] on icon at bounding box center [471, 333] width 35 height 40
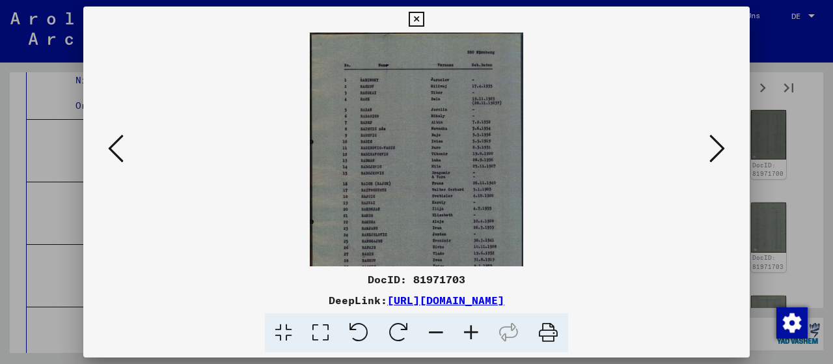
click at [475, 335] on icon at bounding box center [471, 333] width 35 height 40
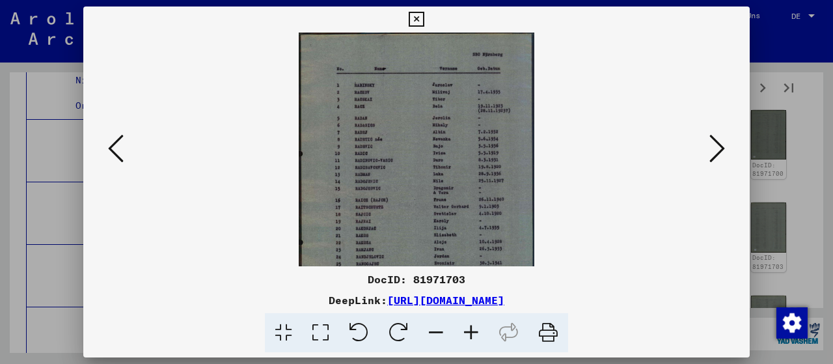
click at [475, 335] on icon at bounding box center [471, 333] width 35 height 40
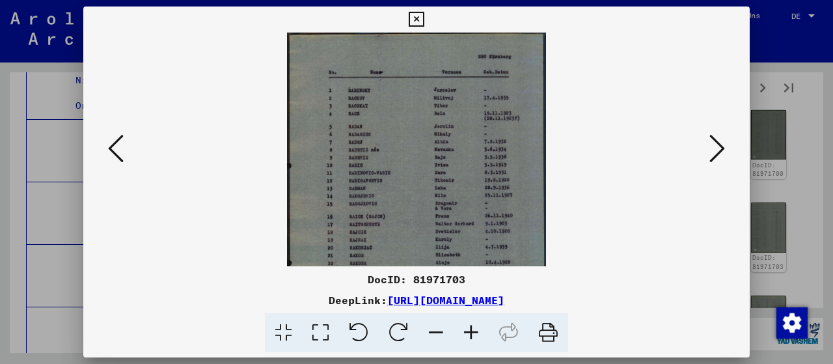
click at [475, 335] on icon at bounding box center [471, 333] width 35 height 40
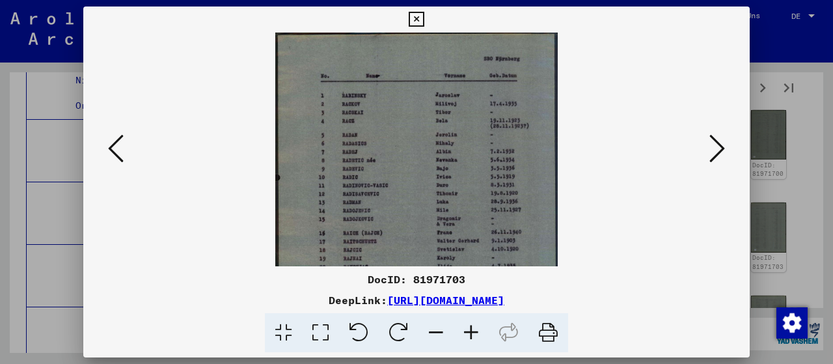
click at [424, 20] on icon at bounding box center [416, 20] width 15 height 16
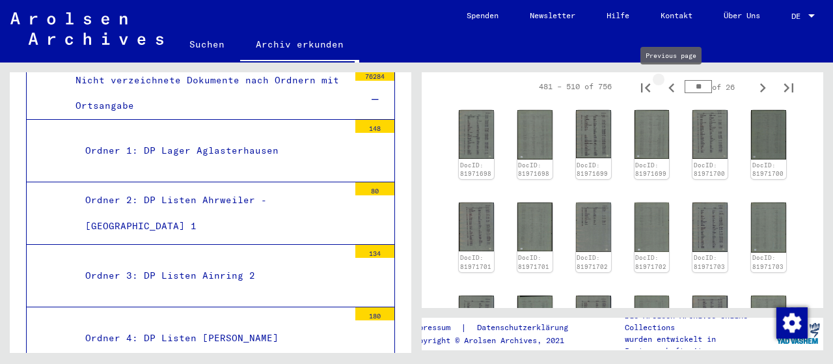
click at [670, 87] on icon "Previous page" at bounding box center [672, 87] width 6 height 9
type input "**"
click at [670, 87] on icon "Previous page" at bounding box center [672, 87] width 6 height 9
type input "**"
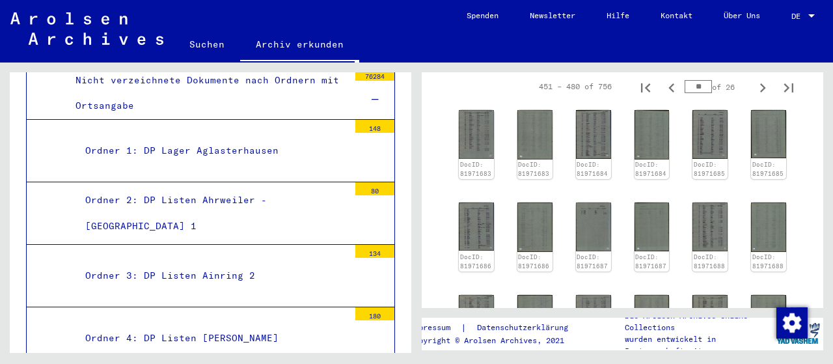
type input "**"
click at [670, 87] on icon "Previous page" at bounding box center [672, 87] width 6 height 9
type input "**"
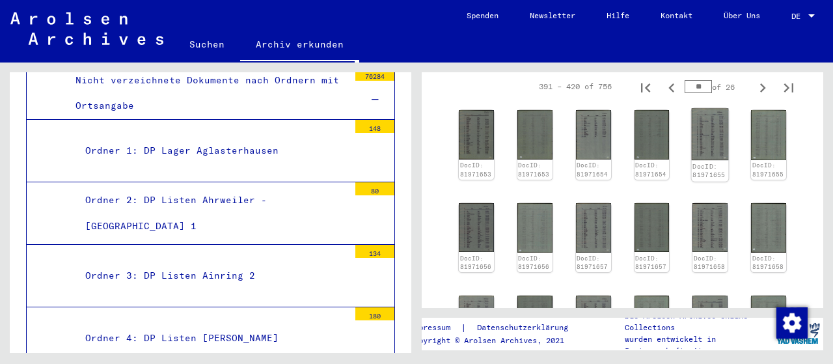
click at [709, 137] on img at bounding box center [710, 135] width 37 height 52
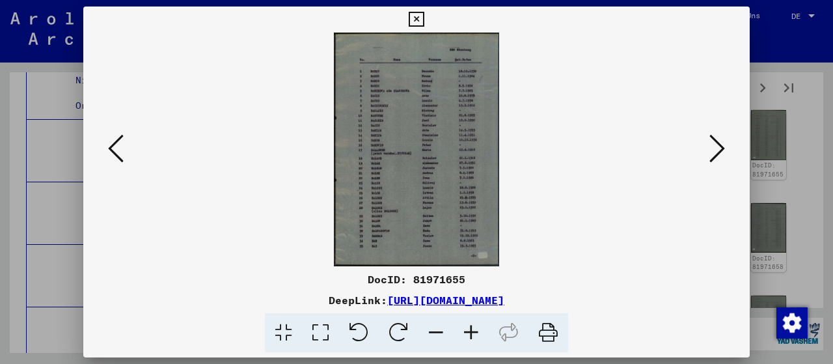
click at [471, 342] on icon at bounding box center [471, 333] width 35 height 40
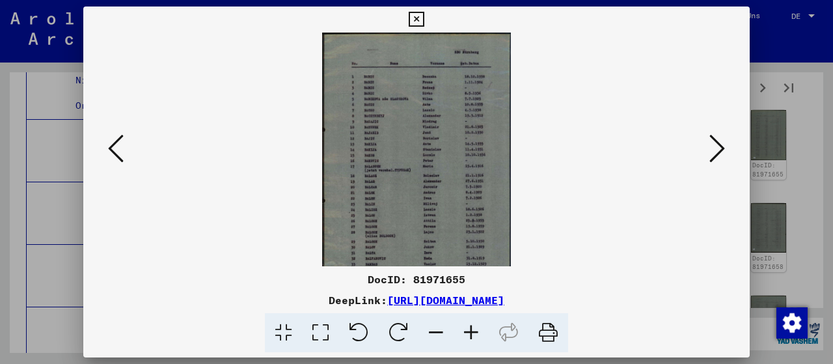
click at [471, 339] on icon at bounding box center [471, 333] width 35 height 40
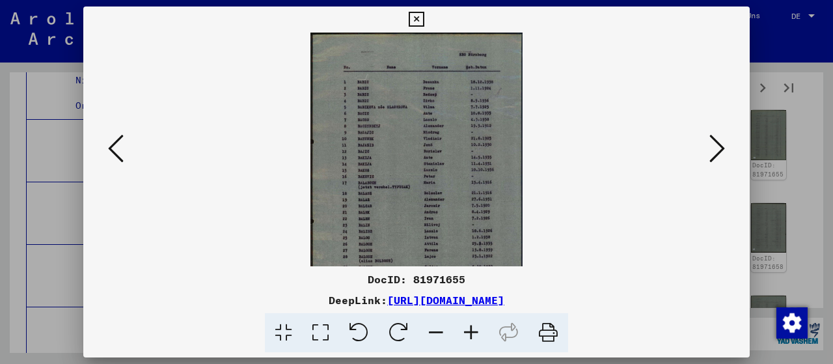
click at [471, 339] on icon at bounding box center [471, 333] width 35 height 40
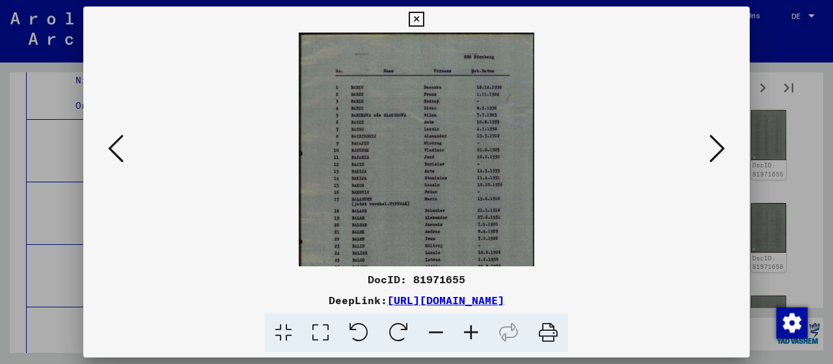
click at [471, 339] on icon at bounding box center [471, 333] width 35 height 40
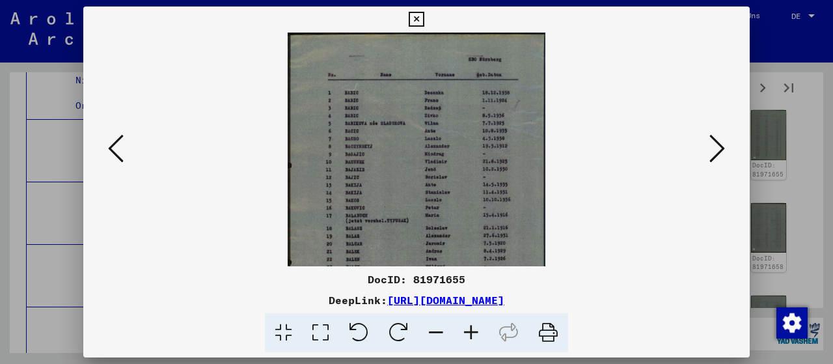
click at [471, 339] on icon at bounding box center [471, 333] width 35 height 40
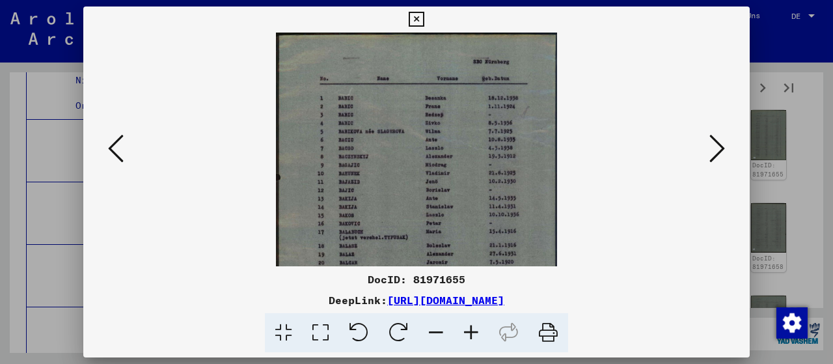
click at [473, 325] on icon at bounding box center [471, 333] width 35 height 40
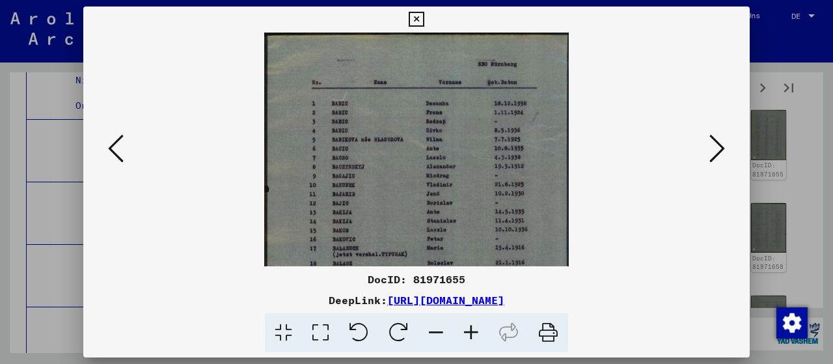
click at [473, 325] on icon at bounding box center [471, 333] width 35 height 40
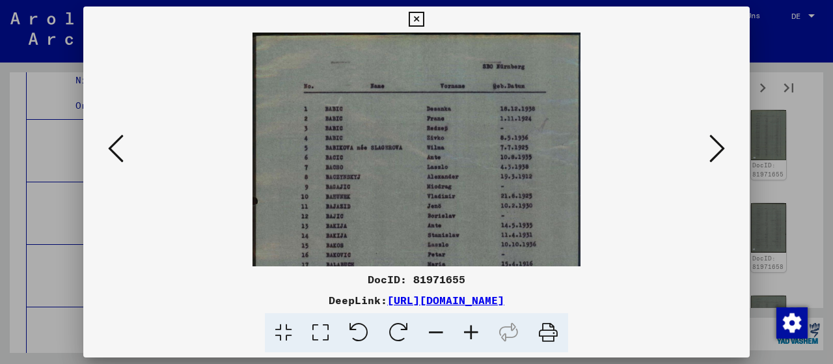
click at [473, 325] on icon at bounding box center [471, 333] width 35 height 40
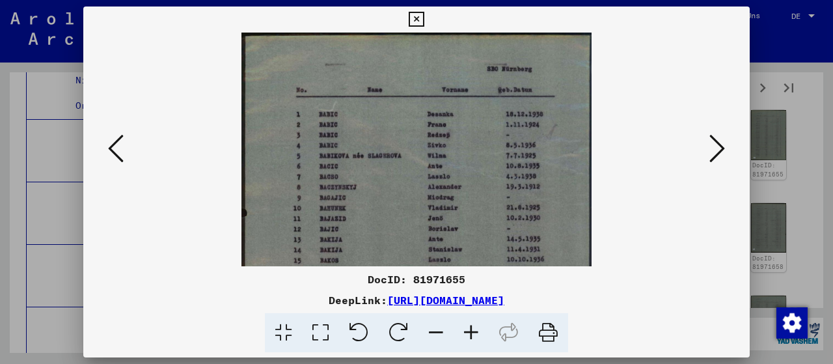
click at [424, 20] on icon at bounding box center [416, 20] width 15 height 16
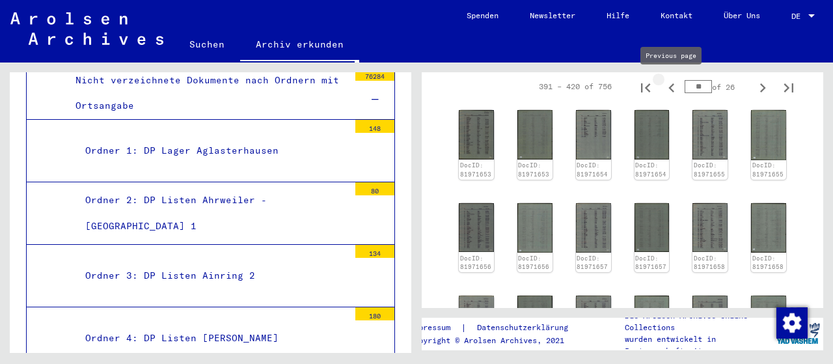
click at [671, 88] on icon "Previous page" at bounding box center [672, 88] width 18 height 18
type input "**"
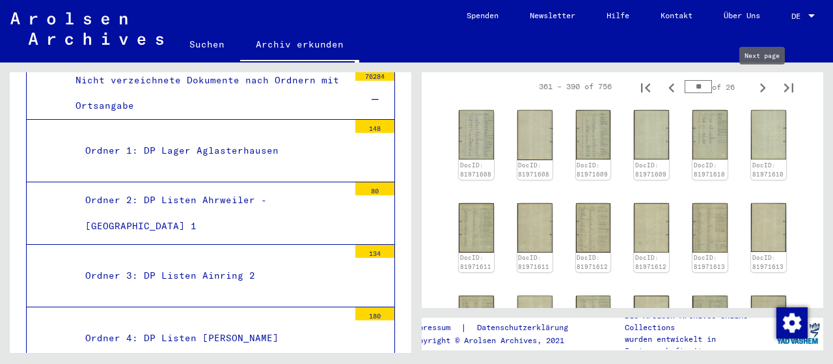
click at [762, 88] on icon "Next page" at bounding box center [763, 88] width 18 height 18
type input "**"
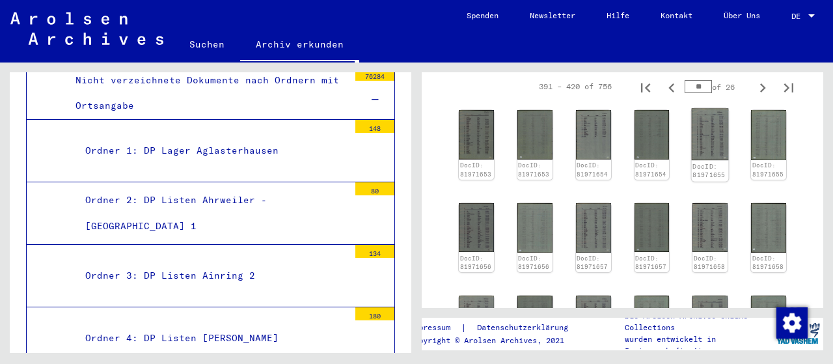
click at [695, 149] on img at bounding box center [710, 135] width 37 height 52
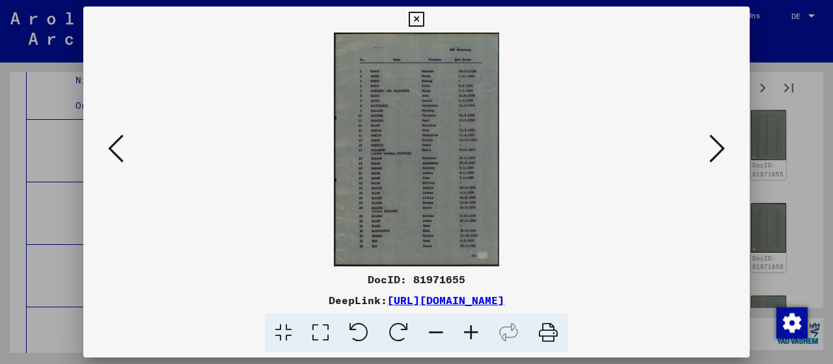
click at [468, 331] on icon at bounding box center [471, 333] width 35 height 40
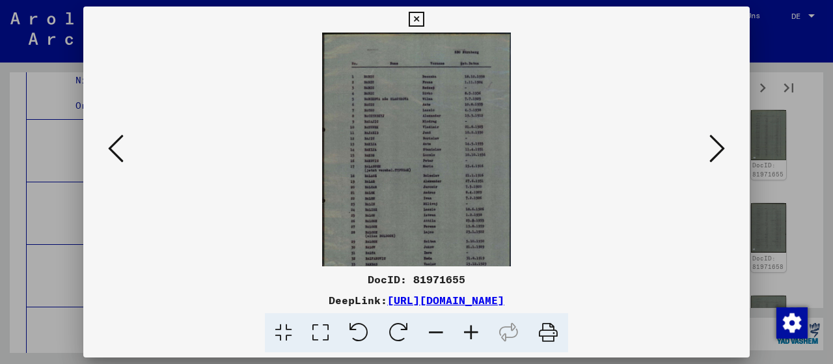
click at [468, 331] on icon at bounding box center [471, 333] width 35 height 40
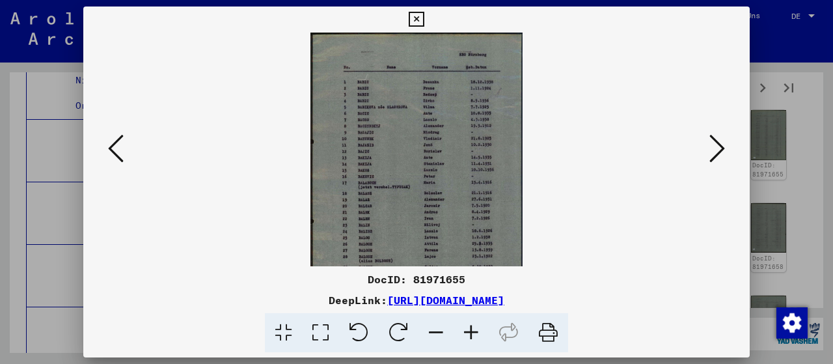
click at [468, 331] on icon at bounding box center [471, 333] width 35 height 40
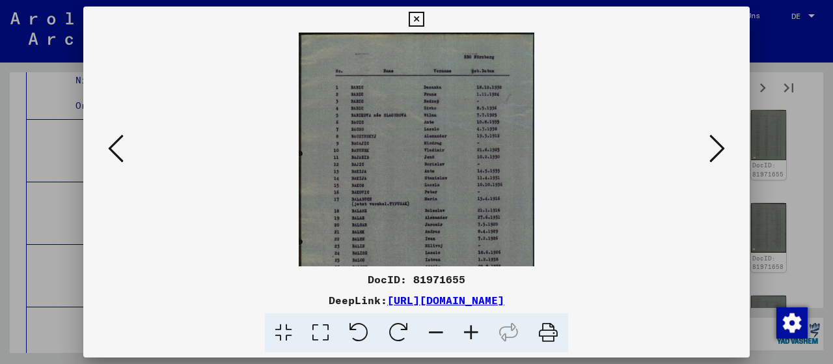
click at [468, 331] on icon at bounding box center [471, 333] width 35 height 40
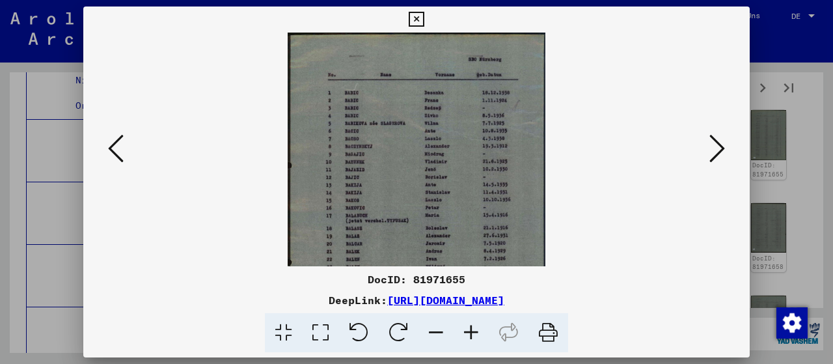
click at [424, 20] on icon at bounding box center [416, 20] width 15 height 16
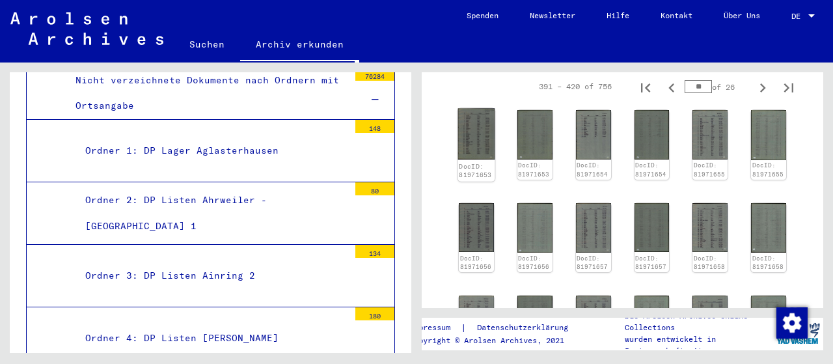
click at [468, 142] on img at bounding box center [476, 134] width 37 height 51
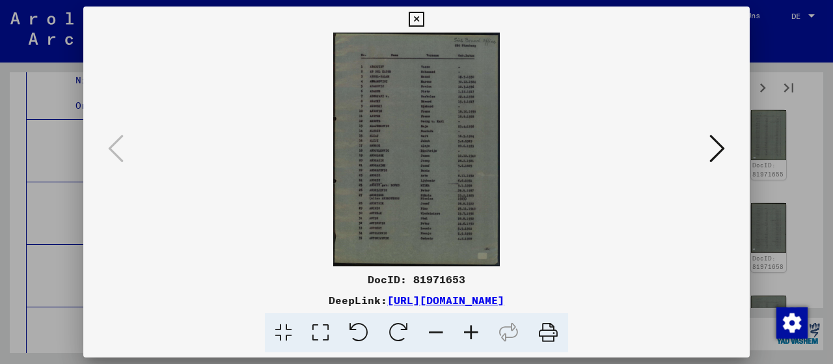
click at [465, 326] on icon at bounding box center [471, 333] width 35 height 40
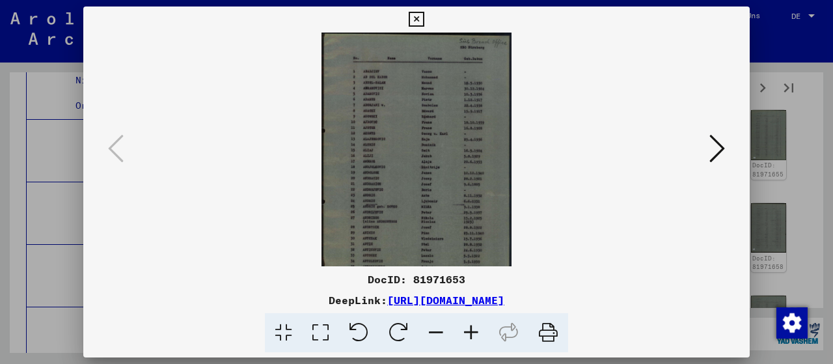
click at [465, 326] on icon at bounding box center [471, 333] width 35 height 40
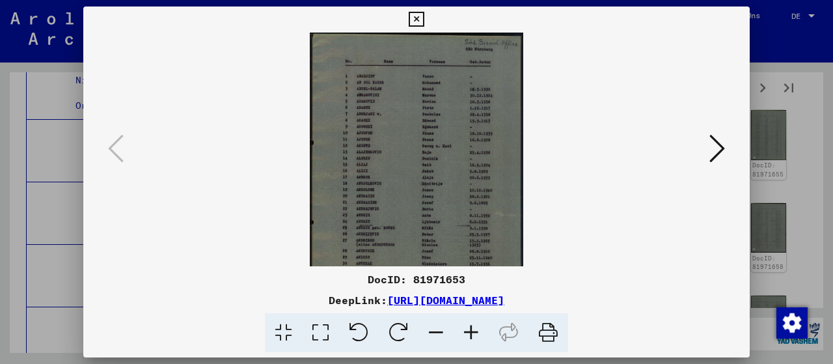
click at [465, 326] on icon at bounding box center [471, 333] width 35 height 40
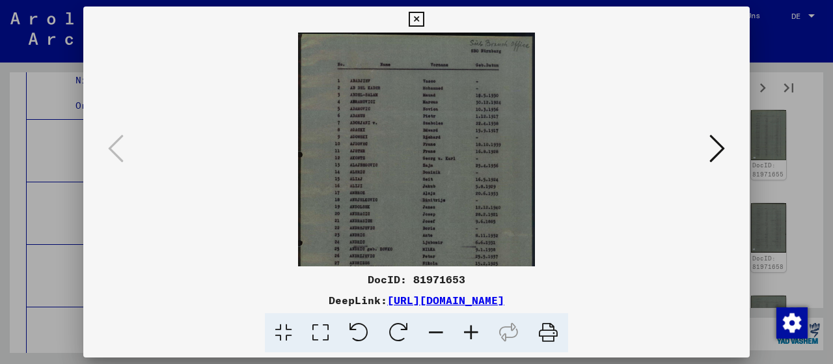
click at [465, 326] on icon at bounding box center [471, 333] width 35 height 40
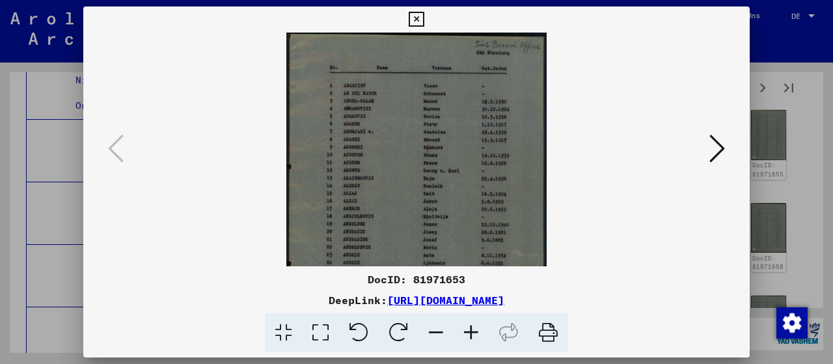
click at [465, 326] on icon at bounding box center [471, 333] width 35 height 40
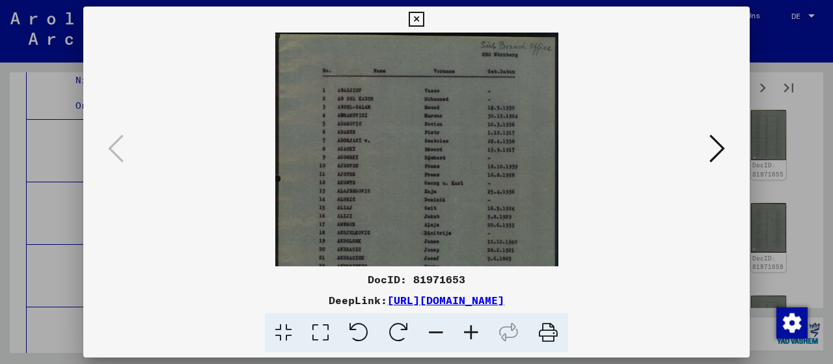
click at [465, 326] on icon at bounding box center [471, 333] width 35 height 40
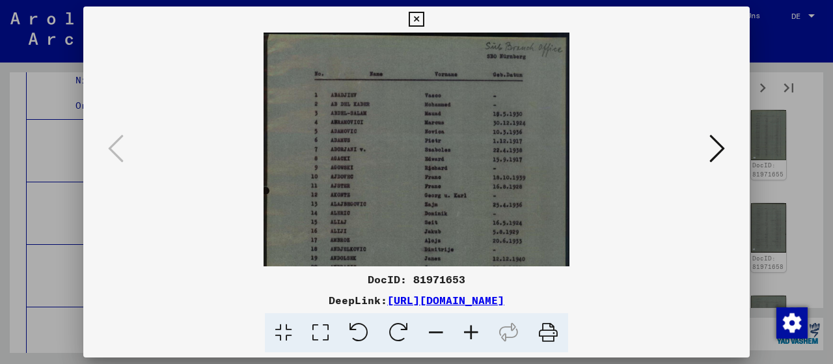
click at [424, 16] on icon at bounding box center [416, 20] width 15 height 16
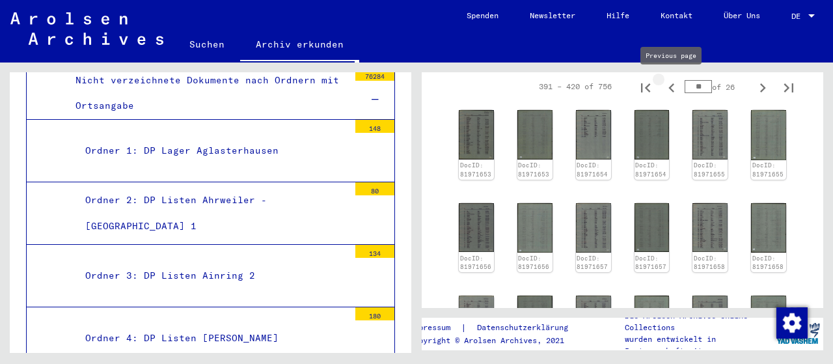
click at [672, 91] on icon "Previous page" at bounding box center [672, 88] width 18 height 18
type input "**"
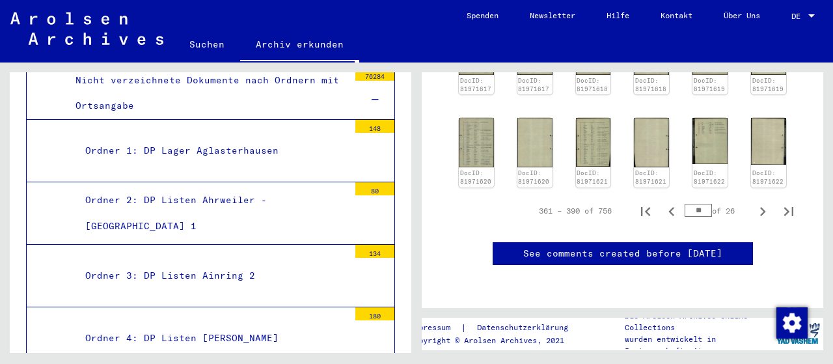
scroll to position [677, 0]
click at [582, 117] on img at bounding box center [593, 142] width 37 height 51
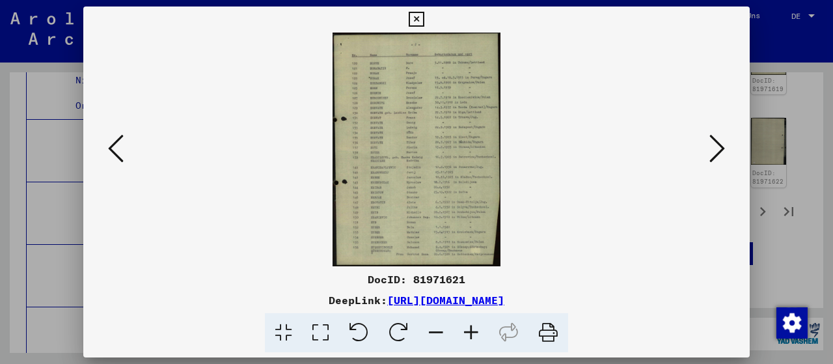
click at [469, 324] on icon at bounding box center [471, 333] width 35 height 40
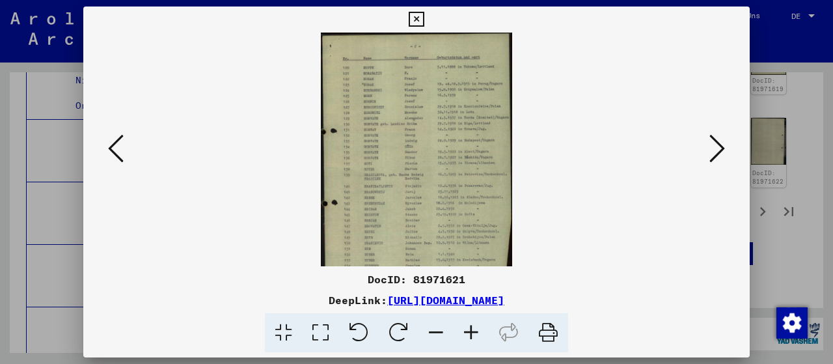
click at [469, 324] on icon at bounding box center [471, 333] width 35 height 40
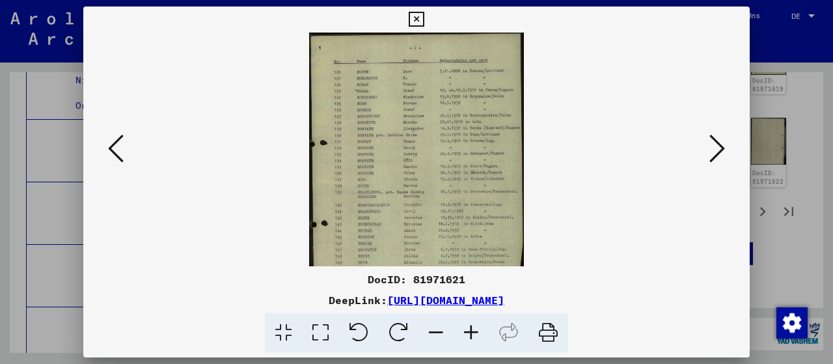
click at [469, 324] on icon at bounding box center [471, 333] width 35 height 40
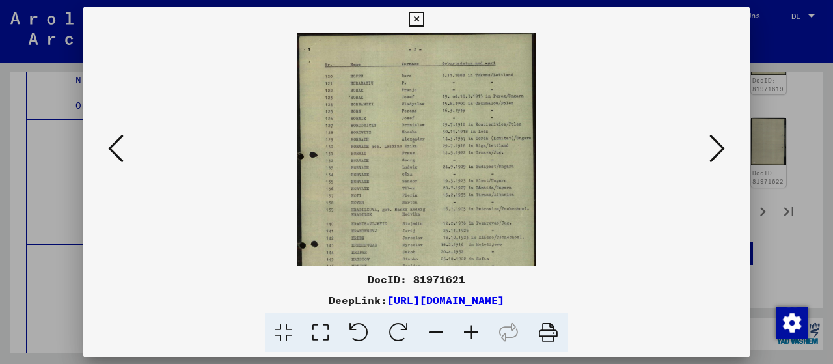
click at [469, 324] on icon at bounding box center [471, 333] width 35 height 40
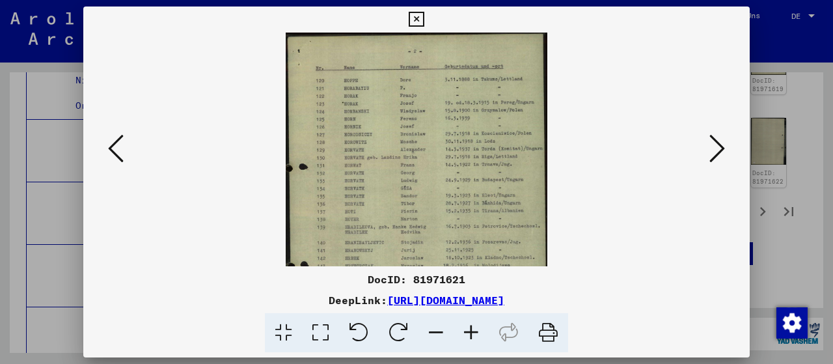
click at [469, 324] on icon at bounding box center [471, 333] width 35 height 40
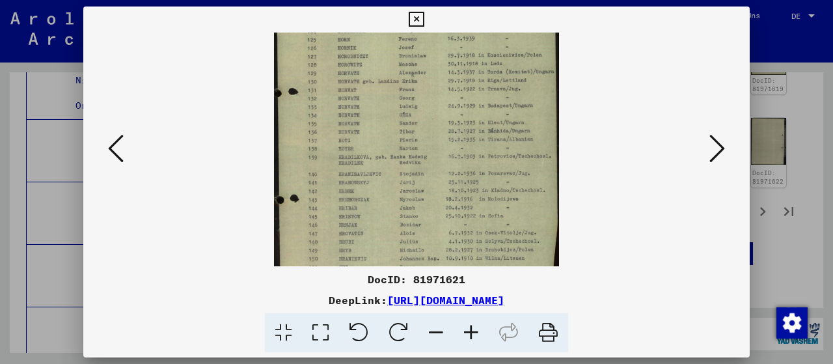
scroll to position [124, 0]
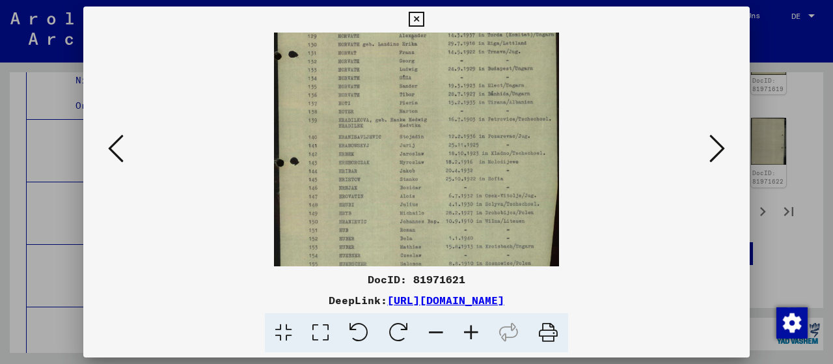
drag, startPoint x: 415, startPoint y: 189, endPoint x: 389, endPoint y: 66, distance: 126.4
click at [389, 66] on img at bounding box center [416, 106] width 285 height 396
click at [424, 20] on icon at bounding box center [416, 20] width 15 height 16
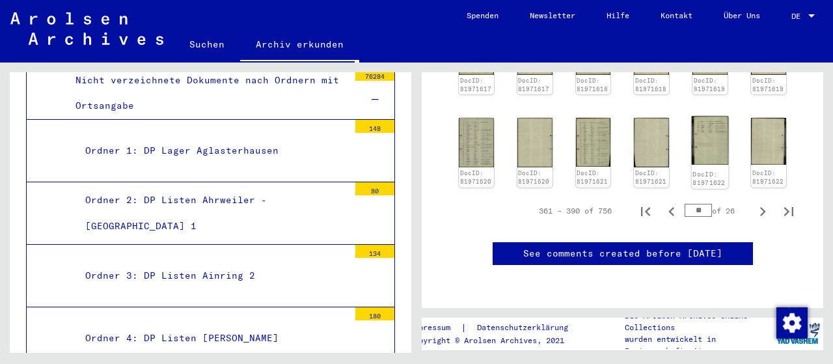
click at [708, 117] on img at bounding box center [710, 141] width 37 height 48
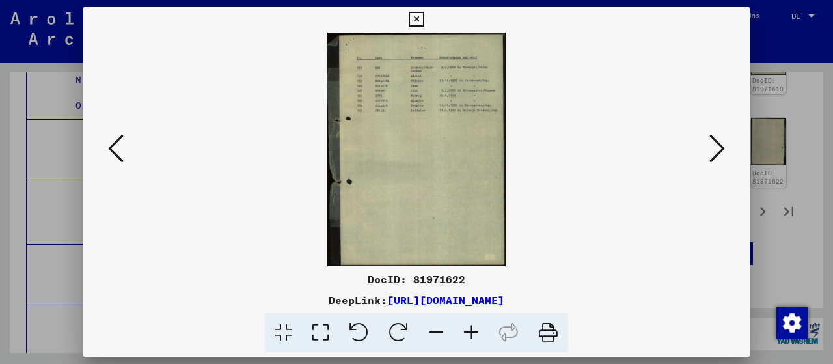
click at [471, 338] on icon at bounding box center [471, 333] width 35 height 40
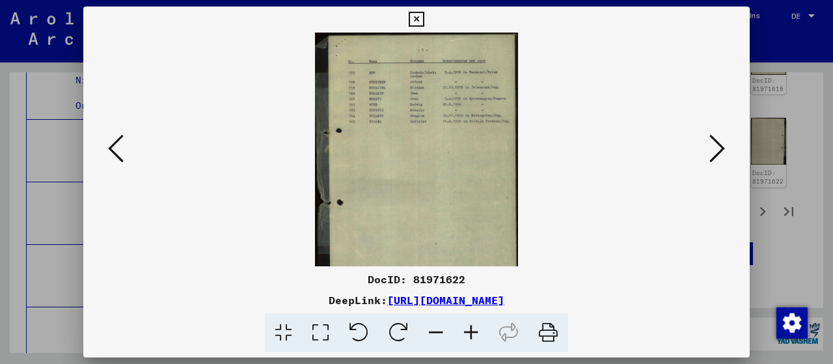
click at [471, 338] on icon at bounding box center [471, 333] width 35 height 40
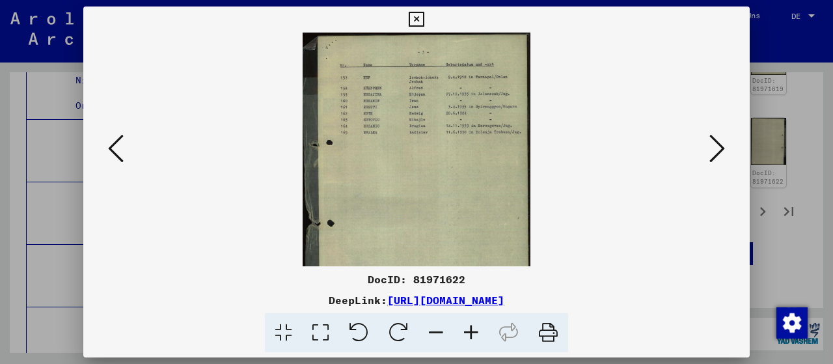
click at [471, 338] on icon at bounding box center [471, 333] width 35 height 40
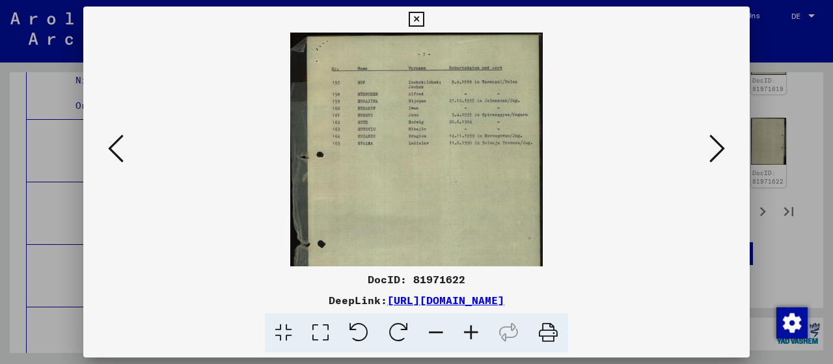
click at [471, 338] on icon at bounding box center [471, 333] width 35 height 40
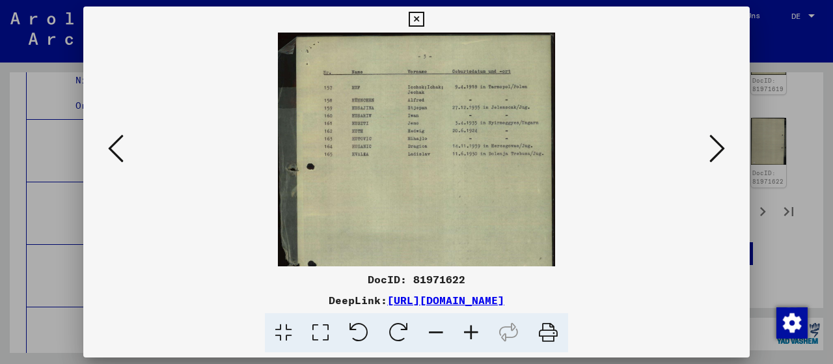
click at [471, 338] on icon at bounding box center [471, 333] width 35 height 40
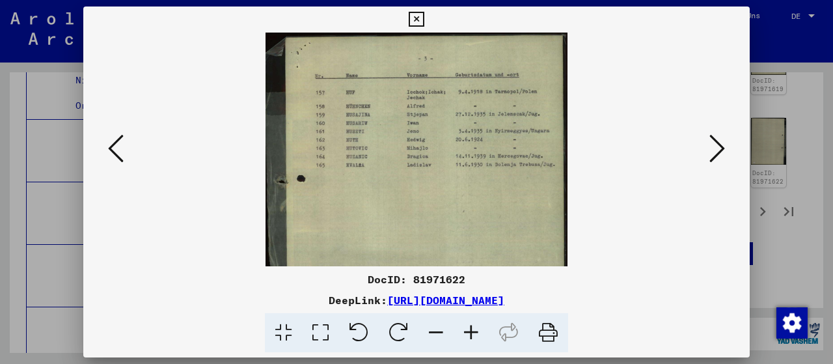
drag, startPoint x: 420, startPoint y: 164, endPoint x: 470, endPoint y: 217, distance: 73.2
click at [449, 210] on img at bounding box center [417, 231] width 302 height 396
click at [719, 155] on icon at bounding box center [718, 148] width 16 height 31
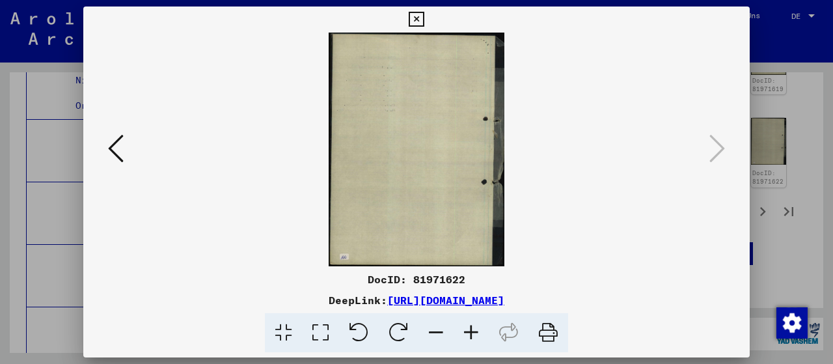
click at [424, 19] on icon at bounding box center [416, 20] width 15 height 16
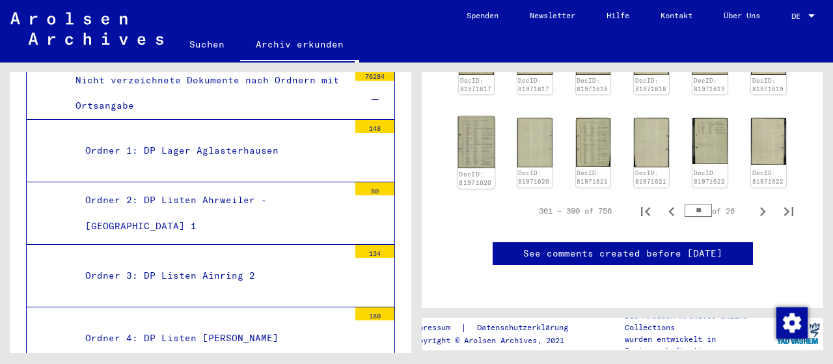
click at [470, 117] on img at bounding box center [476, 142] width 37 height 51
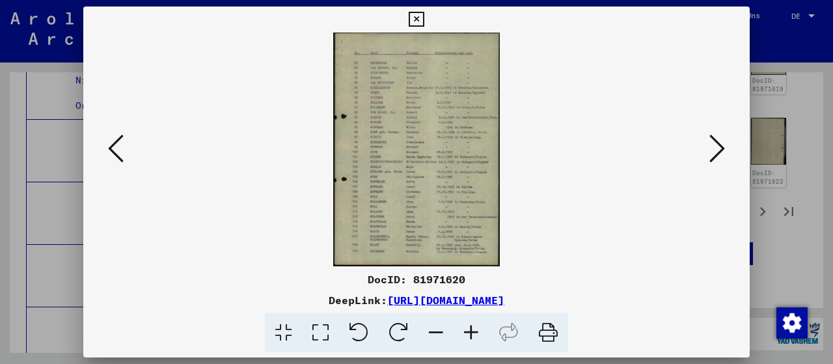
click at [469, 339] on icon at bounding box center [471, 333] width 35 height 40
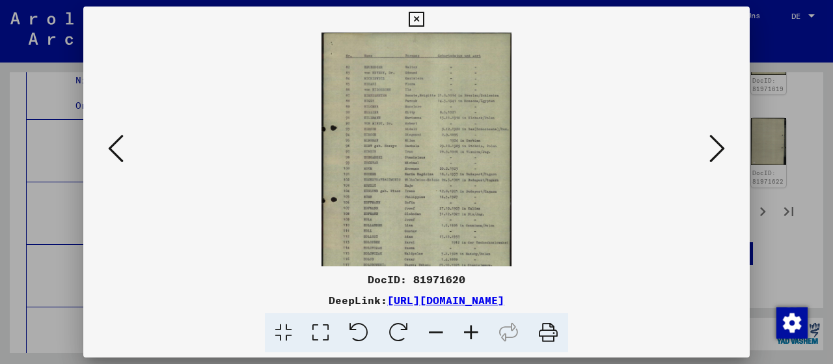
click at [469, 339] on icon at bounding box center [471, 333] width 35 height 40
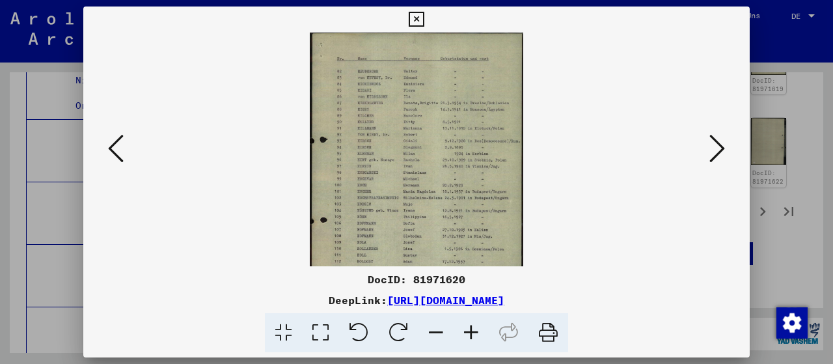
click at [469, 339] on icon at bounding box center [471, 333] width 35 height 40
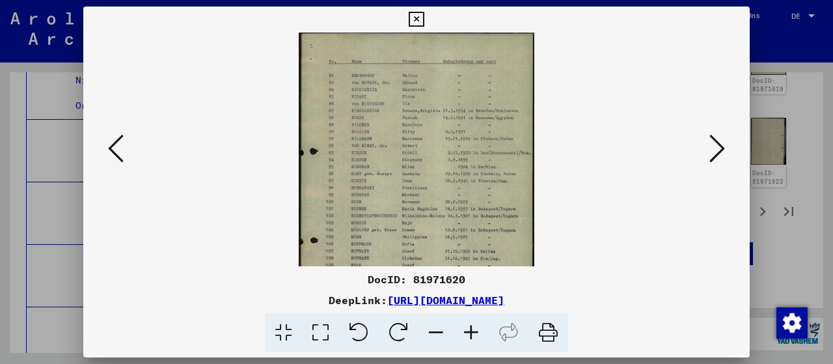
click at [469, 339] on icon at bounding box center [471, 333] width 35 height 40
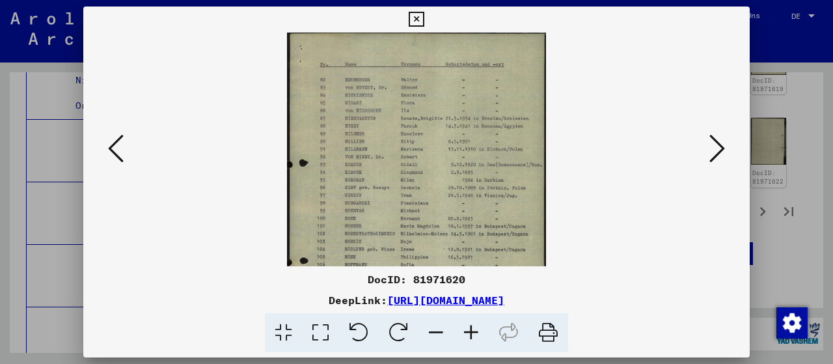
click at [469, 339] on icon at bounding box center [471, 333] width 35 height 40
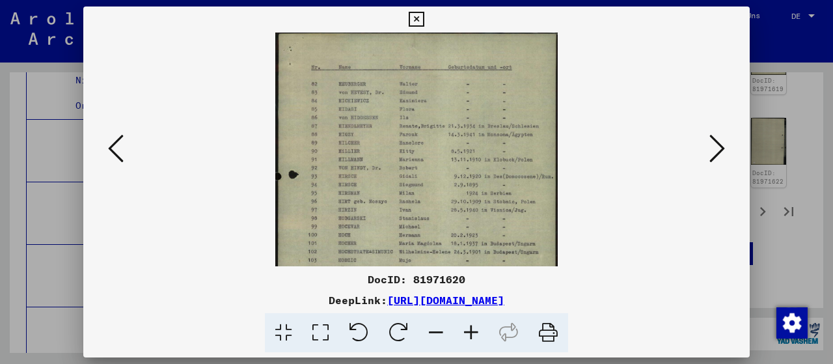
click at [424, 26] on icon at bounding box center [416, 20] width 15 height 16
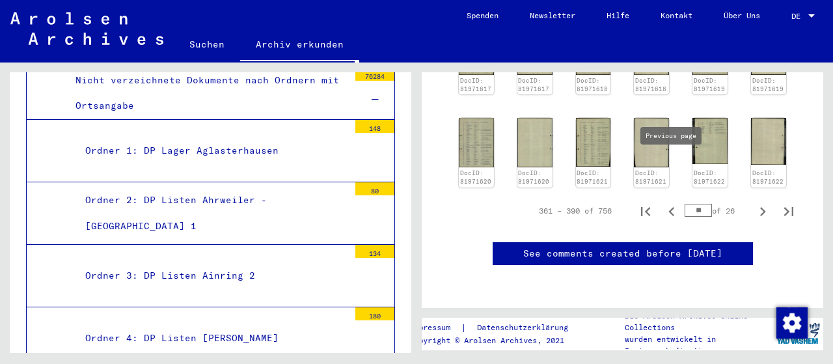
click at [669, 202] on icon "Previous page" at bounding box center [672, 211] width 18 height 18
type input "**"
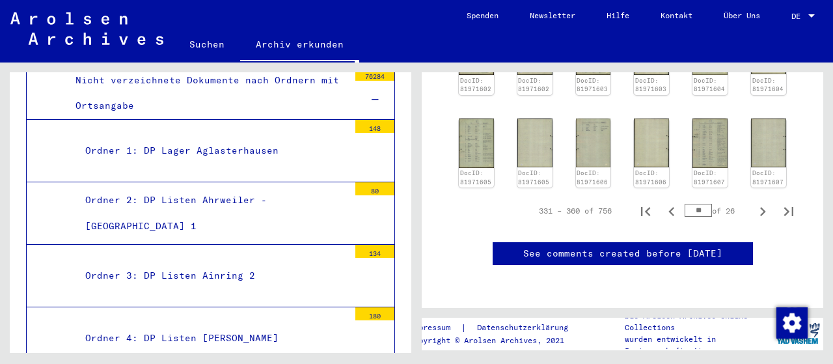
scroll to position [450, 0]
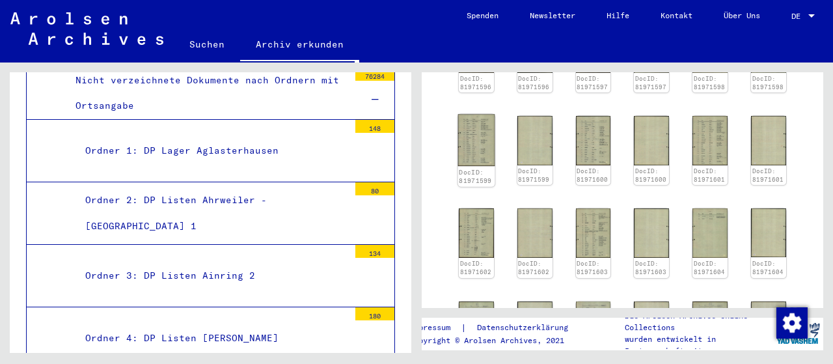
click at [473, 152] on img at bounding box center [476, 141] width 37 height 52
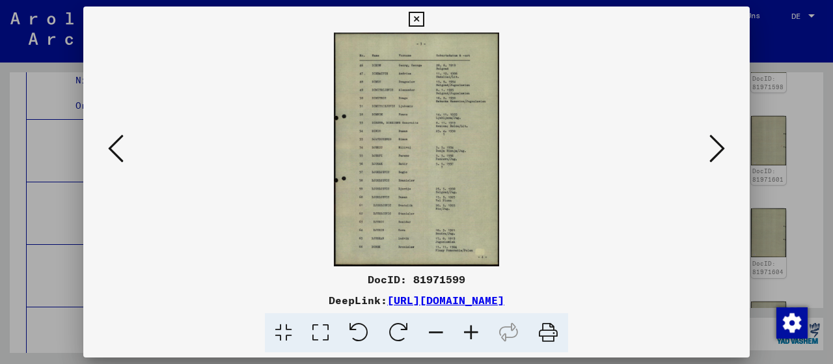
click at [472, 312] on div "DocID: 81971599 DeepLink: [URL][DOMAIN_NAME]" at bounding box center [416, 311] width 667 height 81
click at [473, 335] on icon at bounding box center [471, 333] width 35 height 40
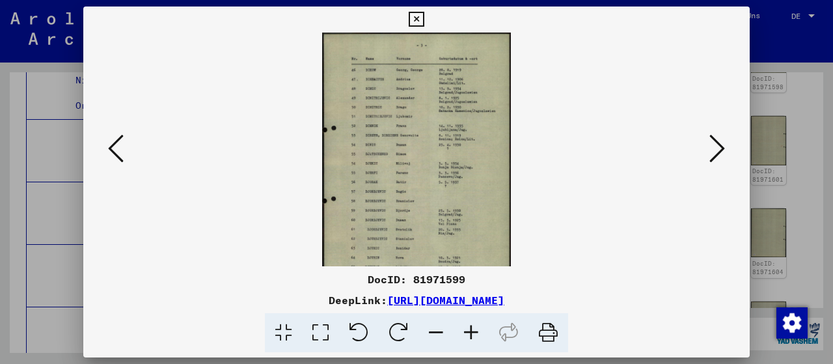
click at [473, 335] on icon at bounding box center [471, 333] width 35 height 40
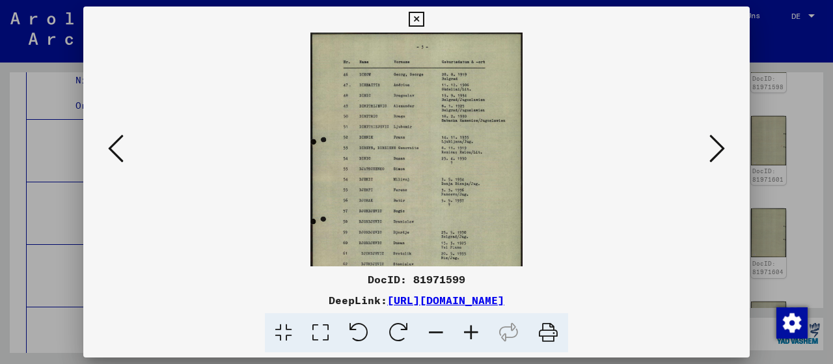
click at [473, 335] on icon at bounding box center [471, 333] width 35 height 40
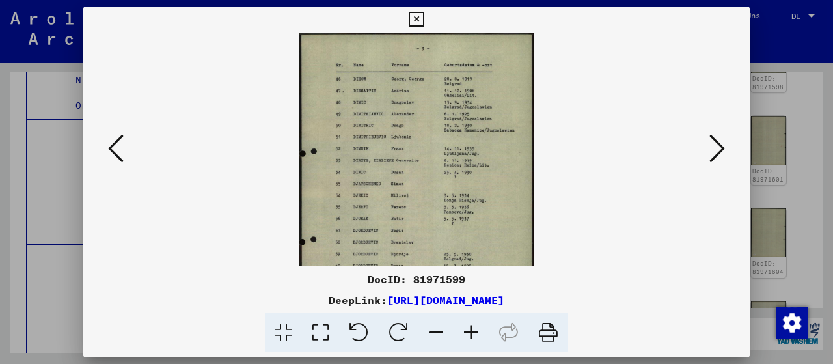
click at [473, 335] on icon at bounding box center [471, 333] width 35 height 40
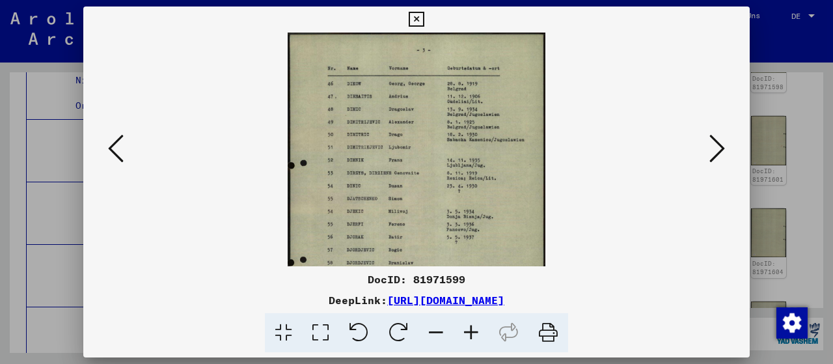
click at [473, 335] on icon at bounding box center [471, 333] width 35 height 40
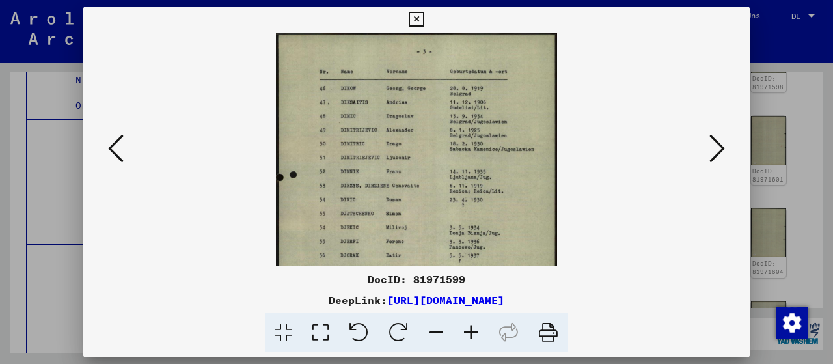
click at [122, 161] on icon at bounding box center [116, 148] width 16 height 31
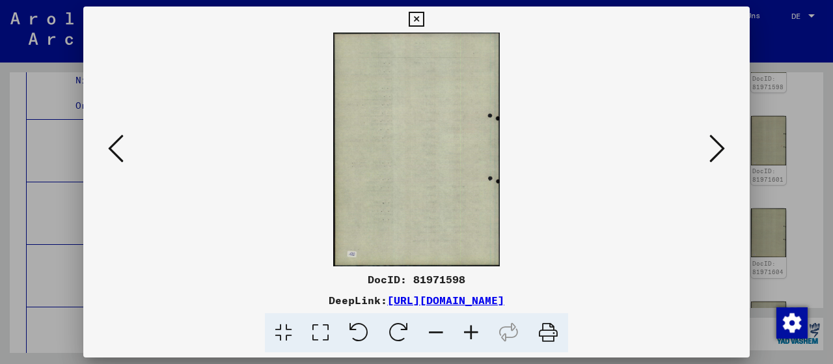
click at [424, 14] on icon at bounding box center [416, 20] width 15 height 16
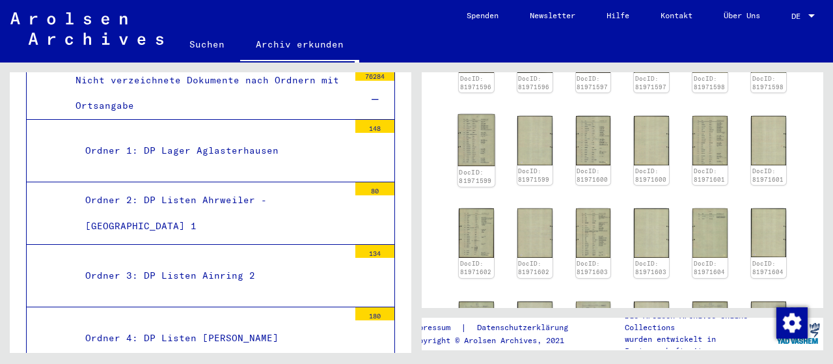
scroll to position [314, 0]
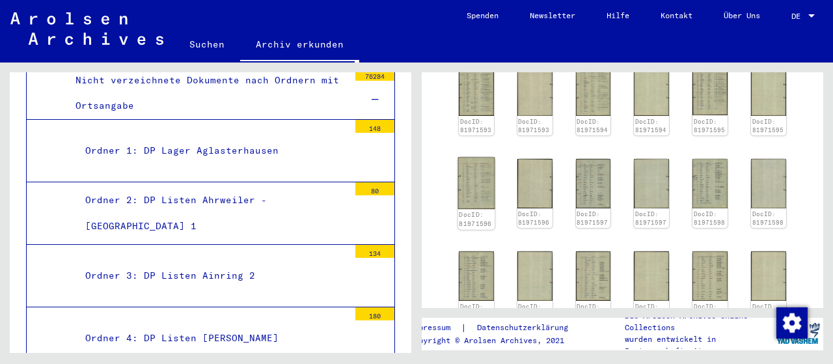
click at [480, 208] on img at bounding box center [476, 183] width 37 height 51
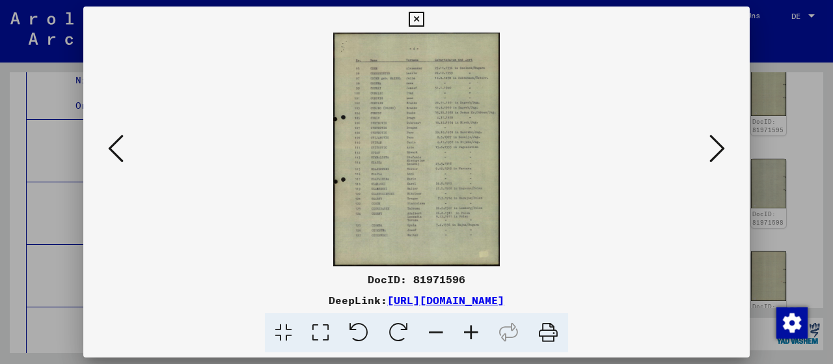
click at [465, 334] on icon at bounding box center [471, 333] width 35 height 40
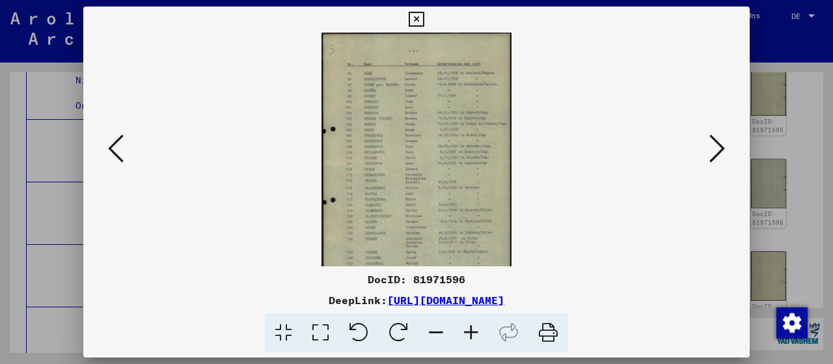
click at [465, 334] on icon at bounding box center [471, 333] width 35 height 40
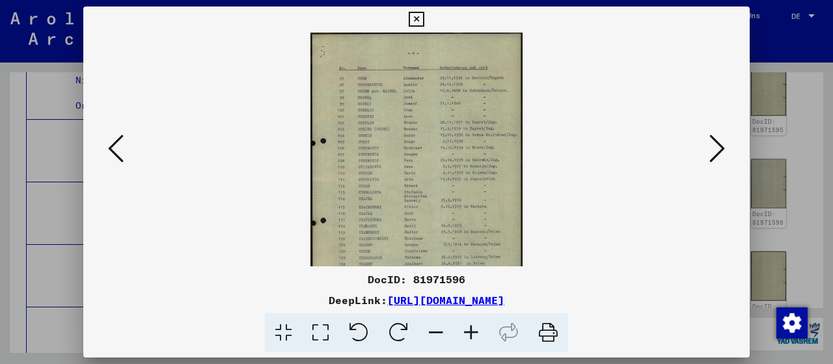
click at [465, 334] on icon at bounding box center [471, 333] width 35 height 40
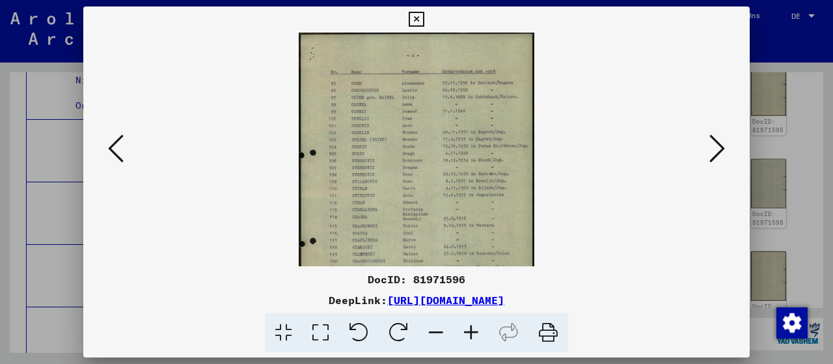
click at [465, 334] on icon at bounding box center [471, 333] width 35 height 40
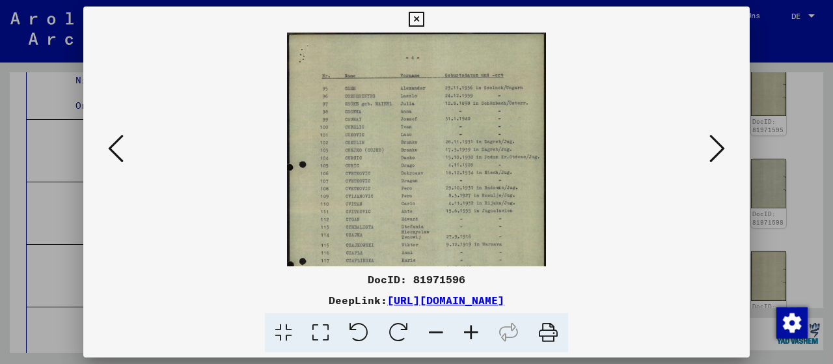
click at [424, 18] on icon at bounding box center [416, 20] width 15 height 16
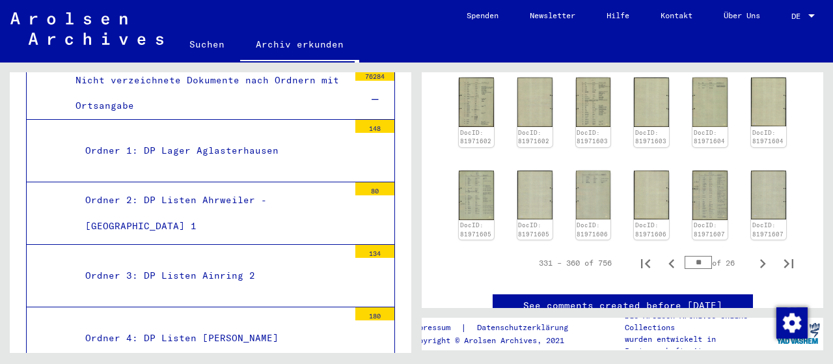
scroll to position [653, 0]
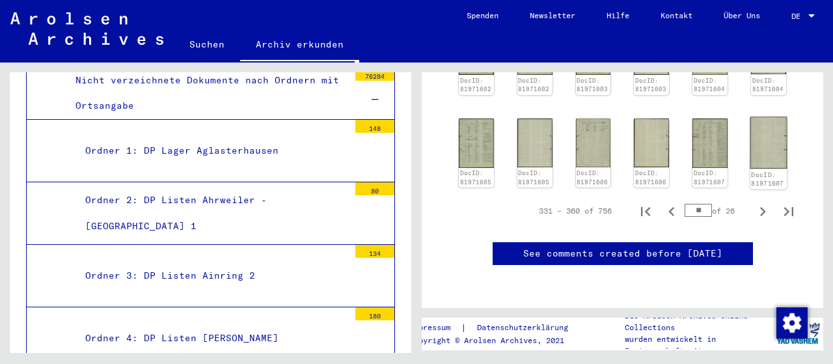
click at [762, 138] on img at bounding box center [769, 143] width 37 height 52
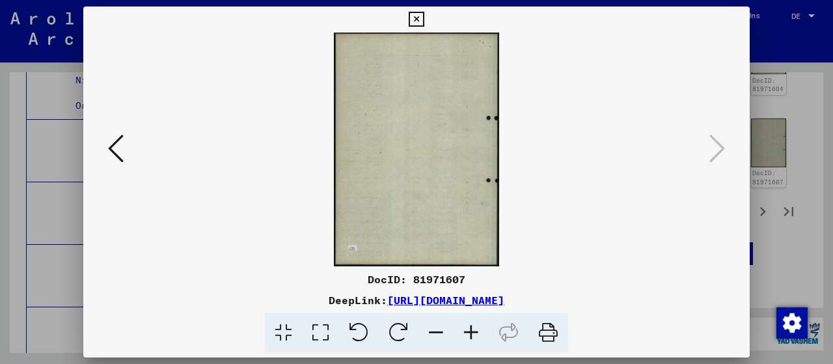
click at [120, 149] on icon at bounding box center [116, 148] width 16 height 31
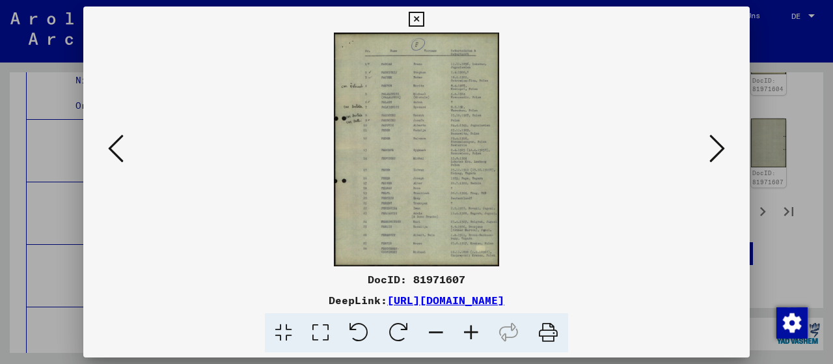
click at [474, 327] on icon at bounding box center [471, 333] width 35 height 40
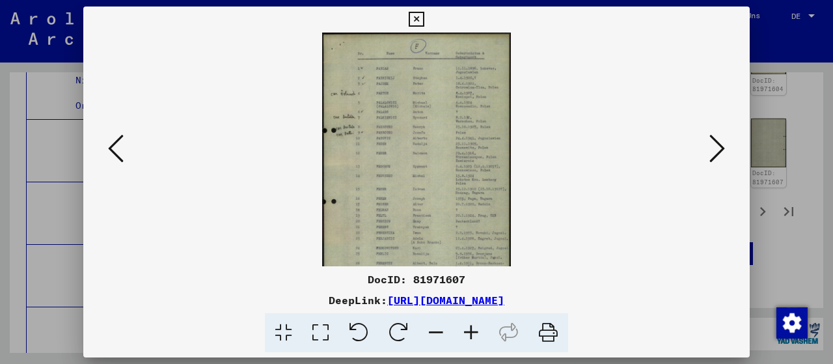
click at [474, 327] on icon at bounding box center [471, 333] width 35 height 40
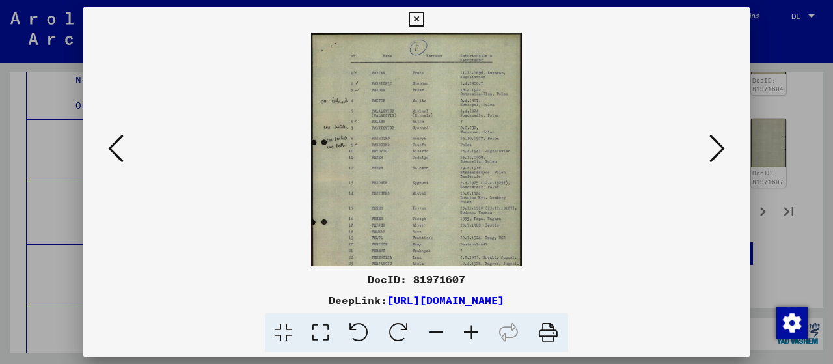
click at [474, 327] on icon at bounding box center [471, 333] width 35 height 40
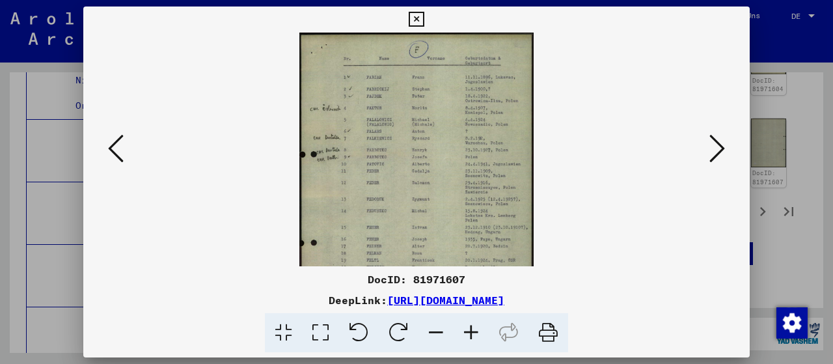
click at [474, 327] on icon at bounding box center [471, 333] width 35 height 40
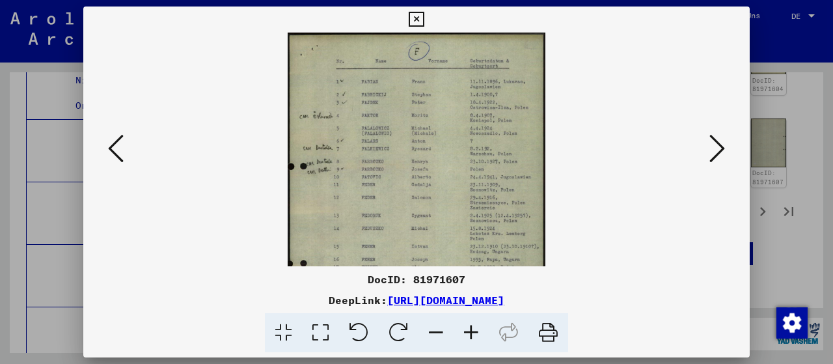
click at [474, 327] on icon at bounding box center [471, 333] width 35 height 40
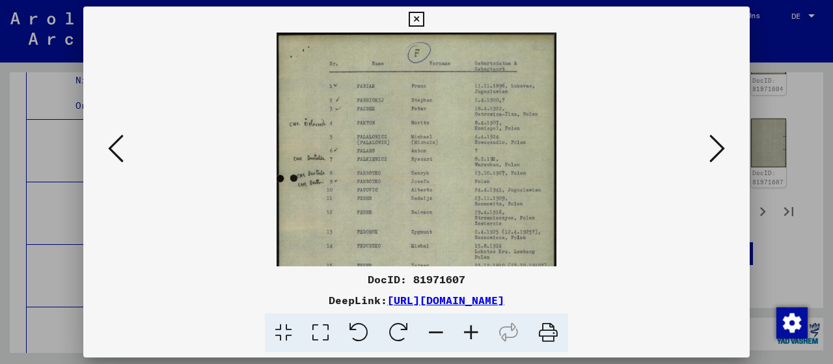
click at [474, 327] on icon at bounding box center [471, 333] width 35 height 40
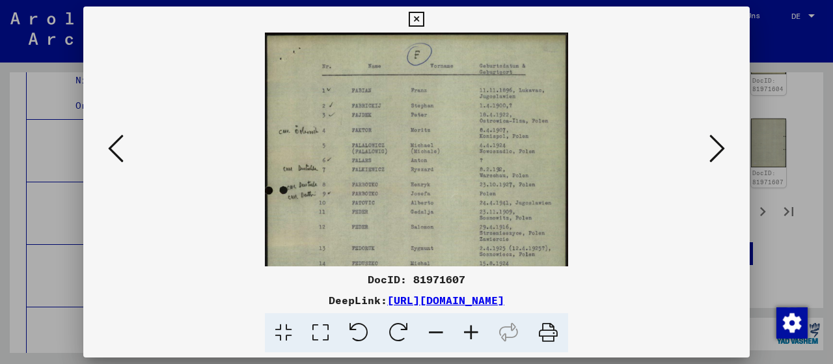
click at [474, 327] on icon at bounding box center [471, 333] width 35 height 40
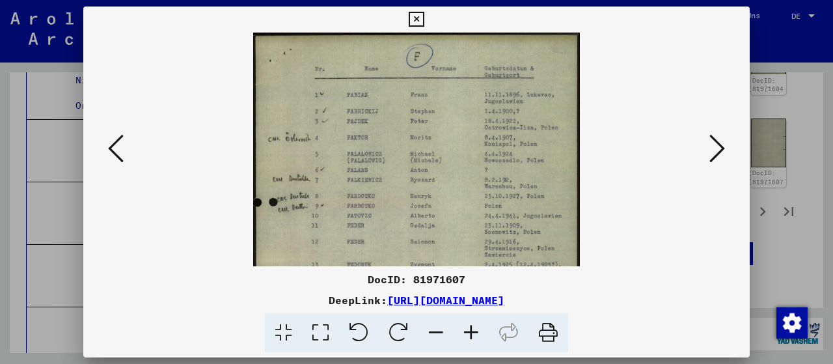
click at [474, 327] on icon at bounding box center [471, 333] width 35 height 40
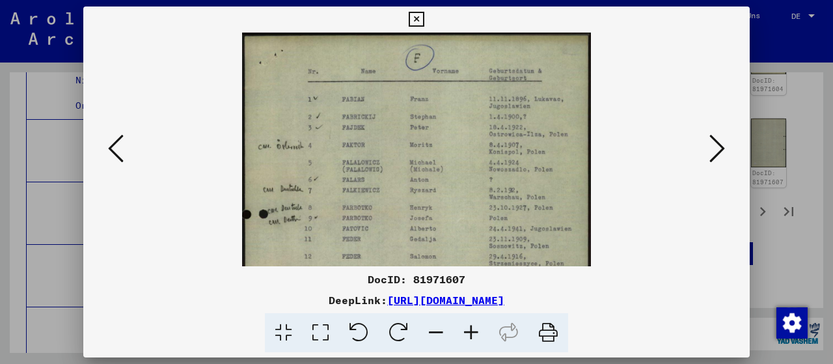
click at [424, 24] on icon at bounding box center [416, 20] width 15 height 16
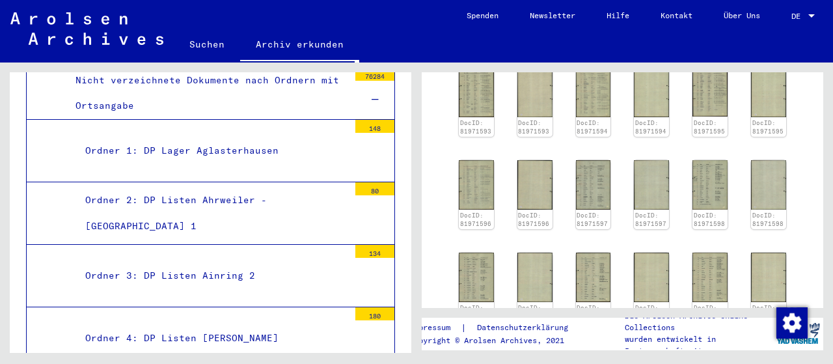
scroll to position [314, 0]
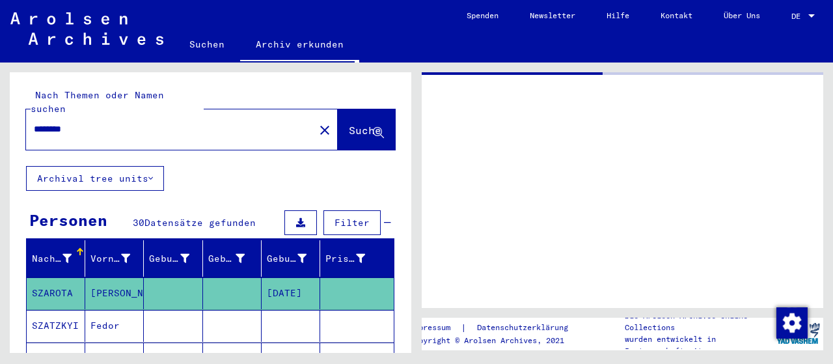
type input "**********"
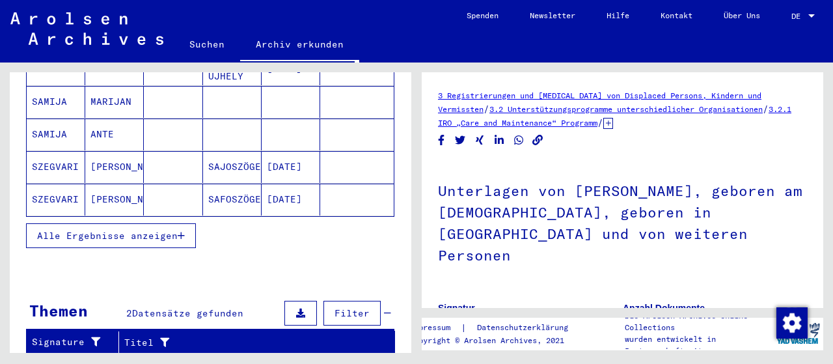
scroll to position [203, 0]
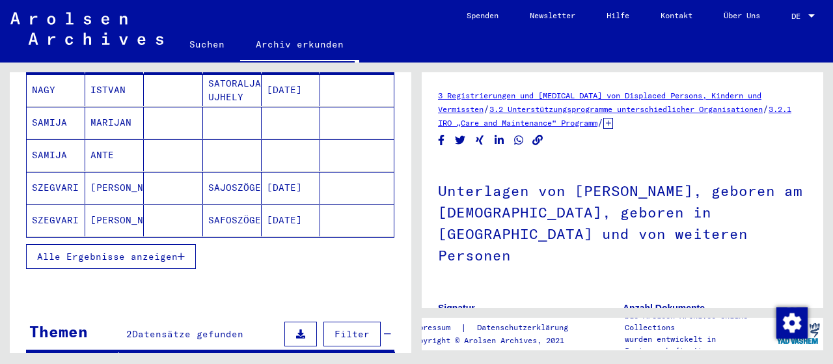
click at [167, 251] on span "Alle Ergebnisse anzeigen" at bounding box center [107, 257] width 141 height 12
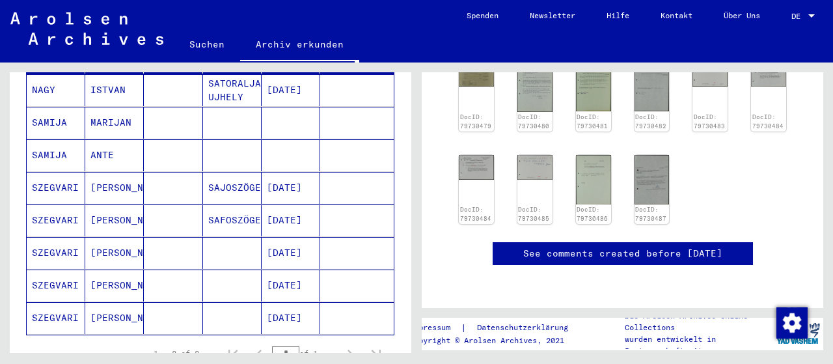
scroll to position [339, 0]
click at [273, 303] on mat-cell "[DATE]" at bounding box center [291, 318] width 59 height 32
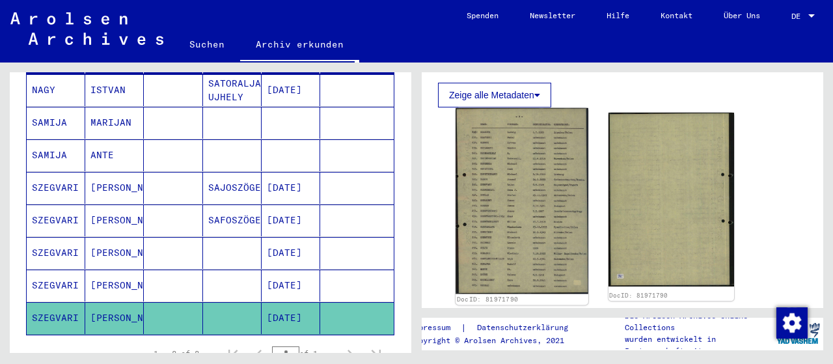
scroll to position [203, 0]
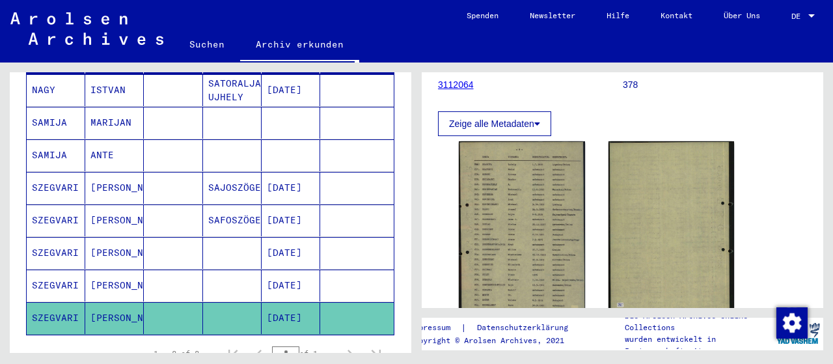
click at [289, 237] on mat-cell "[DATE]" at bounding box center [291, 253] width 59 height 32
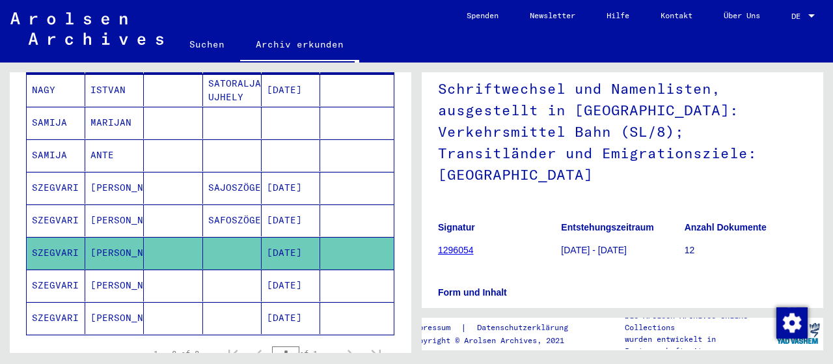
scroll to position [135, 0]
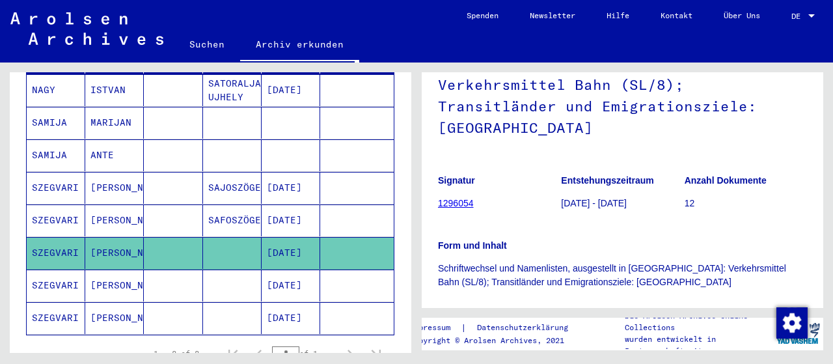
click at [460, 189] on figure "Signatur 1296054" at bounding box center [499, 194] width 122 height 59
click at [458, 198] on link "1296054" at bounding box center [456, 203] width 36 height 10
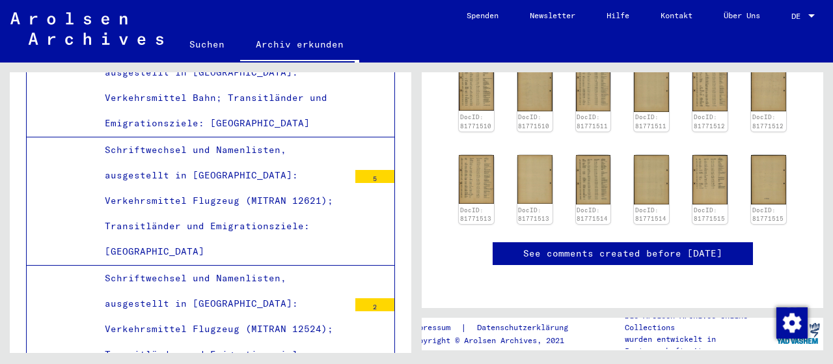
scroll to position [677, 0]
click at [471, 153] on img at bounding box center [476, 178] width 37 height 51
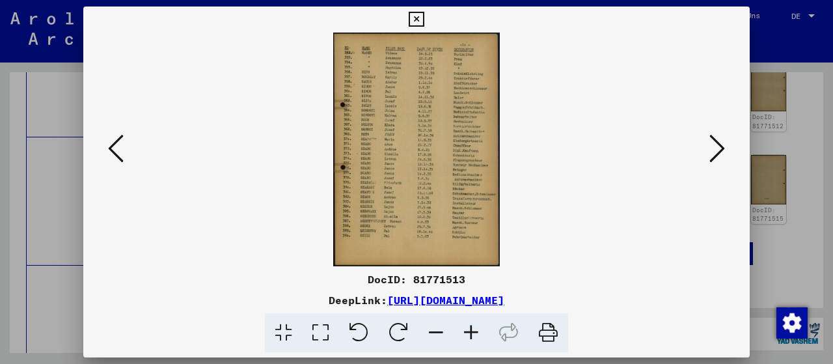
click at [465, 333] on icon at bounding box center [471, 333] width 35 height 40
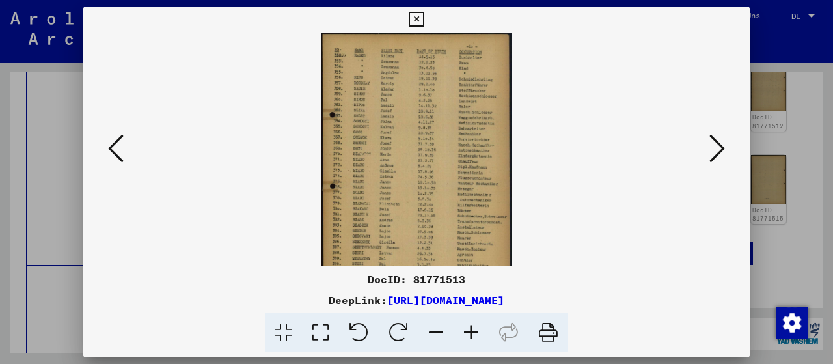
click at [465, 333] on icon at bounding box center [471, 333] width 35 height 40
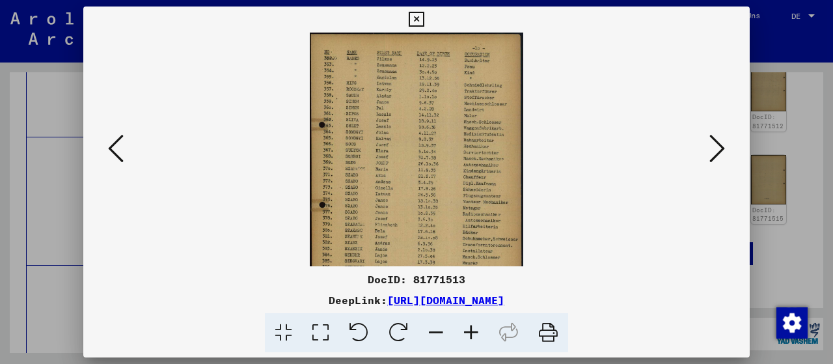
click at [465, 333] on icon at bounding box center [471, 333] width 35 height 40
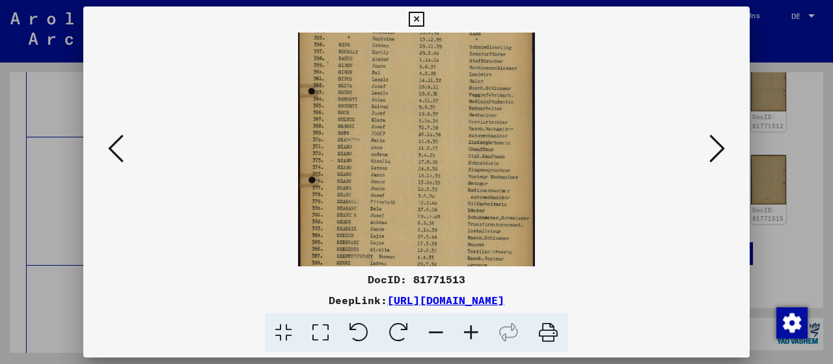
scroll to position [64, 0]
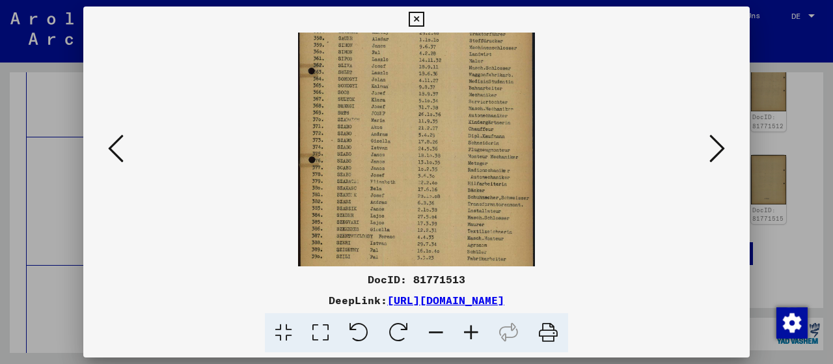
drag, startPoint x: 415, startPoint y: 190, endPoint x: 410, endPoint y: 127, distance: 63.3
click at [410, 127] on img at bounding box center [416, 134] width 237 height 331
click at [725, 145] on icon at bounding box center [718, 148] width 16 height 31
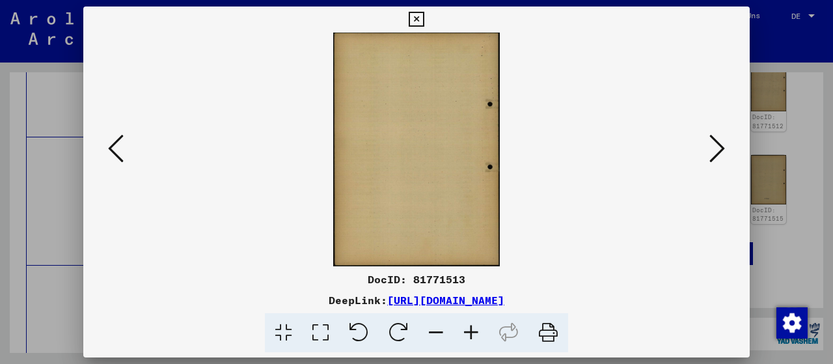
scroll to position [0, 0]
click at [424, 20] on icon at bounding box center [416, 20] width 15 height 16
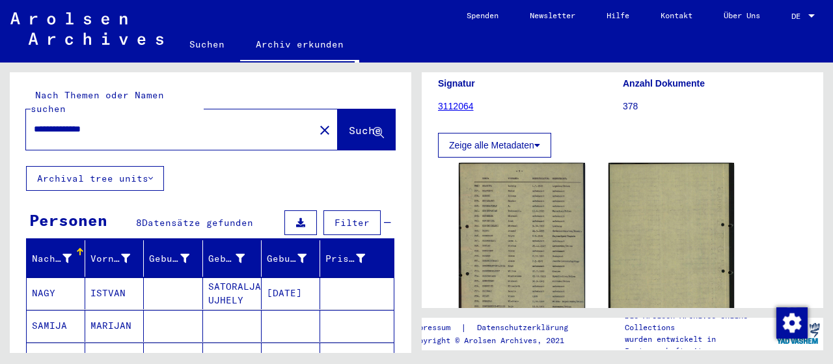
scroll to position [203, 0]
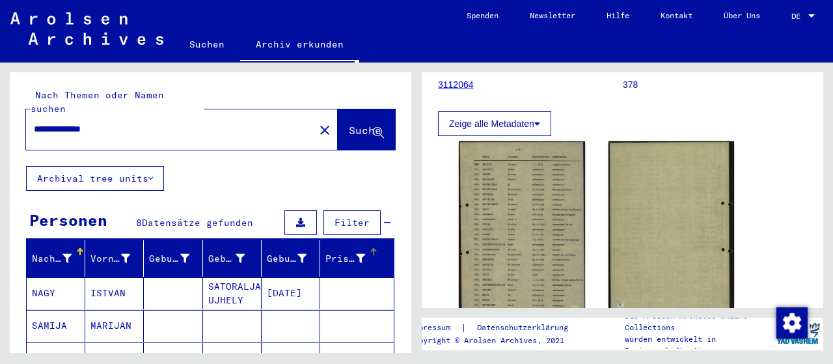
click at [334, 252] on div "Prisoner #" at bounding box center [346, 259] width 40 height 14
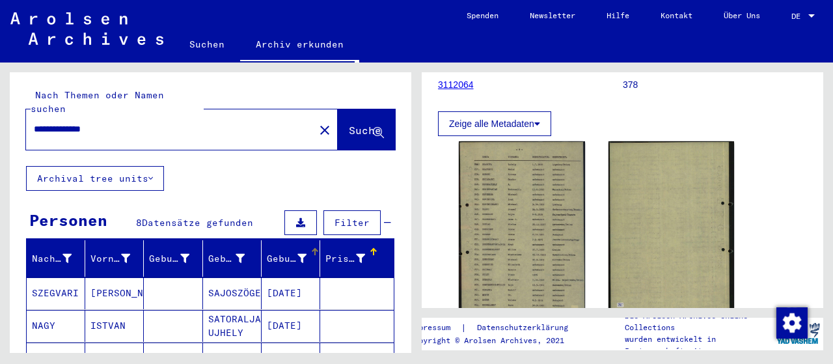
click at [275, 252] on div "Geburtsdatum" at bounding box center [287, 259] width 40 height 14
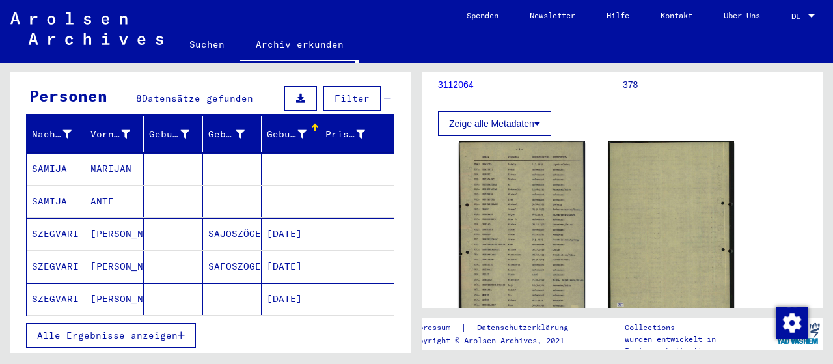
scroll to position [135, 0]
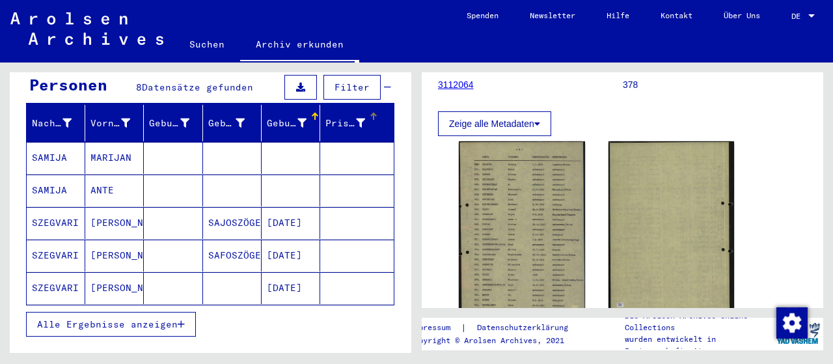
click at [344, 117] on div "Prisoner #" at bounding box center [346, 124] width 40 height 14
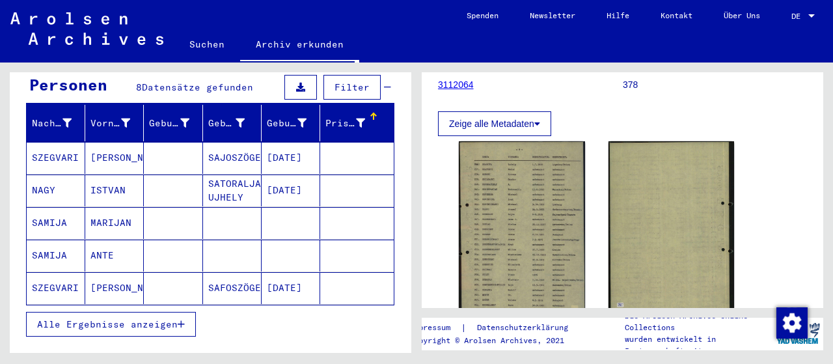
click at [344, 117] on div "Prisoner #" at bounding box center [346, 124] width 40 height 14
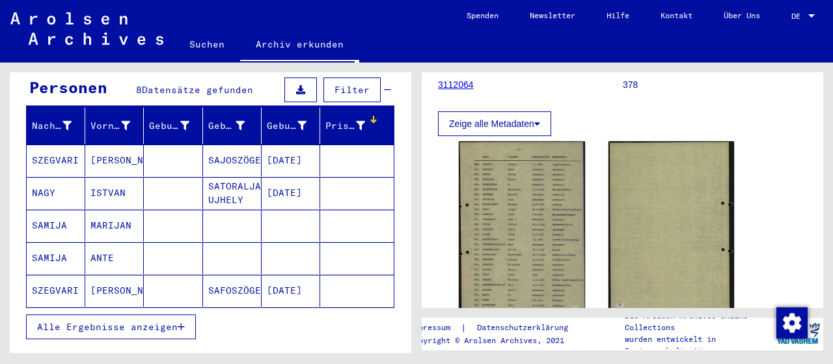
scroll to position [132, 0]
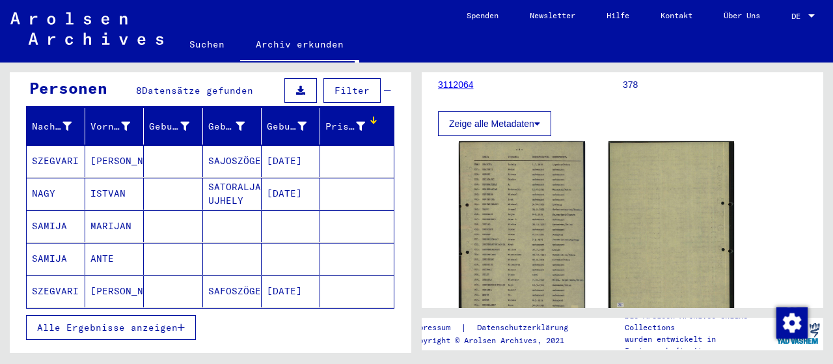
click at [424, 62] on div "**********" at bounding box center [416, 62] width 833 height 0
click at [764, 177] on div "DocID: 81971790 DocID: 81971790" at bounding box center [623, 235] width 338 height 198
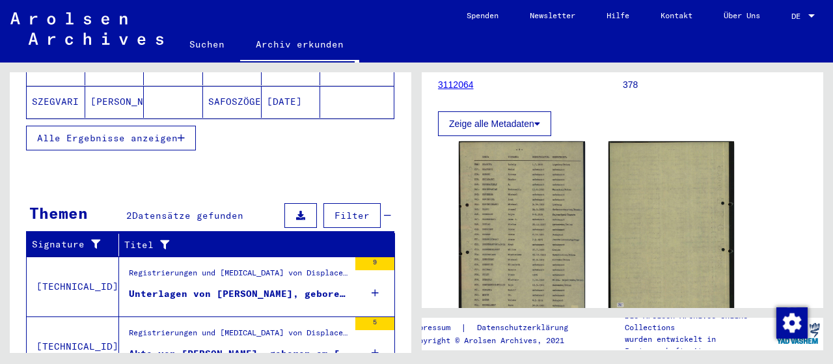
scroll to position [363, 0]
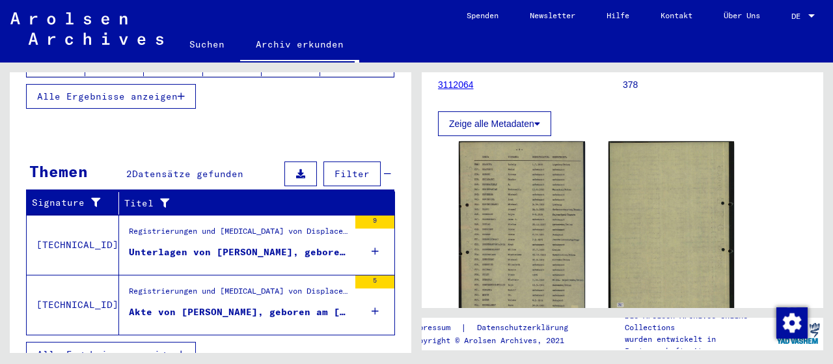
click at [311, 305] on div "Akte von [PERSON_NAME], geboren am [DEMOGRAPHIC_DATA], geboren in SAFOSZÖGED" at bounding box center [239, 312] width 220 height 14
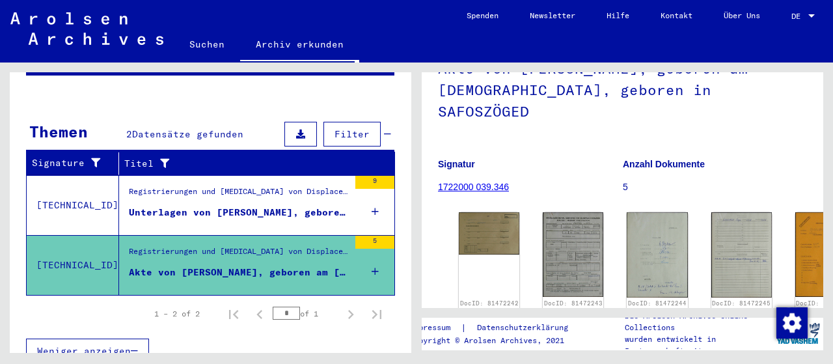
scroll to position [68, 0]
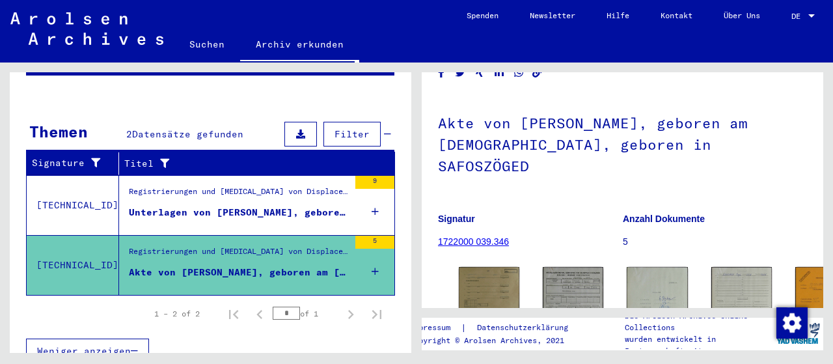
click at [298, 187] on figure "Registrierungen und [MEDICAL_DATA] von Displaced Persons, Kindern und Vermisste…" at bounding box center [239, 196] width 220 height 20
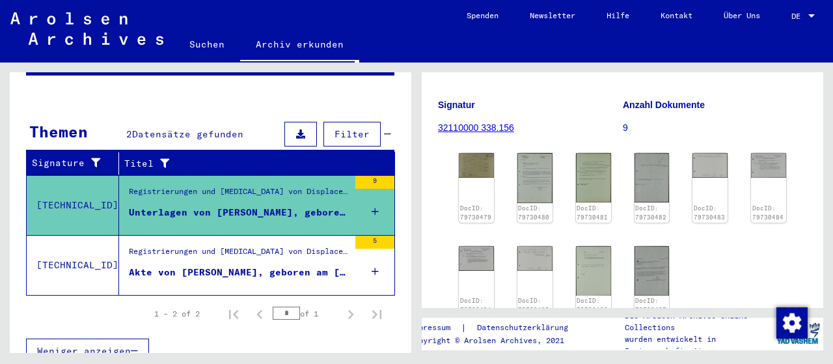
scroll to position [135, 0]
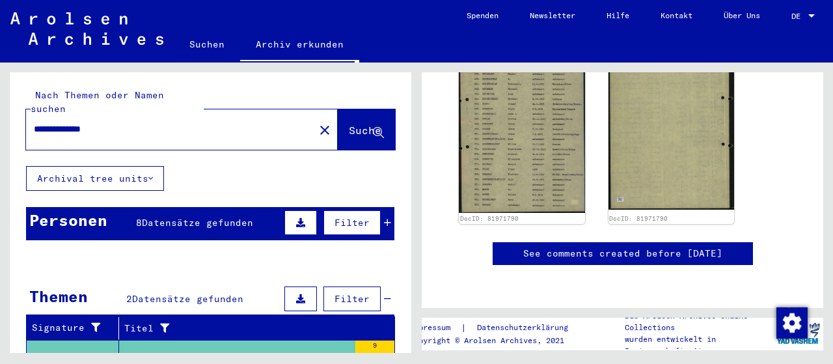
click at [135, 122] on input "**********" at bounding box center [170, 129] width 273 height 14
type input "*"
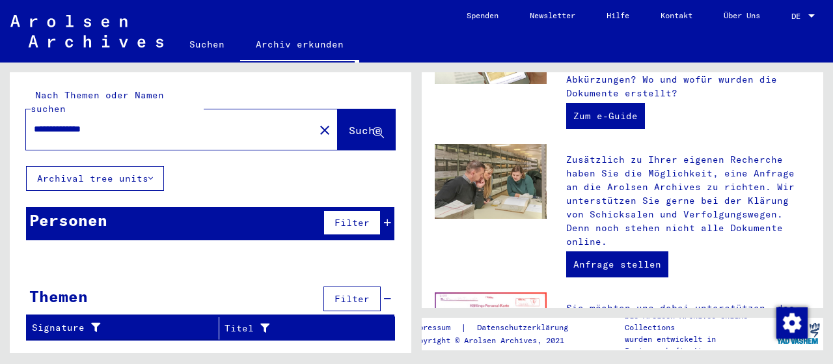
scroll to position [307, 0]
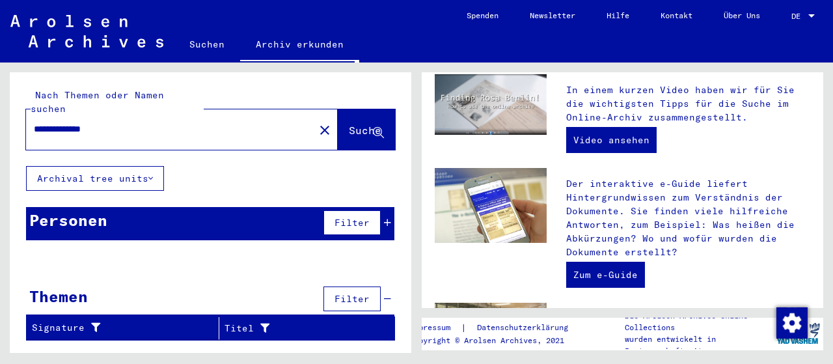
click at [82, 122] on input "**********" at bounding box center [166, 129] width 265 height 14
click at [350, 124] on span "Suche" at bounding box center [365, 130] width 33 height 13
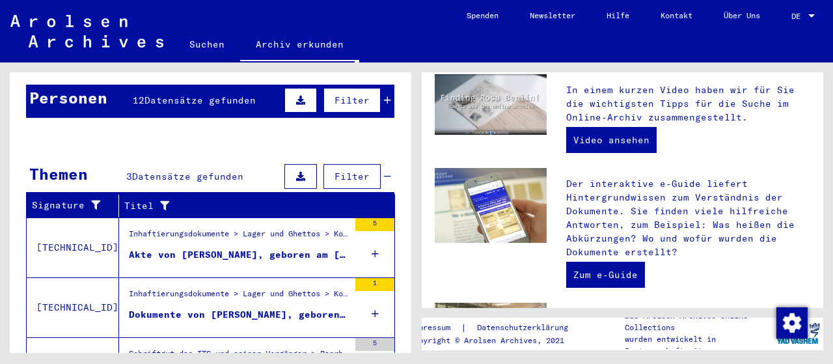
scroll to position [135, 0]
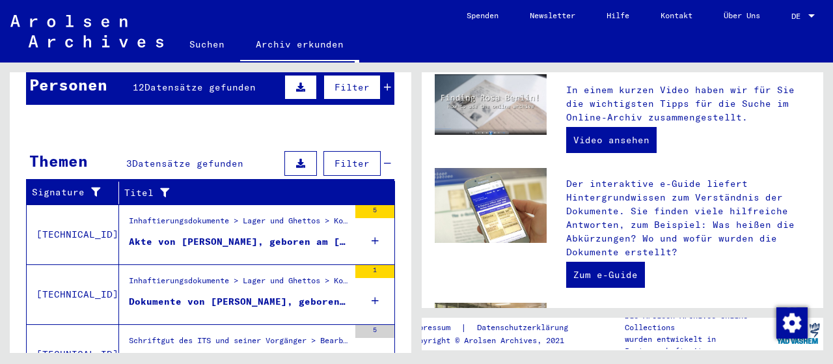
click at [225, 235] on div "Akte von [PERSON_NAME], geboren am [DEMOGRAPHIC_DATA]" at bounding box center [239, 242] width 220 height 14
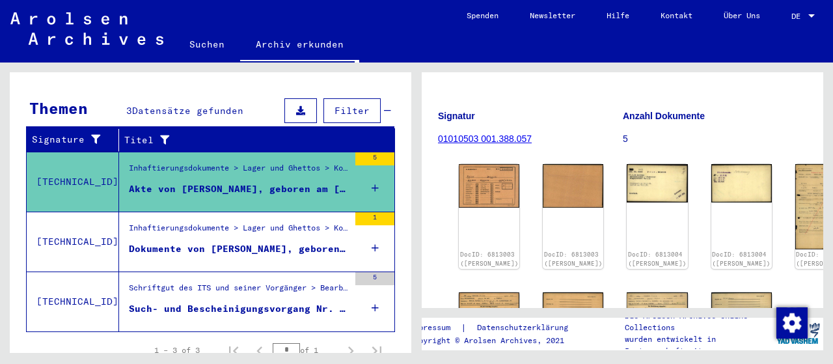
scroll to position [225, 0]
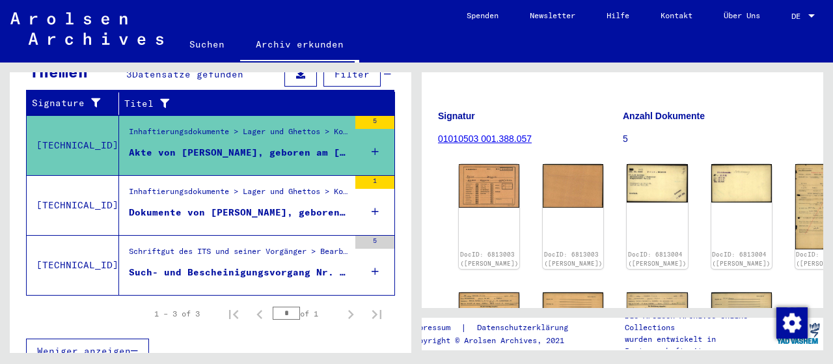
click at [279, 266] on div "Such- und Bescheinigungsvorgang Nr. 982.532 für [PERSON_NAME] geboren [DEMOGRAP…" at bounding box center [239, 273] width 220 height 14
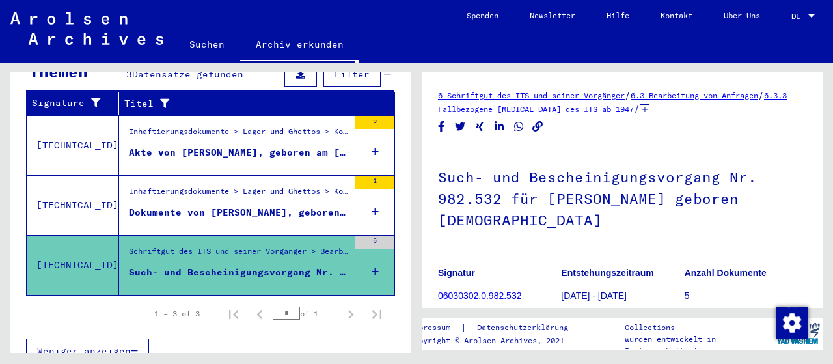
click at [234, 186] on div "Inhaftierungsdokumente > Lager und Ghettos > Konzentrationslager [GEOGRAPHIC_DA…" at bounding box center [239, 195] width 220 height 18
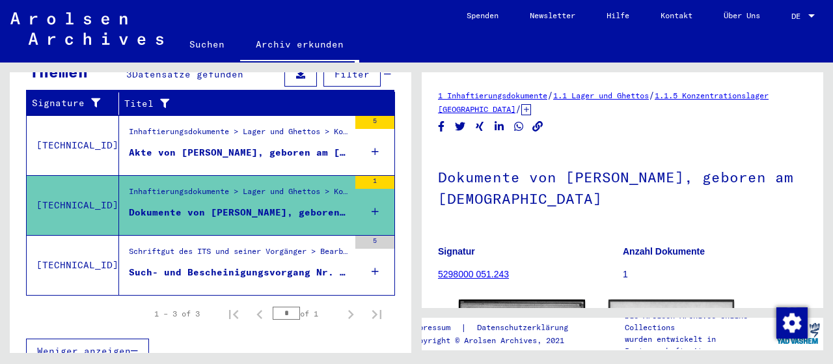
click at [284, 245] on div "Schriftgut des ITS und seiner Vorgänger > Bearbeitung von Anfragen > Fallbezoge…" at bounding box center [239, 254] width 220 height 18
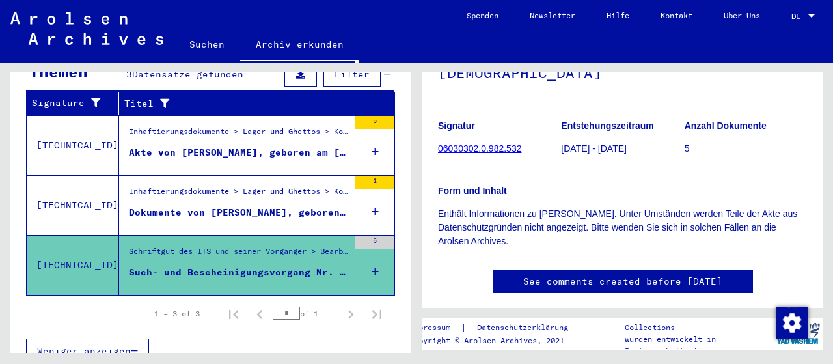
scroll to position [68, 0]
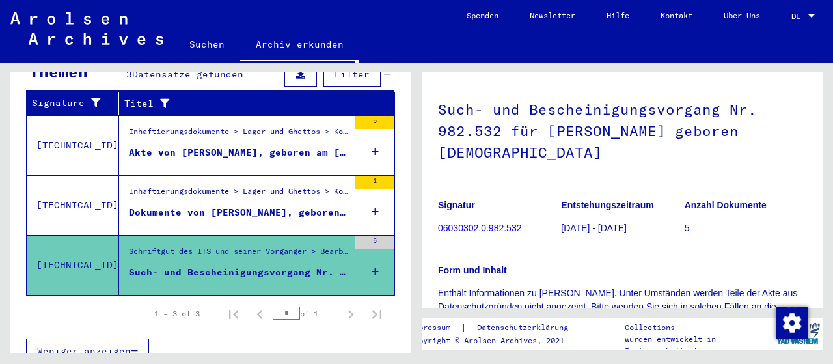
click at [237, 146] on div "Akte von [PERSON_NAME], geboren am [DEMOGRAPHIC_DATA]" at bounding box center [239, 153] width 220 height 14
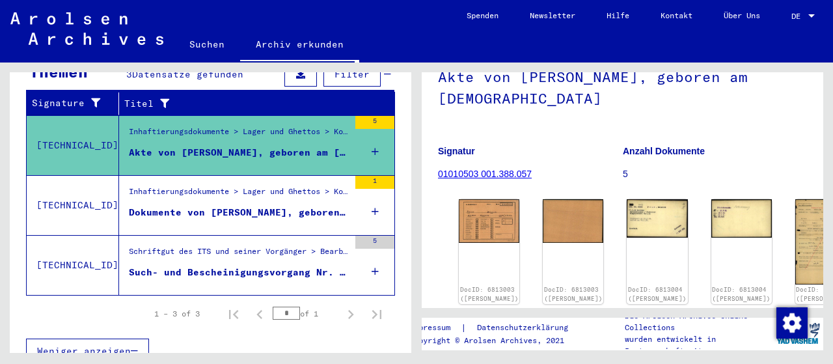
scroll to position [135, 0]
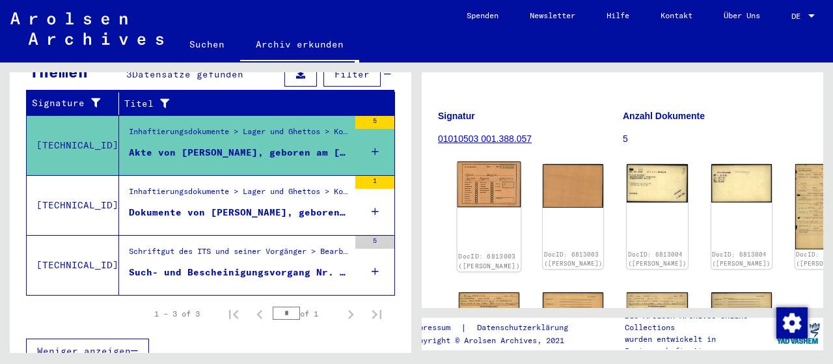
click at [468, 187] on img at bounding box center [490, 184] width 64 height 46
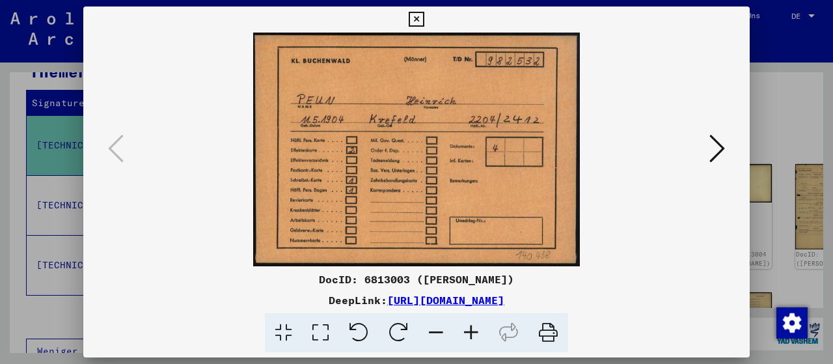
click at [702, 155] on img at bounding box center [417, 150] width 578 height 234
click at [714, 150] on icon at bounding box center [718, 148] width 16 height 31
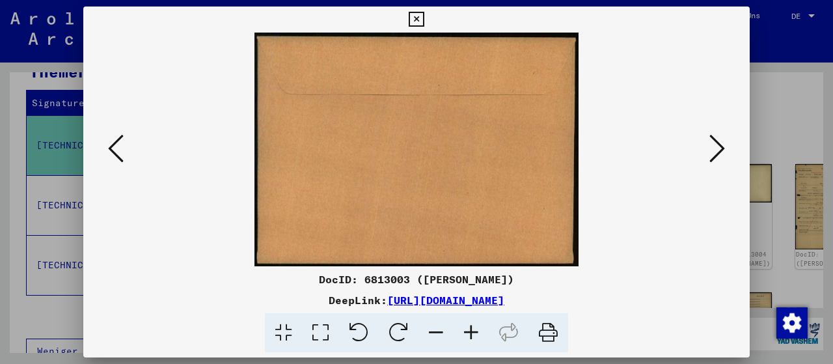
click at [714, 150] on icon at bounding box center [718, 148] width 16 height 31
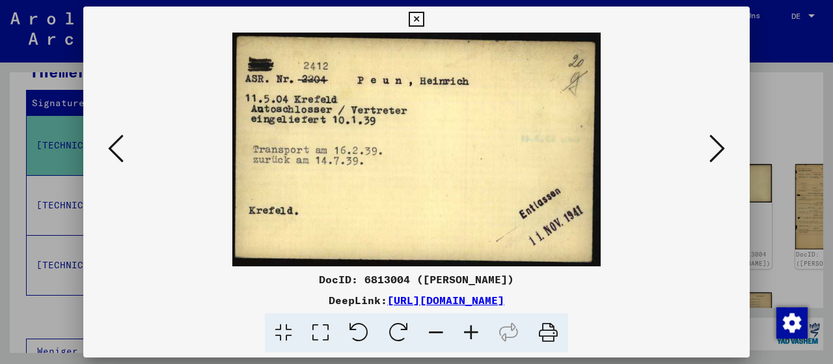
click at [717, 148] on icon at bounding box center [718, 148] width 16 height 31
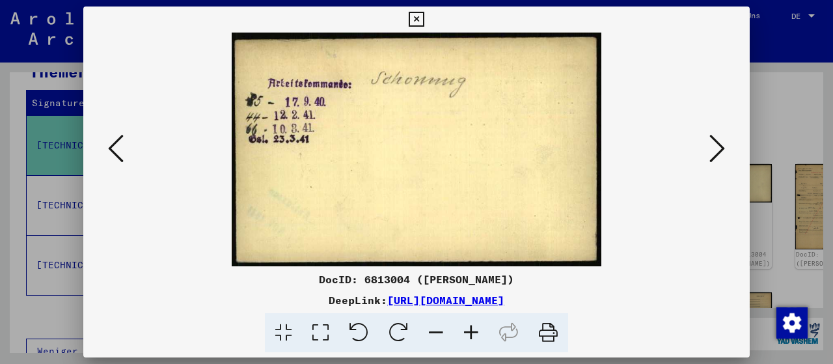
click at [118, 150] on icon at bounding box center [116, 148] width 16 height 31
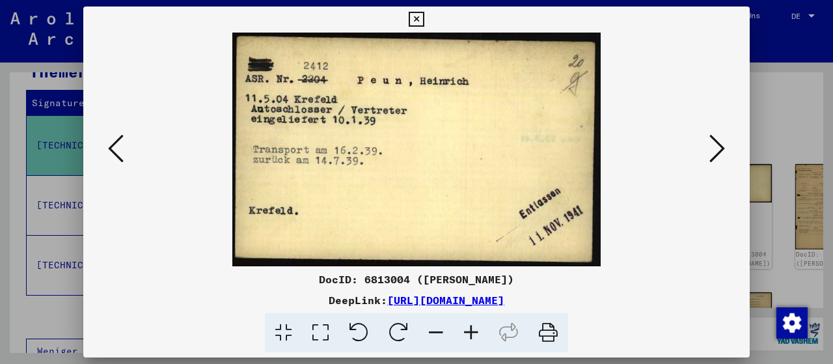
click at [727, 148] on button at bounding box center [717, 149] width 23 height 37
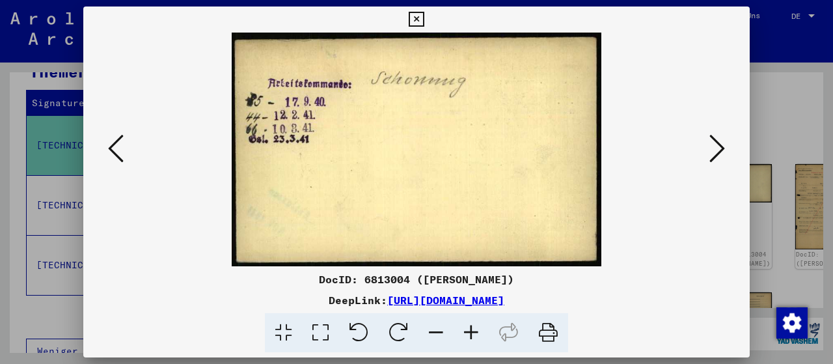
click at [721, 148] on icon at bounding box center [718, 148] width 16 height 31
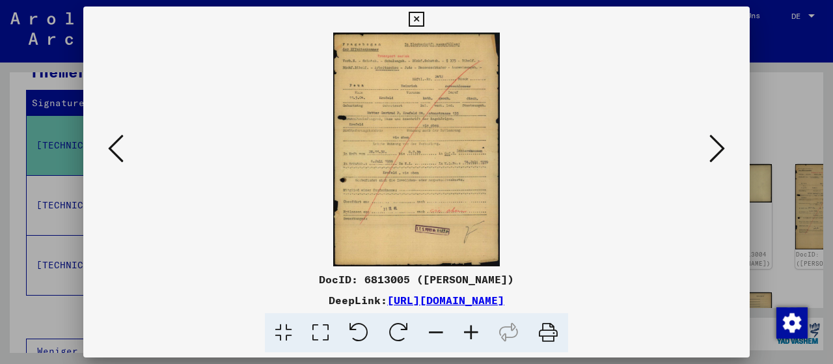
click at [466, 327] on icon at bounding box center [471, 333] width 35 height 40
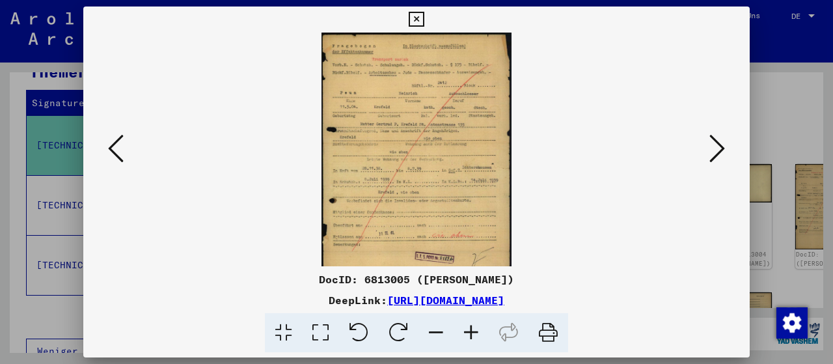
click at [466, 327] on icon at bounding box center [471, 333] width 35 height 40
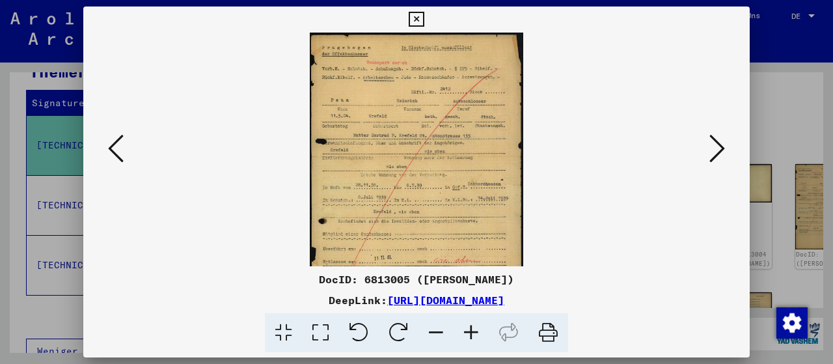
scroll to position [65, 0]
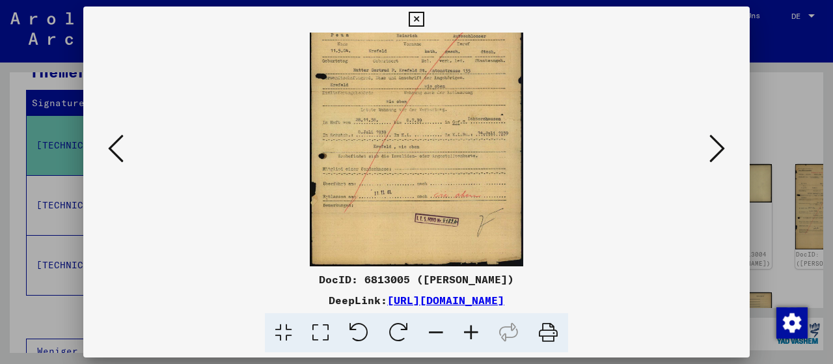
drag, startPoint x: 462, startPoint y: 203, endPoint x: 437, endPoint y: 79, distance: 126.7
click at [437, 79] on img at bounding box center [417, 116] width 214 height 299
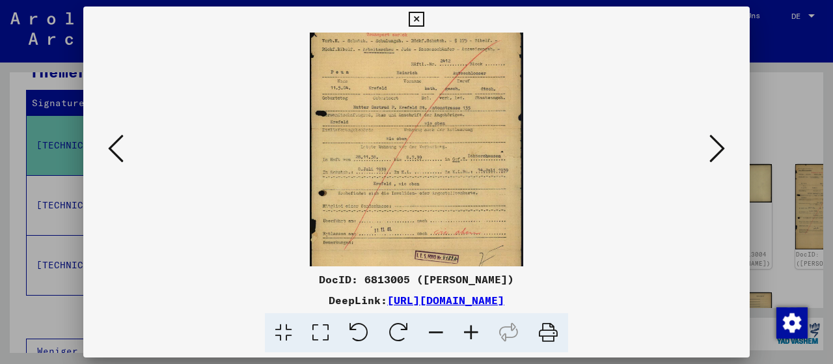
scroll to position [21, 0]
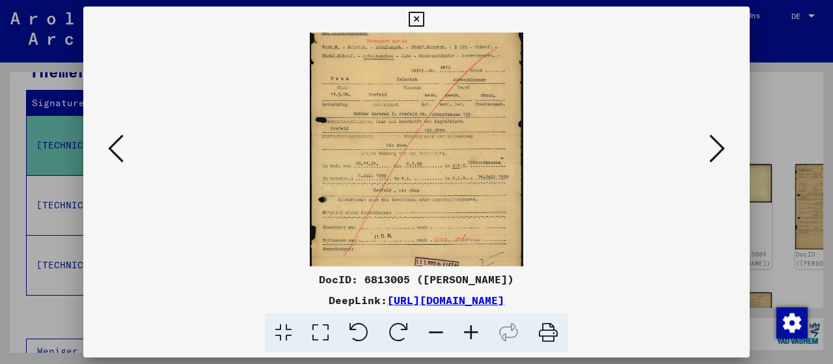
drag, startPoint x: 437, startPoint y: 79, endPoint x: 434, endPoint y: 118, distance: 39.9
click at [434, 118] on img at bounding box center [417, 160] width 214 height 299
click at [470, 339] on icon at bounding box center [471, 333] width 35 height 40
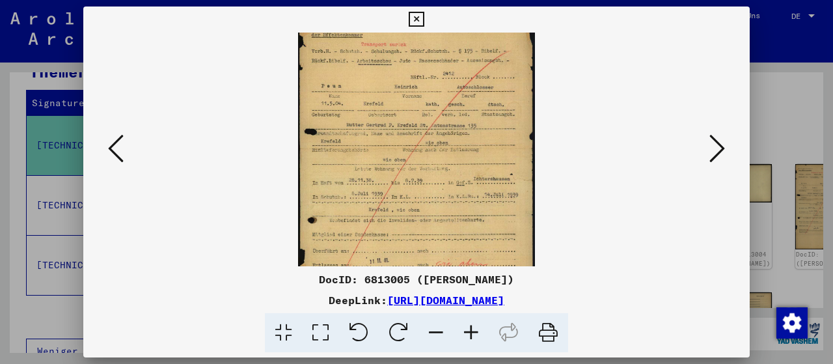
click at [470, 339] on icon at bounding box center [471, 333] width 35 height 40
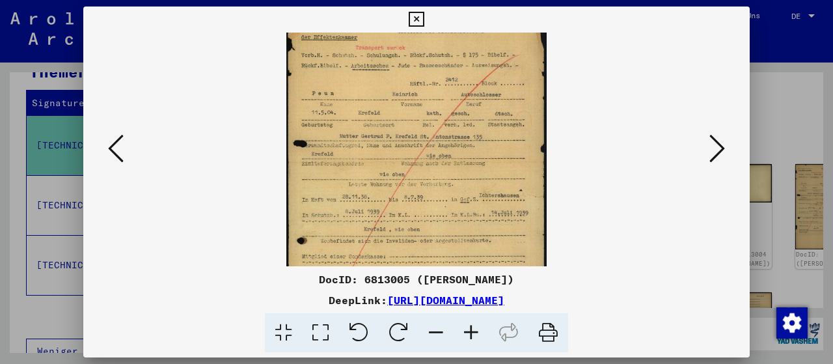
click at [470, 339] on icon at bounding box center [471, 333] width 35 height 40
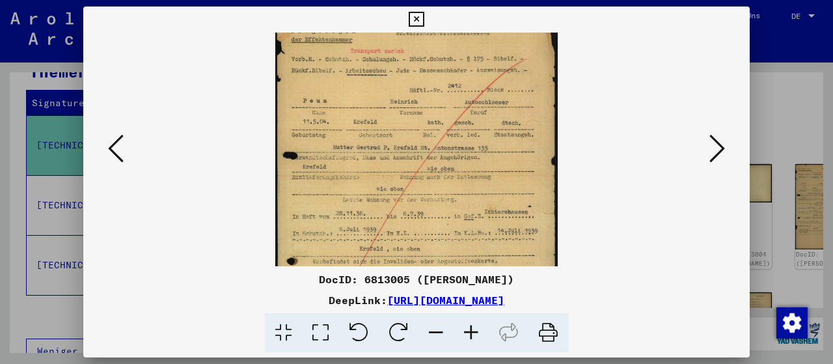
click at [470, 339] on icon at bounding box center [471, 333] width 35 height 40
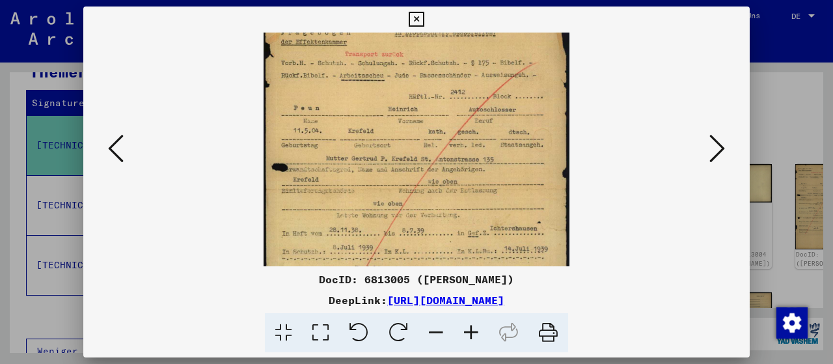
scroll to position [0, 0]
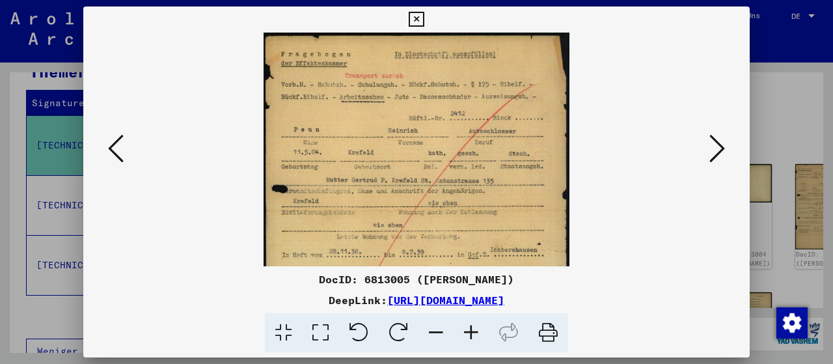
drag, startPoint x: 343, startPoint y: 62, endPoint x: 346, endPoint y: 146, distance: 84.0
click at [346, 146] on img at bounding box center [417, 247] width 307 height 429
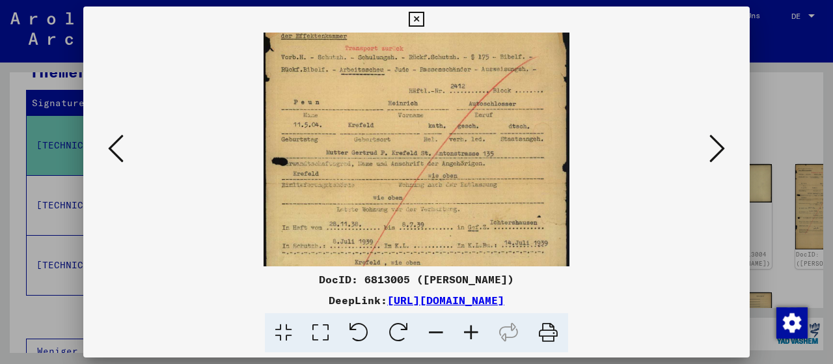
scroll to position [28, 0]
drag, startPoint x: 411, startPoint y: 162, endPoint x: 407, endPoint y: 136, distance: 26.3
click at [407, 136] on img at bounding box center [417, 219] width 307 height 429
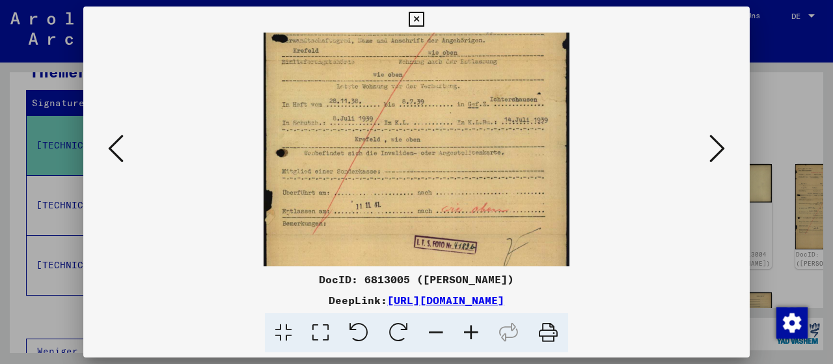
scroll to position [172, 0]
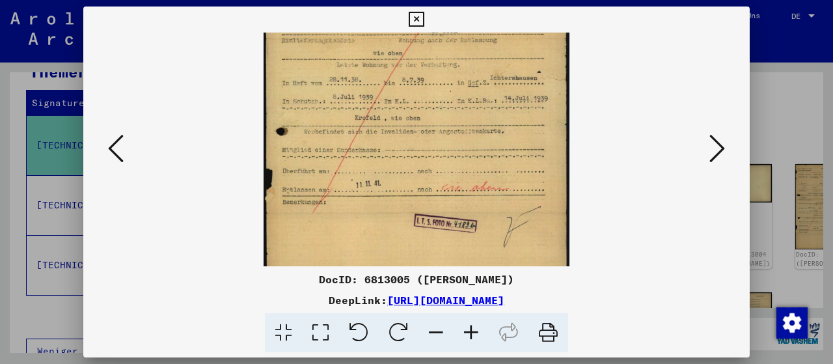
drag, startPoint x: 389, startPoint y: 204, endPoint x: 390, endPoint y: 61, distance: 142.6
click at [390, 61] on img at bounding box center [417, 75] width 307 height 429
click at [706, 154] on div at bounding box center [417, 150] width 578 height 234
click at [728, 149] on button at bounding box center [717, 149] width 23 height 37
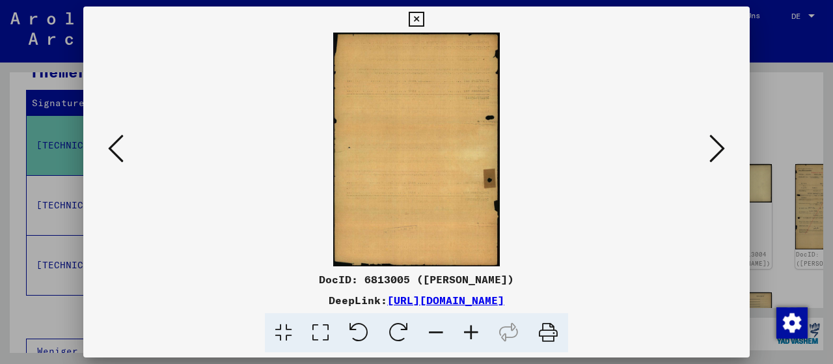
scroll to position [0, 0]
click at [728, 154] on button at bounding box center [717, 149] width 23 height 37
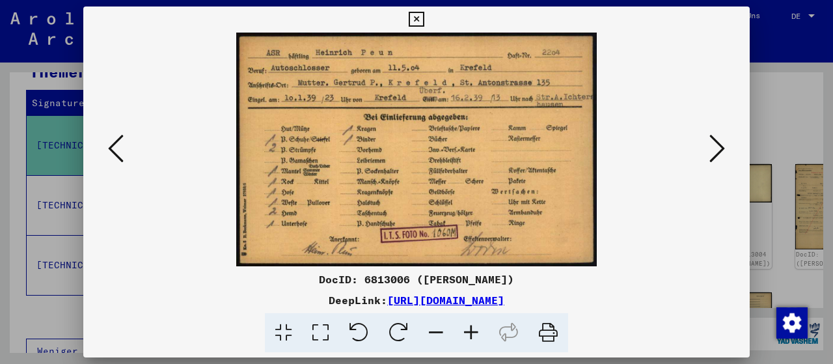
click at [721, 146] on icon at bounding box center [718, 148] width 16 height 31
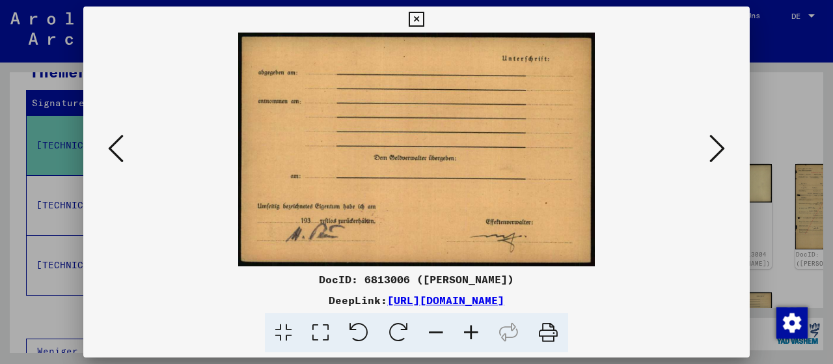
click at [117, 146] on icon at bounding box center [116, 148] width 16 height 31
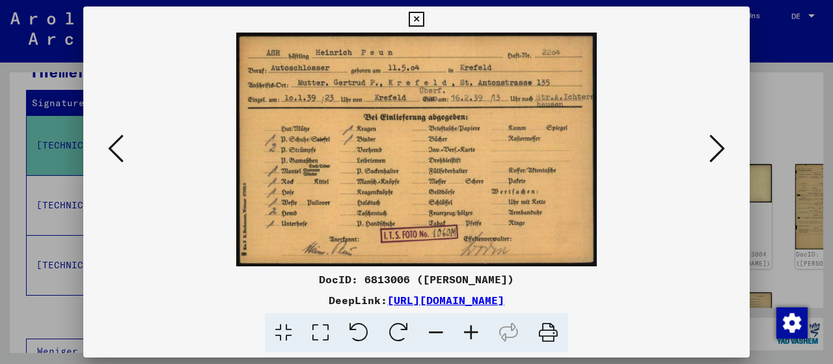
click at [719, 143] on icon at bounding box center [718, 148] width 16 height 31
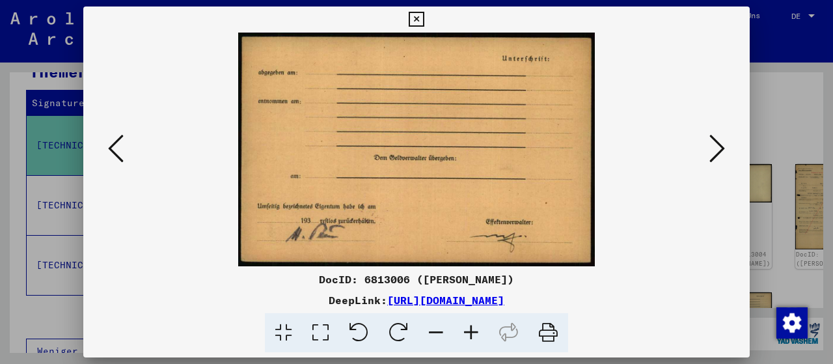
click at [719, 143] on icon at bounding box center [718, 148] width 16 height 31
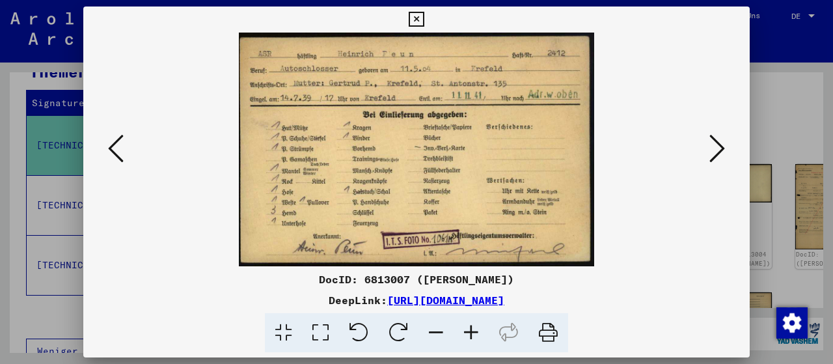
click at [723, 153] on icon at bounding box center [718, 148] width 16 height 31
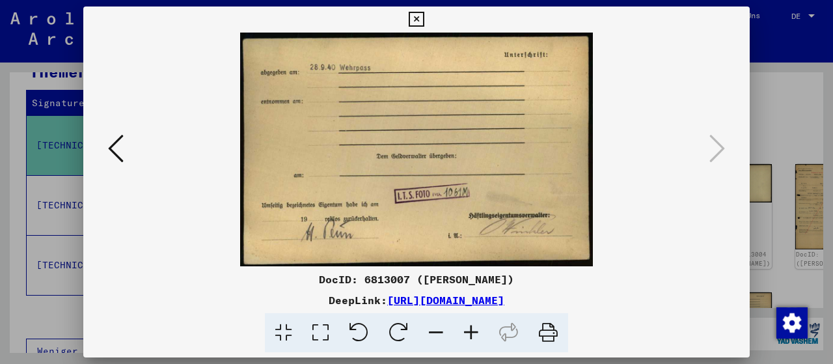
click at [424, 20] on icon at bounding box center [416, 20] width 15 height 16
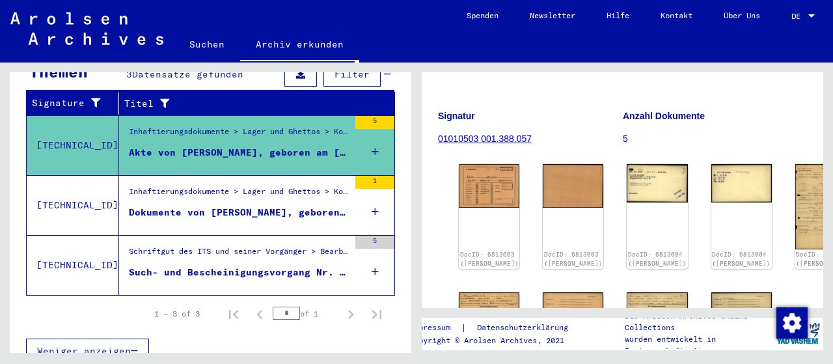
click at [280, 146] on div "Akte von [PERSON_NAME], geboren am [DEMOGRAPHIC_DATA]" at bounding box center [239, 153] width 220 height 14
click at [378, 126] on mat-cell "2204" at bounding box center [357, 134] width 74 height 32
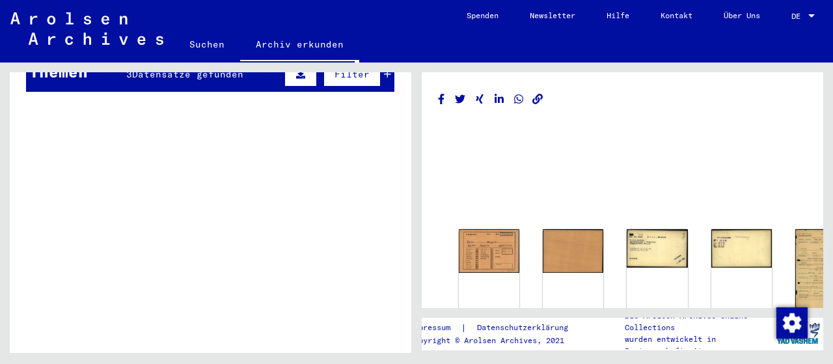
scroll to position [174, 0]
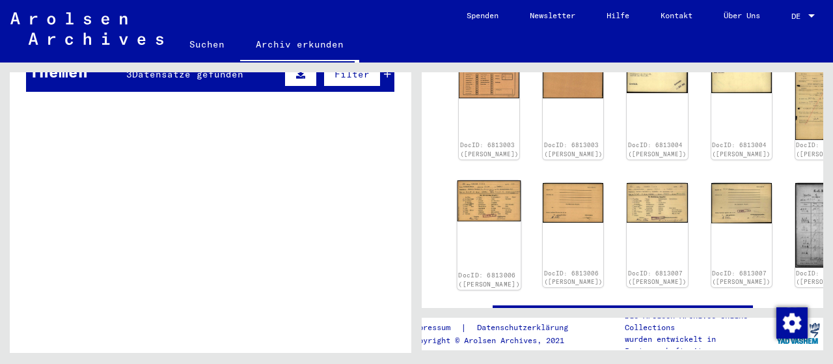
click at [482, 180] on img at bounding box center [490, 200] width 64 height 41
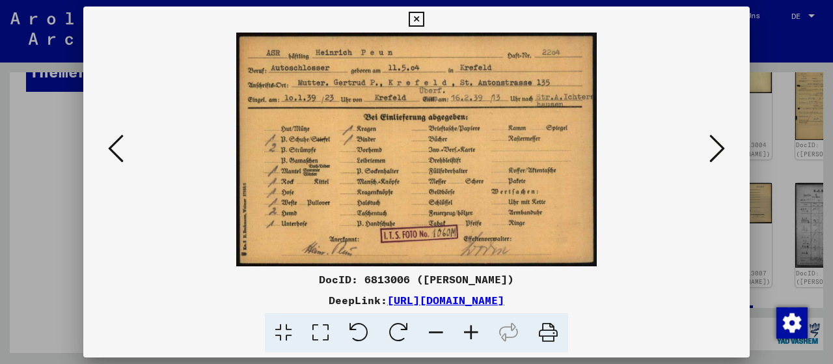
click at [428, 11] on button at bounding box center [416, 20] width 23 height 26
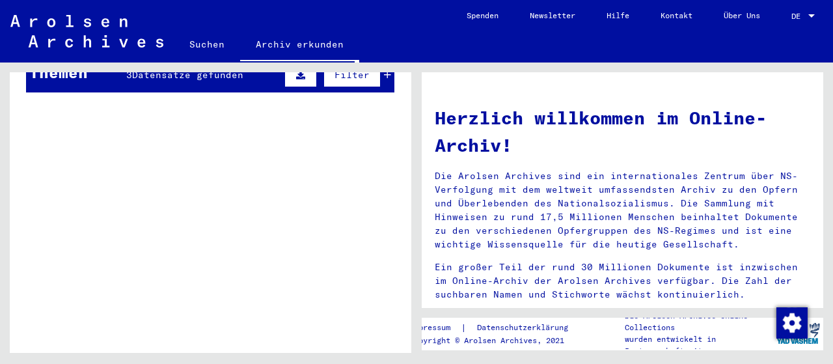
scroll to position [6, 0]
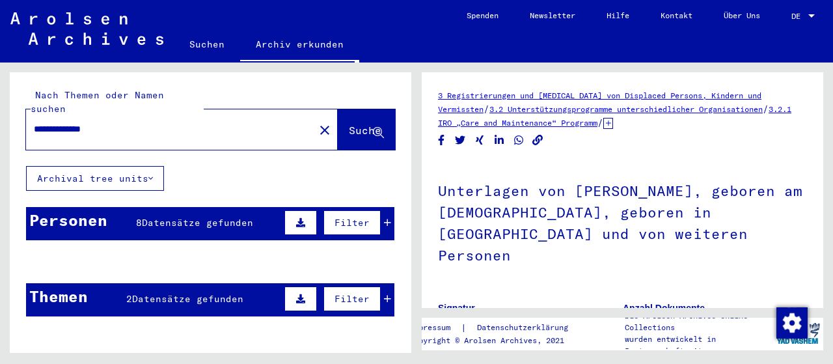
click at [143, 115] on div "**********" at bounding box center [166, 129] width 281 height 29
click at [133, 115] on div "**********" at bounding box center [166, 129] width 281 height 29
click at [111, 122] on input "**********" at bounding box center [170, 129] width 273 height 14
type input "*"
type input "*******"
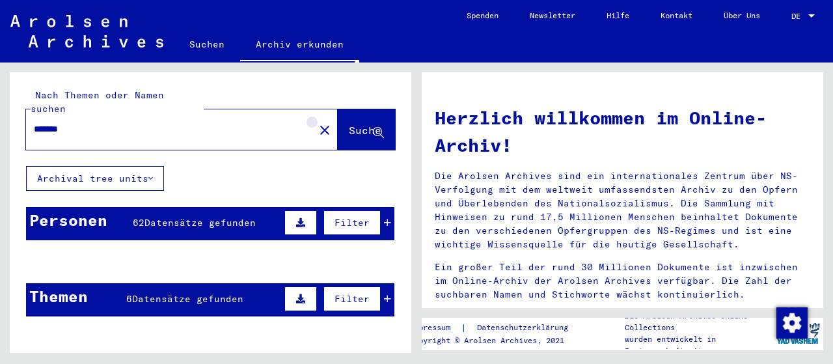
click at [317, 122] on mat-icon "close" at bounding box center [325, 130] width 16 height 16
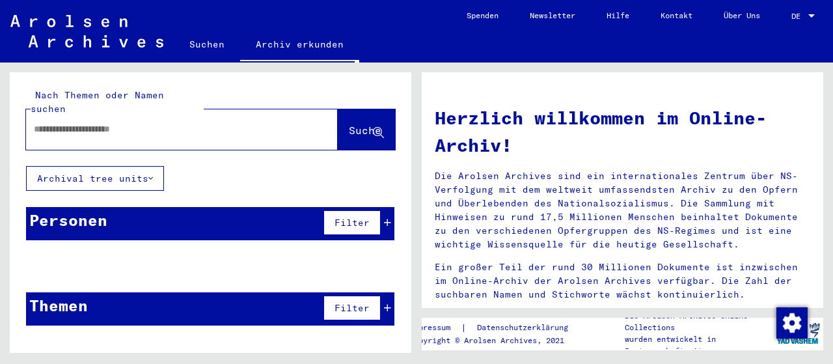
click at [76, 122] on input "text" at bounding box center [166, 129] width 265 height 14
type input "*******"
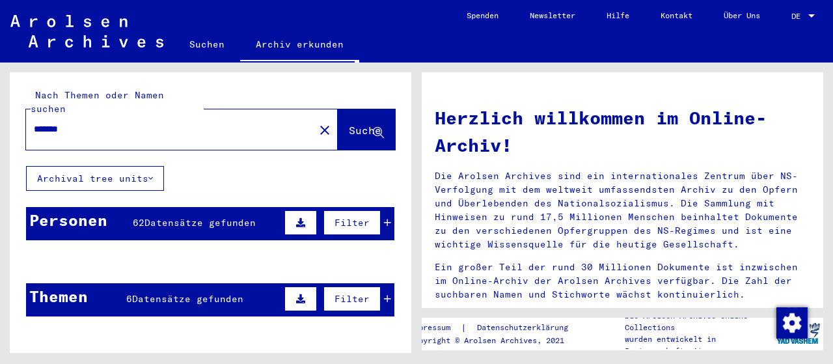
click at [232, 217] on span "Datensätze gefunden" at bounding box center [200, 223] width 111 height 12
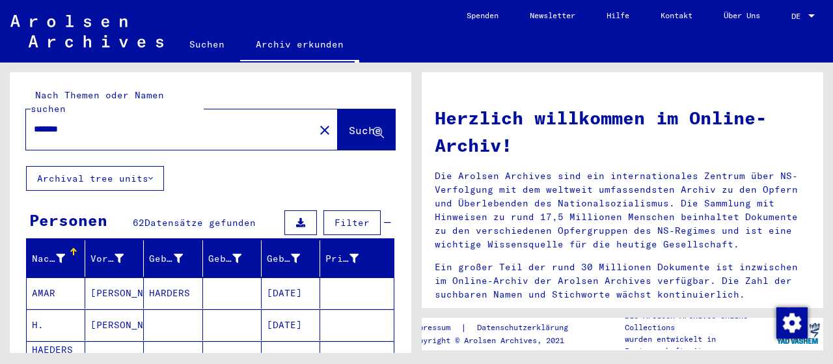
scroll to position [68, 0]
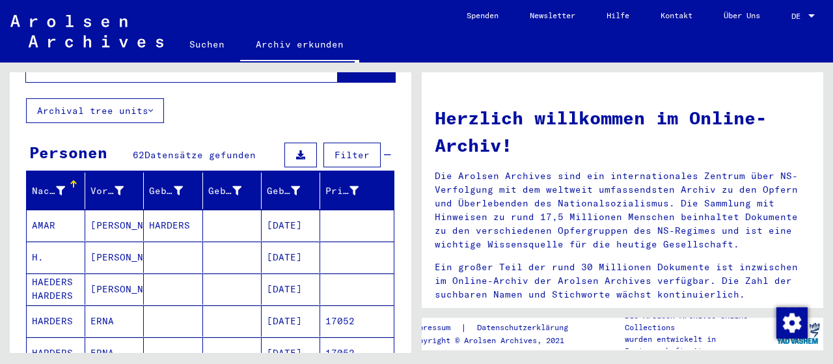
click at [286, 249] on mat-cell "[DATE]" at bounding box center [291, 257] width 59 height 31
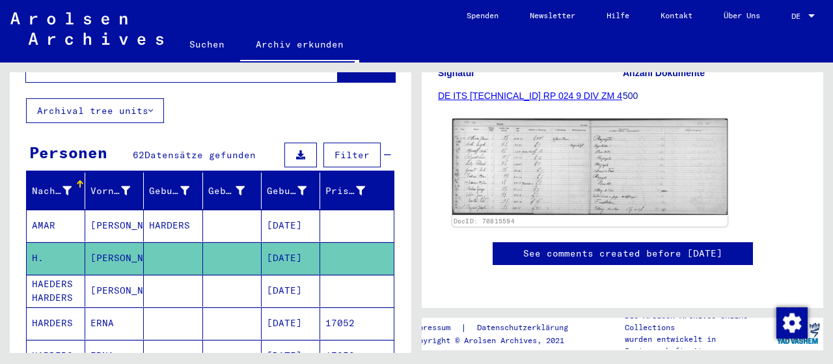
scroll to position [203, 0]
click at [527, 170] on img at bounding box center [589, 166] width 275 height 96
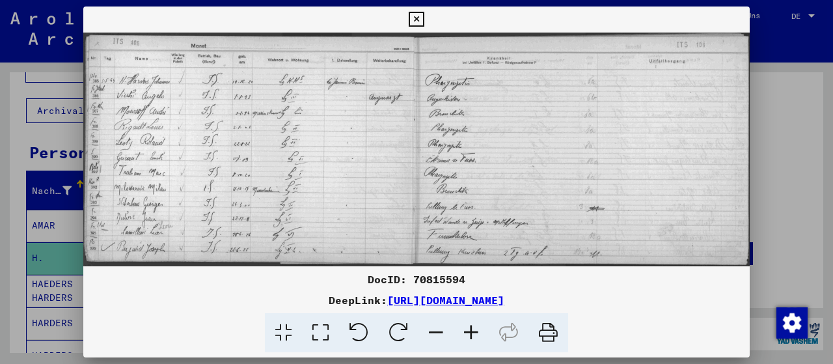
click at [424, 20] on icon at bounding box center [416, 20] width 15 height 16
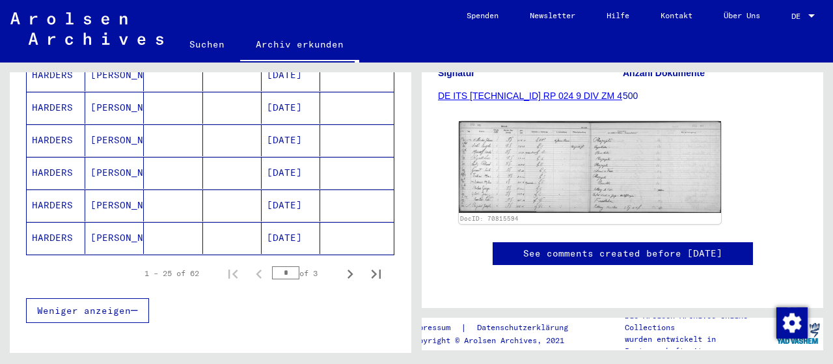
scroll to position [812, 0]
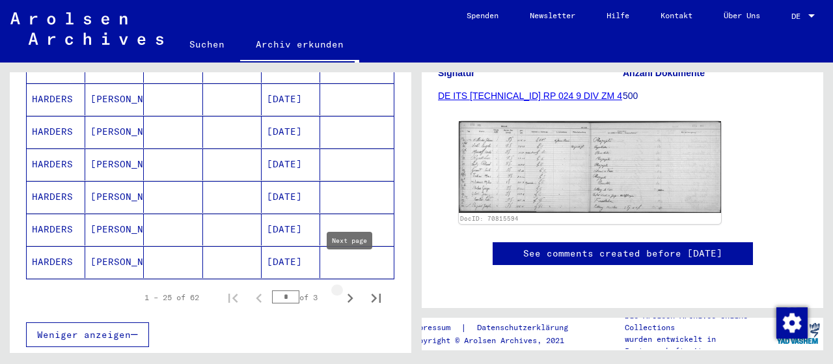
click at [346, 289] on icon "Next page" at bounding box center [350, 298] width 18 height 18
click at [344, 289] on icon "Next page" at bounding box center [350, 298] width 18 height 18
type input "*"
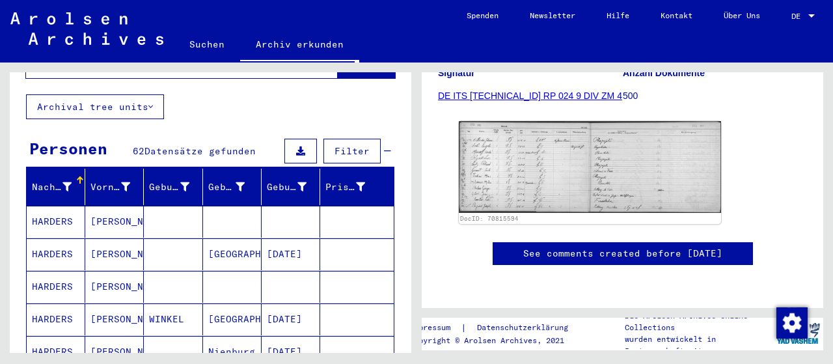
scroll to position [135, 0]
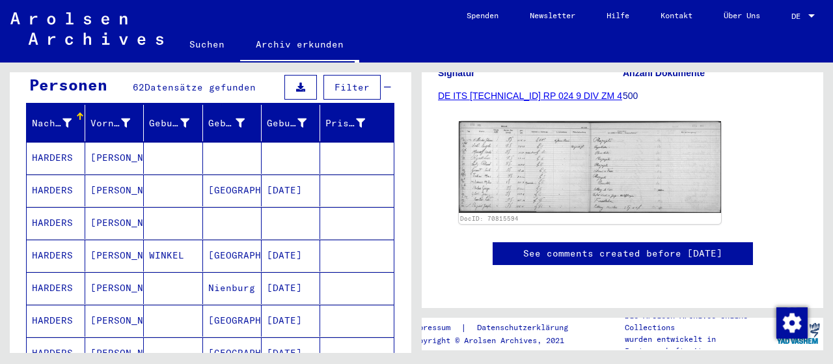
click at [114, 179] on mat-cell "[PERSON_NAME]" at bounding box center [114, 190] width 59 height 32
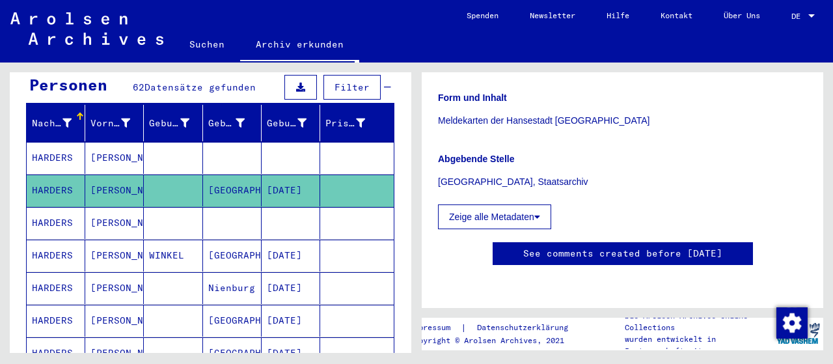
scroll to position [658, 0]
click at [296, 175] on mat-cell "[DATE]" at bounding box center [291, 190] width 59 height 32
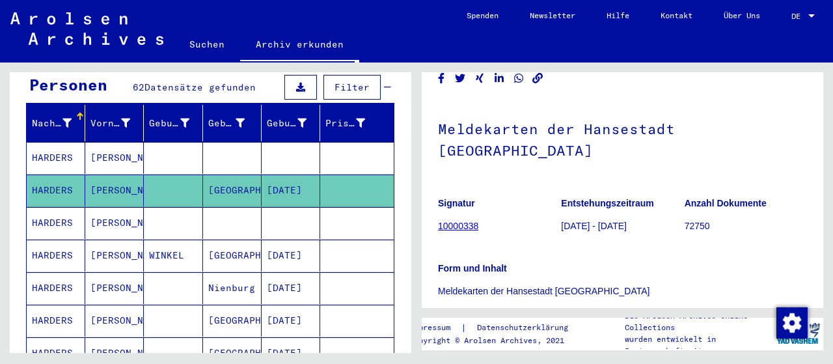
click at [458, 221] on link "10000338" at bounding box center [458, 226] width 40 height 10
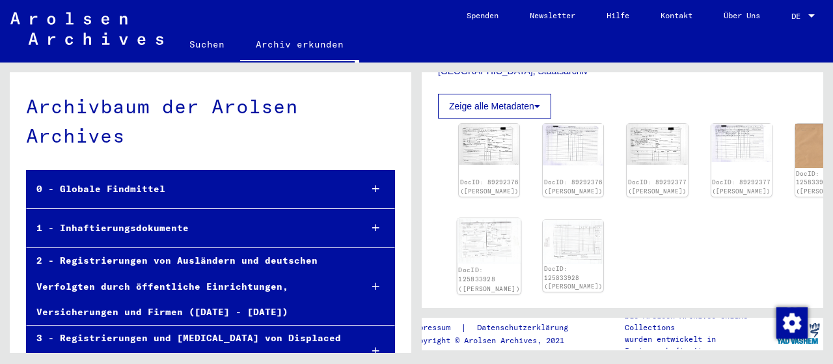
scroll to position [339, 0]
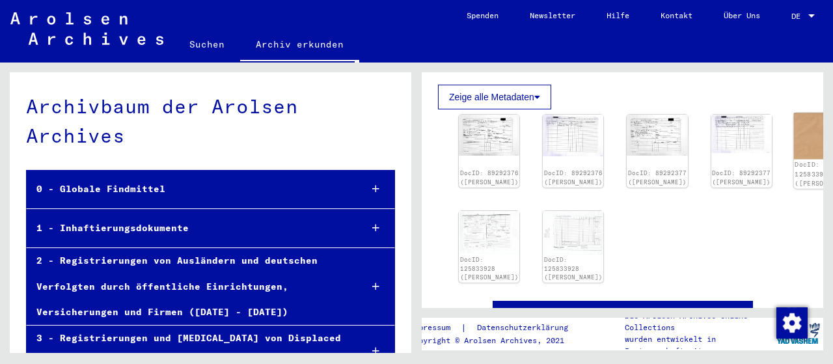
click at [795, 160] on div "DocID: 125833928 ([PERSON_NAME])" at bounding box center [826, 174] width 62 height 28
click at [794, 115] on img at bounding box center [826, 136] width 64 height 46
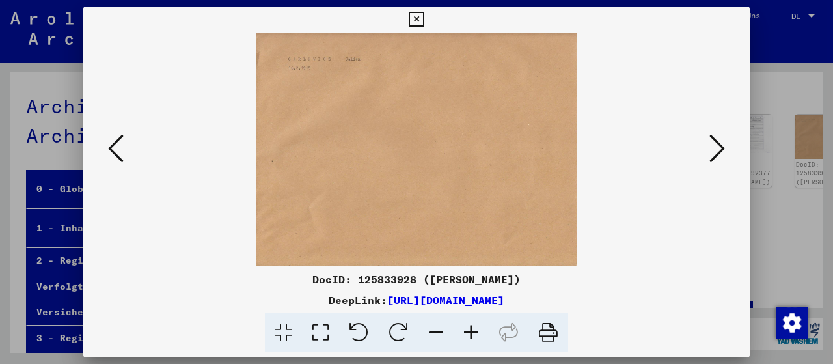
click at [111, 152] on icon at bounding box center [116, 148] width 16 height 31
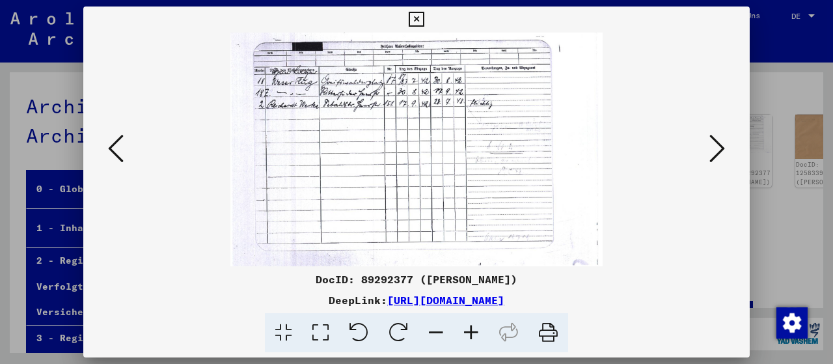
click at [715, 149] on icon at bounding box center [718, 148] width 16 height 31
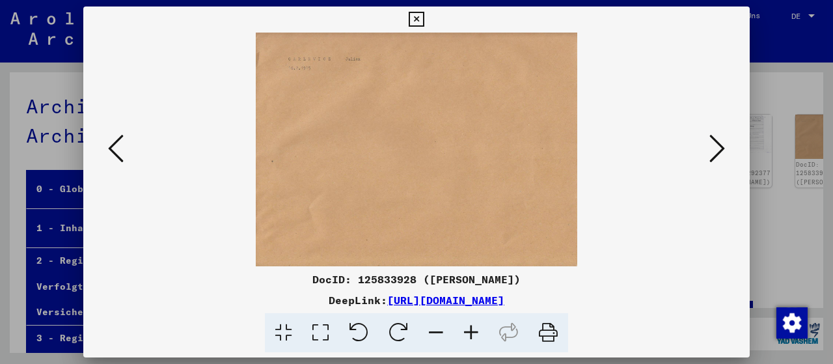
click at [715, 149] on icon at bounding box center [718, 148] width 16 height 31
click at [424, 19] on icon at bounding box center [416, 20] width 15 height 16
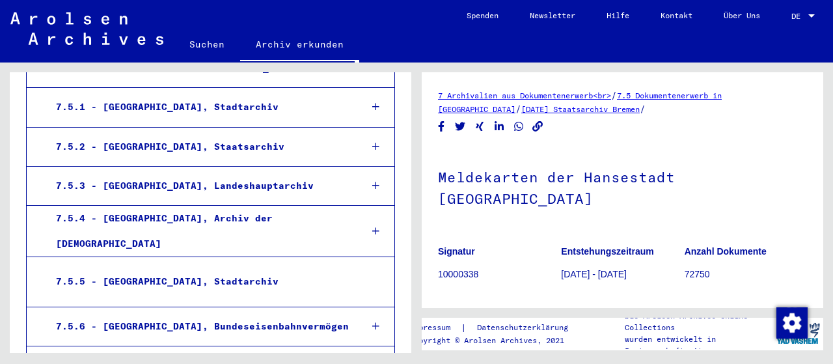
scroll to position [1219, 0]
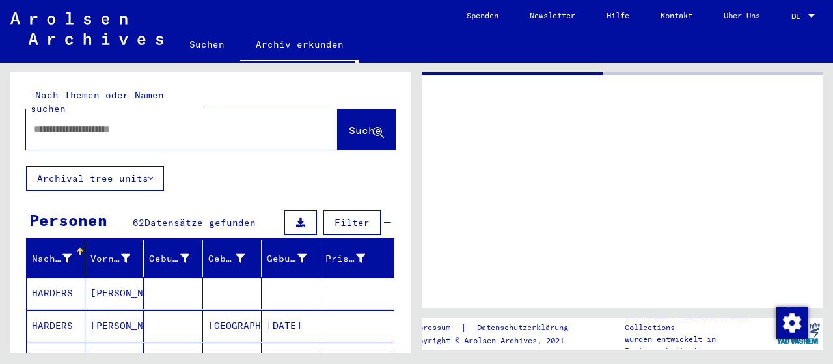
type input "********"
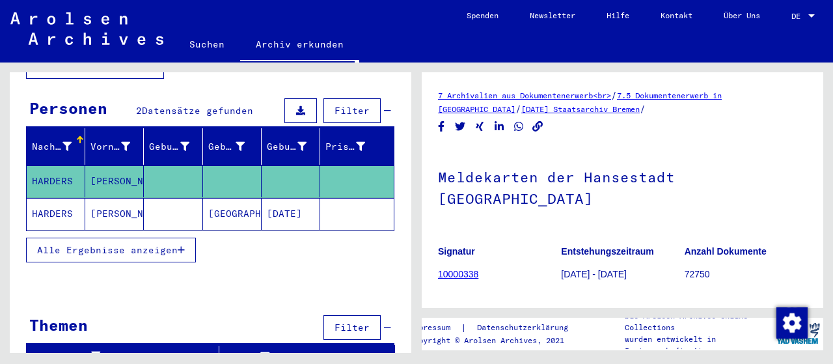
scroll to position [111, 0]
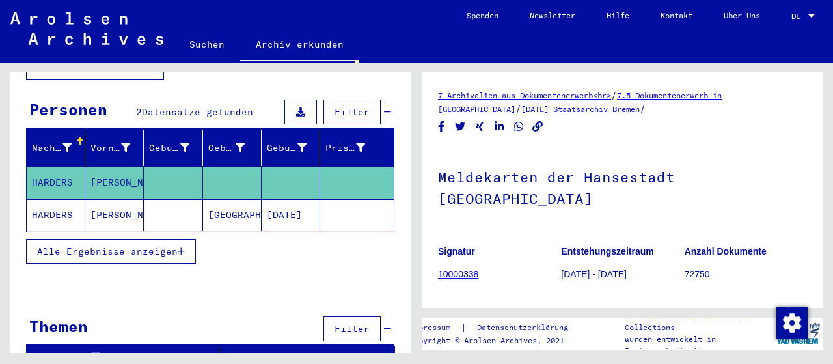
click at [92, 202] on mat-cell "[PERSON_NAME]" at bounding box center [114, 215] width 59 height 32
